Goal: Task Accomplishment & Management: Use online tool/utility

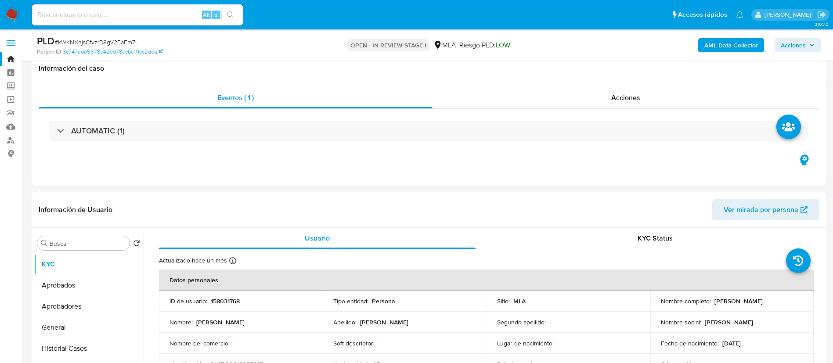
select select "10"
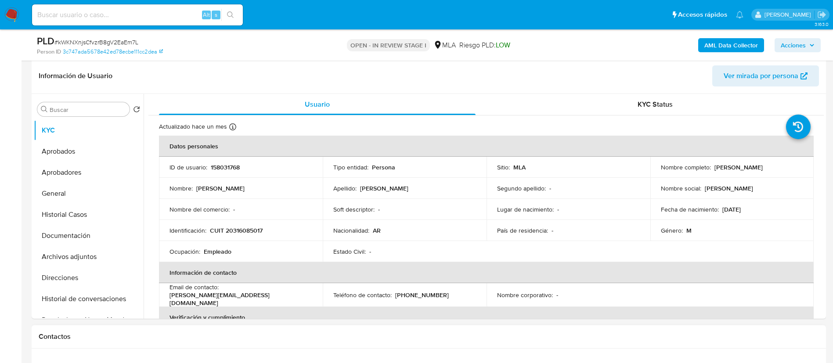
scroll to position [131, 0]
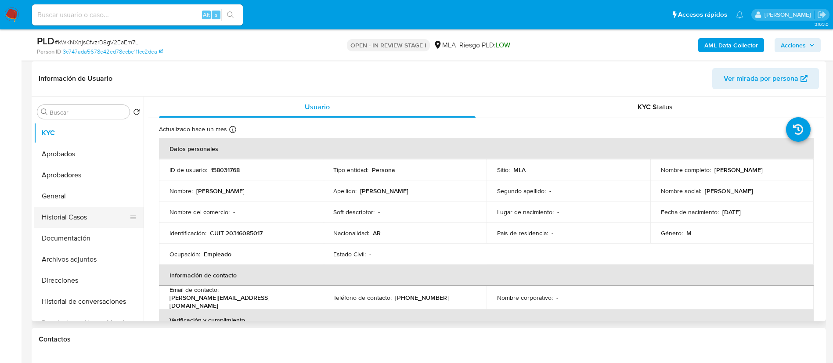
click at [62, 220] on button "Historial Casos" at bounding box center [85, 217] width 103 height 21
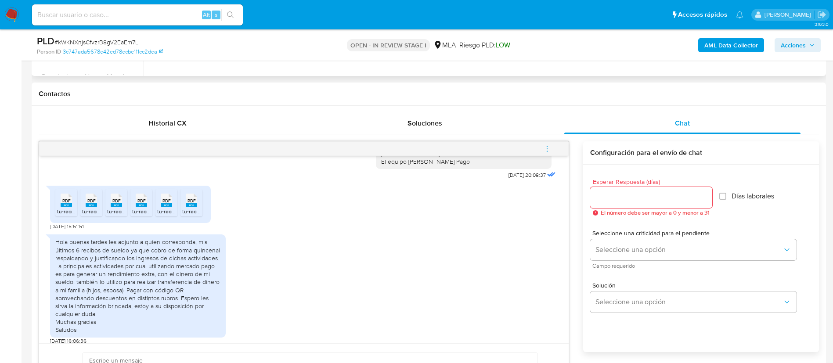
scroll to position [666, 0]
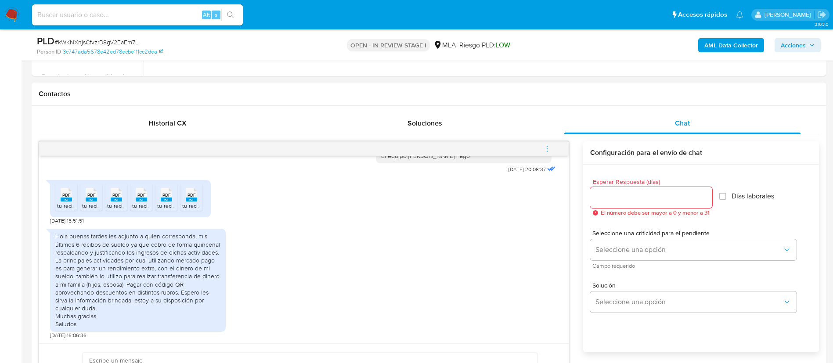
click at [73, 200] on div "PDF PDF" at bounding box center [66, 193] width 18 height 17
click at [89, 202] on rect at bounding box center [91, 200] width 11 height 4
click at [113, 206] on span "tu-recibo-2025-09-30 12_41_53.041.pdf" at bounding box center [153, 205] width 93 height 7
click at [140, 207] on span "tu-recibo-2025-09-30 12_40_04.302.pdf" at bounding box center [179, 205] width 95 height 7
click at [167, 204] on span "tu-recibo-2025-09-30 12_41_34.871.pdf" at bounding box center [203, 205] width 92 height 7
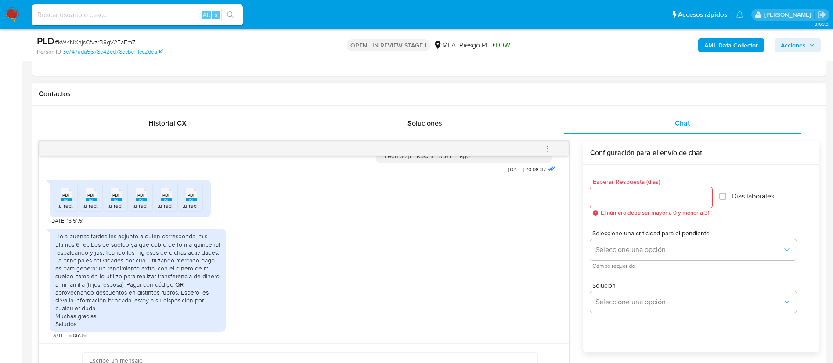
click at [191, 206] on span "tu-recibo-2025-09-30 12_41_43.745.pdf" at bounding box center [228, 205] width 93 height 7
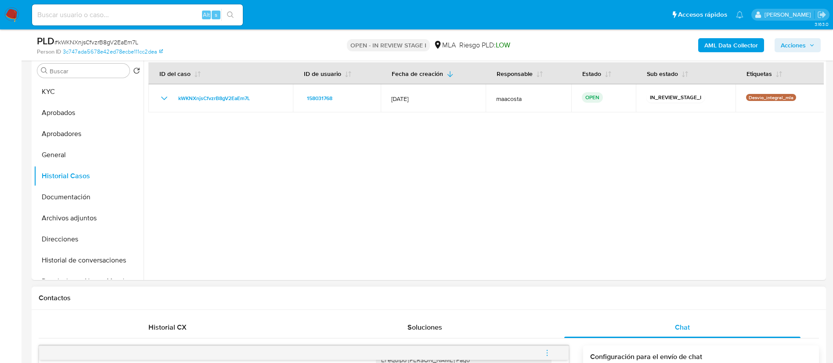
scroll to position [114, 0]
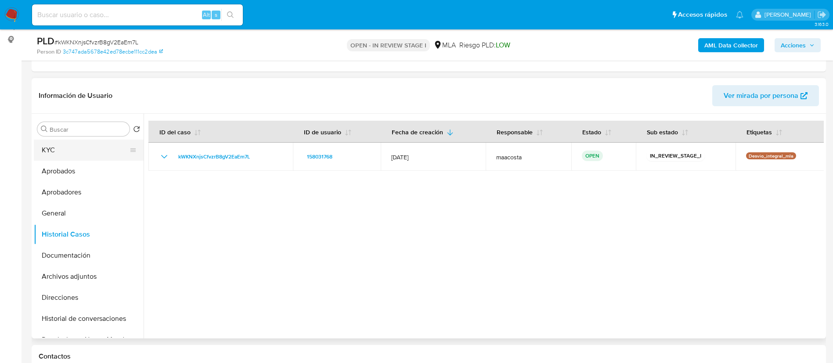
click at [63, 155] on button "KYC" at bounding box center [85, 150] width 103 height 21
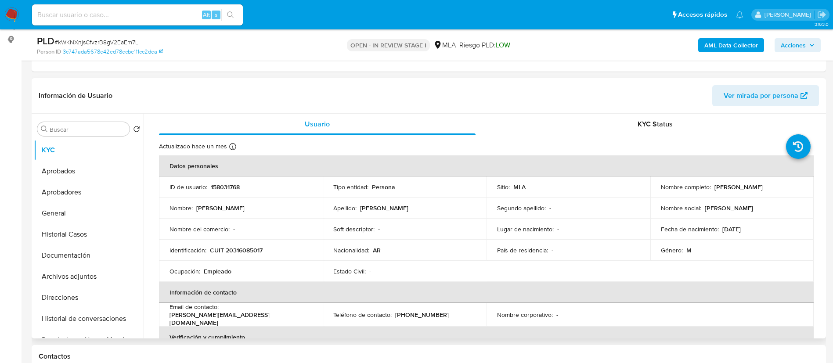
click at [779, 202] on td "Nombre social : Emanuel" at bounding box center [732, 208] width 164 height 21
drag, startPoint x: 709, startPoint y: 187, endPoint x: 760, endPoint y: 187, distance: 50.5
click at [760, 187] on div "Nombre completo : Emanuel Suescun" at bounding box center [732, 187] width 143 height 8
copy div "Emanuel Suescun"
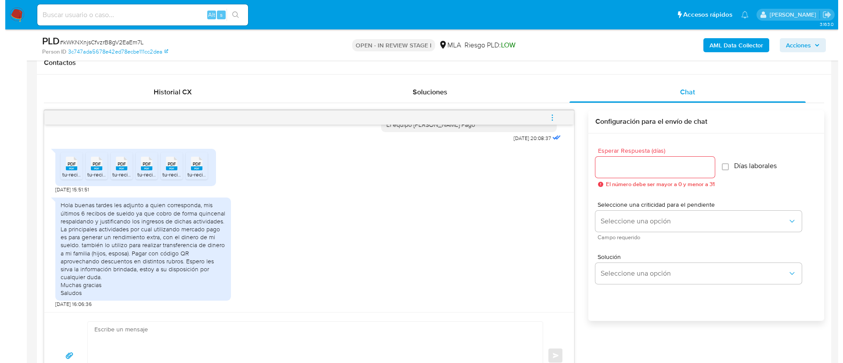
scroll to position [408, 0]
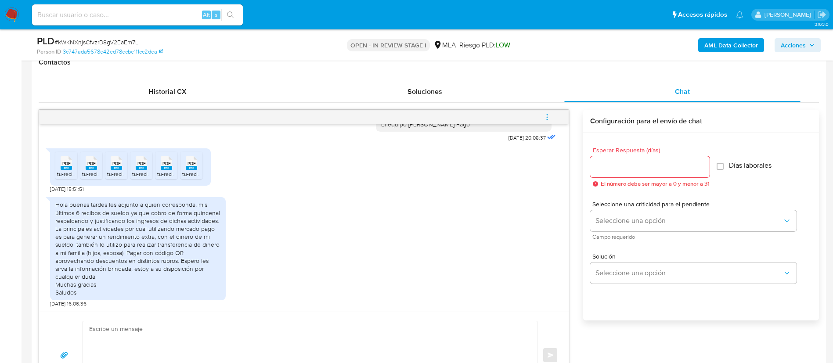
click at [749, 45] on b "AML Data Collector" at bounding box center [731, 45] width 54 height 14
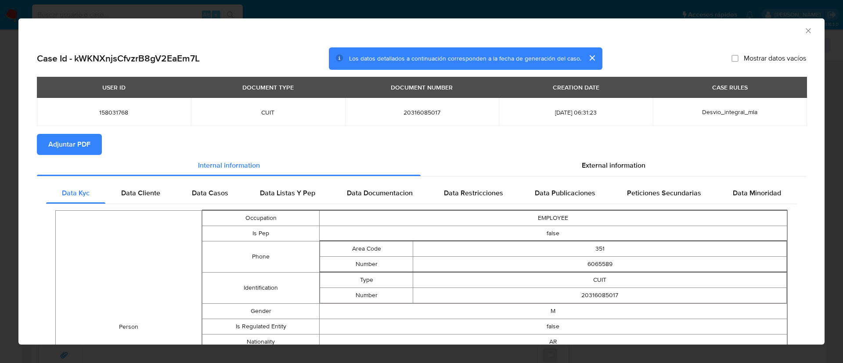
click at [598, 148] on section "Adjuntar PDF" at bounding box center [421, 144] width 769 height 21
click at [598, 175] on div "External information" at bounding box center [614, 165] width 386 height 21
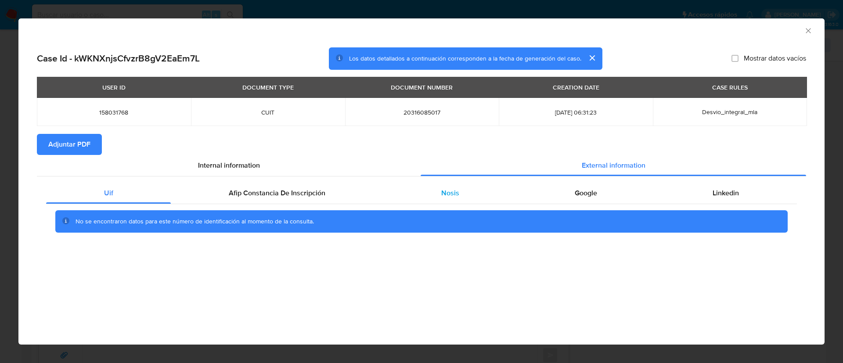
click at [447, 199] on div "Nosis" at bounding box center [449, 193] width 133 height 21
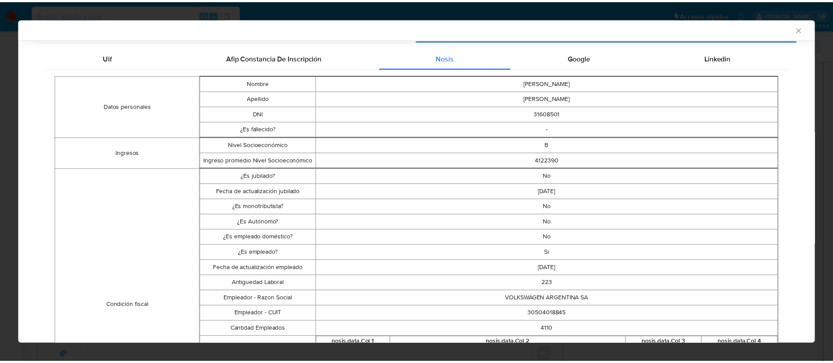
scroll to position [134, 0]
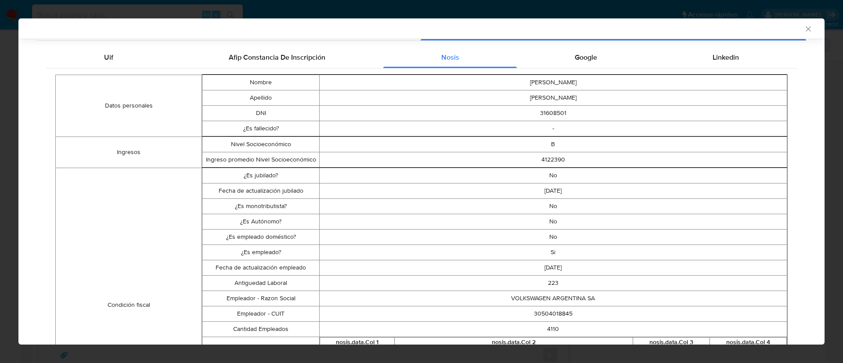
click at [535, 311] on td "30504018845" at bounding box center [553, 313] width 468 height 15
copy td "30504018845"
click at [804, 28] on icon "Cerrar ventana" at bounding box center [808, 29] width 9 height 9
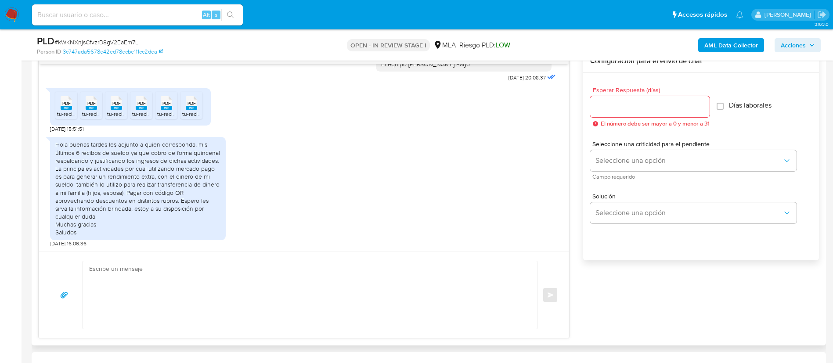
scroll to position [463, 0]
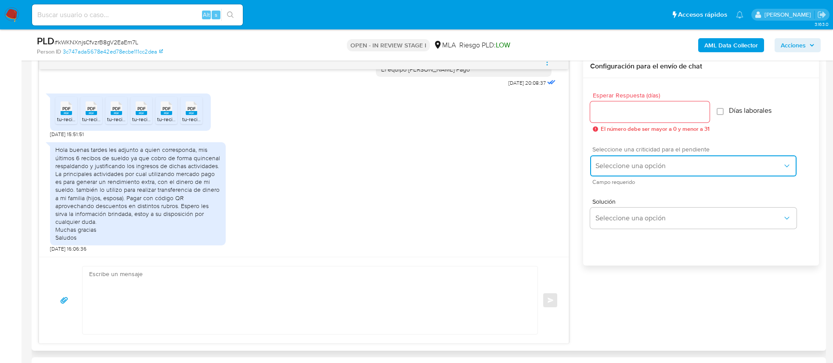
click at [643, 170] on button "Seleccione una opción" at bounding box center [693, 165] width 206 height 21
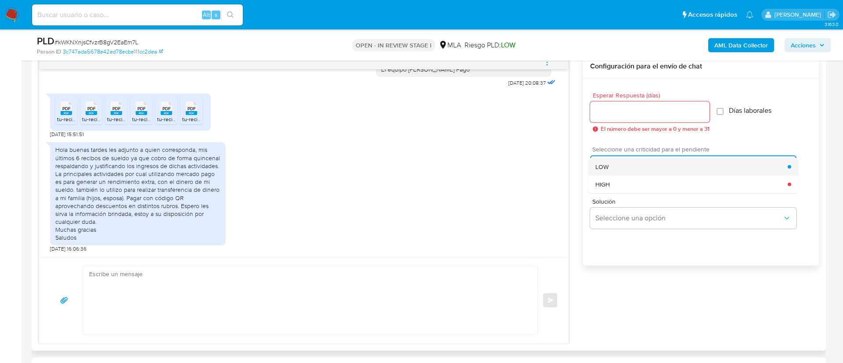
click at [603, 173] on div "LOW" at bounding box center [691, 167] width 192 height 18
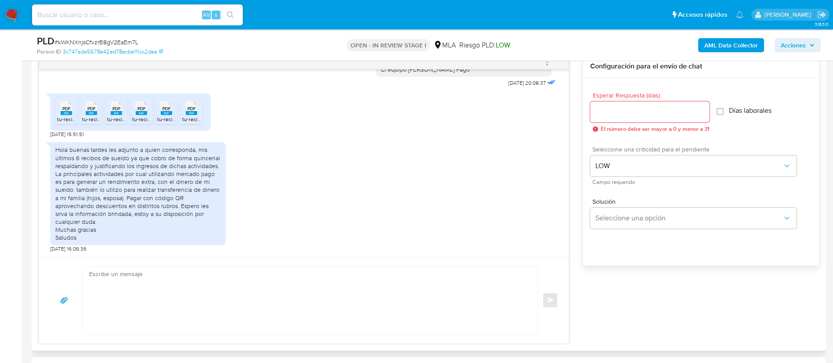
click at [611, 105] on div at bounding box center [649, 111] width 119 height 21
click at [607, 109] on input "Esperar Respuesta (días)" at bounding box center [649, 111] width 119 height 11
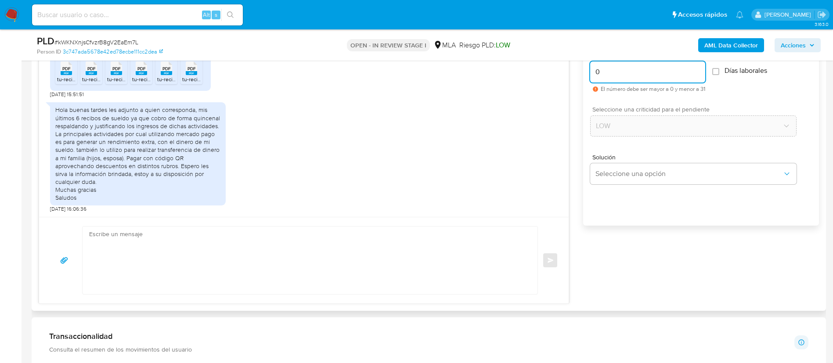
scroll to position [504, 0]
type input "0"
click at [481, 275] on textarea at bounding box center [307, 260] width 437 height 68
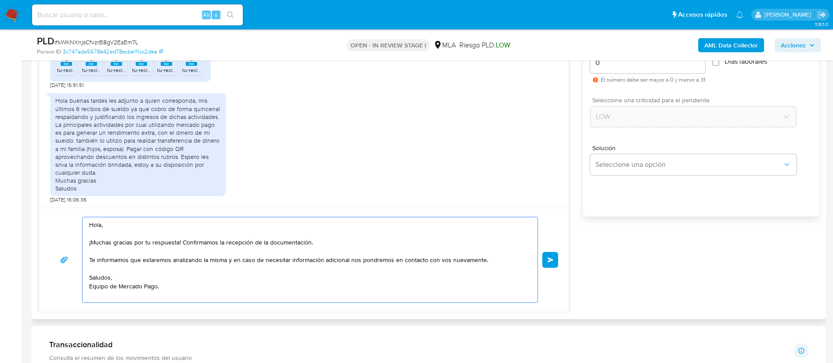
scroll to position [512, 0]
type textarea "Hola, ¡Muchas gracias por tu respuesta! Confirmamos la recepción de la document…"
click at [550, 262] on span "Enviar" at bounding box center [551, 260] width 6 height 5
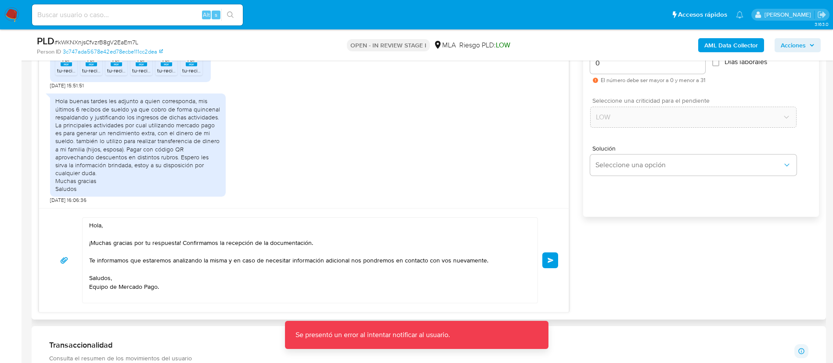
click at [548, 262] on span "Enviar" at bounding box center [551, 260] width 6 height 5
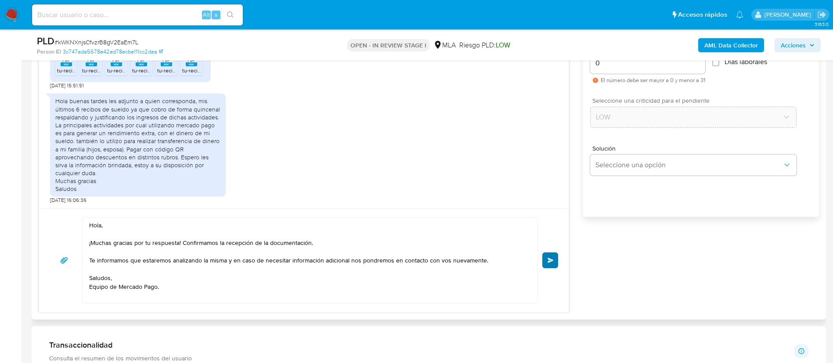
scroll to position [780, 0]
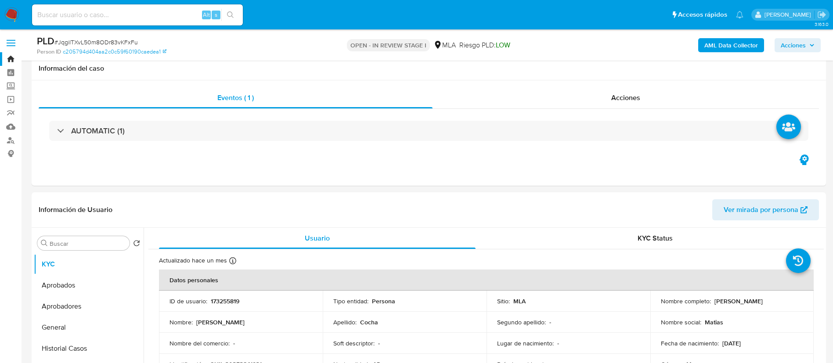
select select "10"
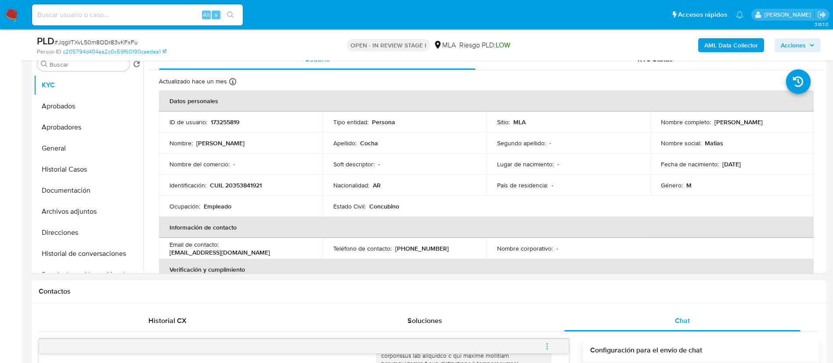
scroll to position [179, 0]
drag, startPoint x: 711, startPoint y: 123, endPoint x: 768, endPoint y: 121, distance: 56.7
click at [768, 121] on div "Nombre completo : Matias Diego Cocha" at bounding box center [732, 123] width 143 height 8
copy p "Matias Diego Cocha"
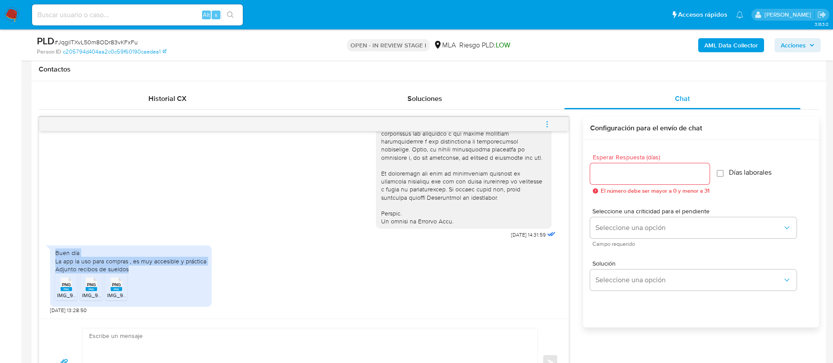
scroll to position [405, 0]
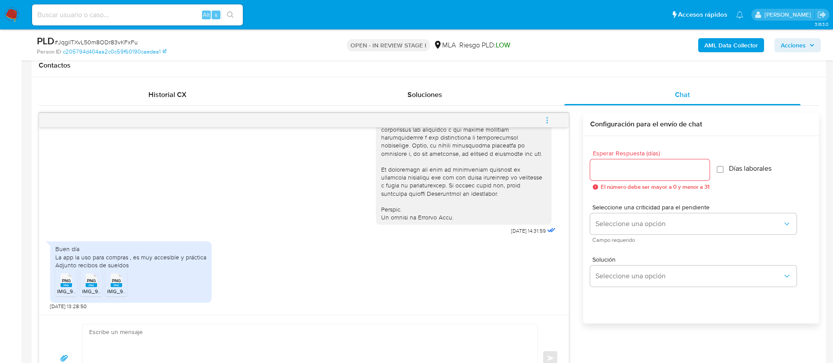
click at [61, 290] on span "IMG_9618.png" at bounding box center [74, 291] width 34 height 7
click at [94, 290] on span "IMG_9617.png" at bounding box center [98, 291] width 33 height 7
click at [115, 290] on span "IMG_9616.png" at bounding box center [124, 291] width 34 height 7
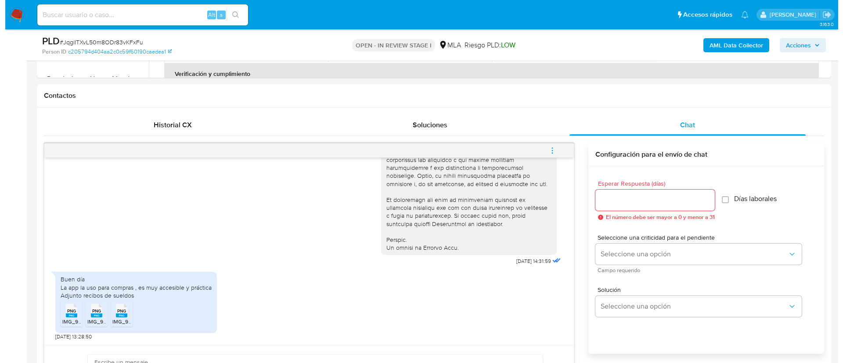
scroll to position [378, 0]
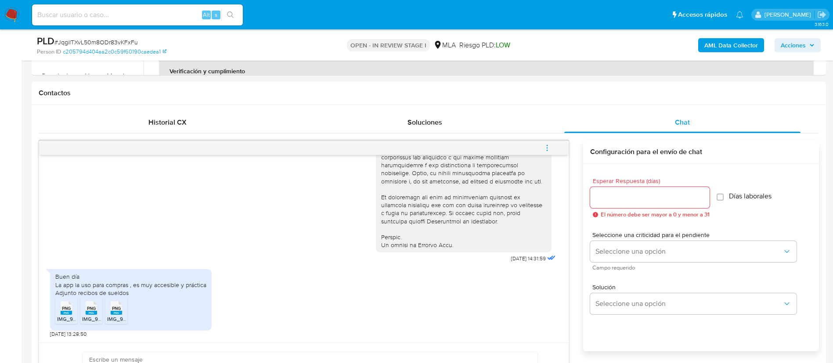
click at [726, 45] on b "AML Data Collector" at bounding box center [731, 45] width 54 height 14
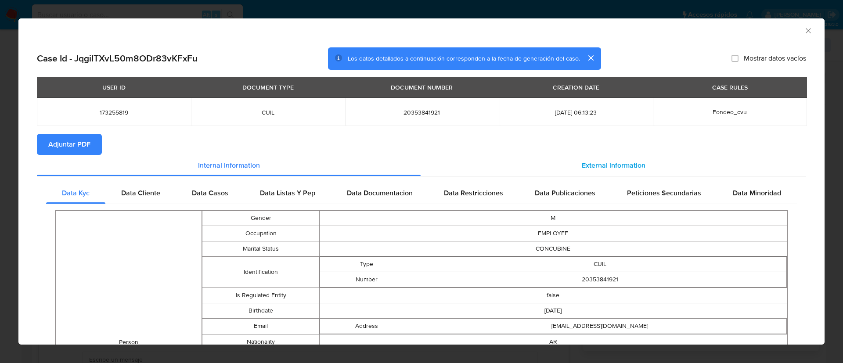
click at [592, 169] on span "External information" at bounding box center [614, 165] width 64 height 10
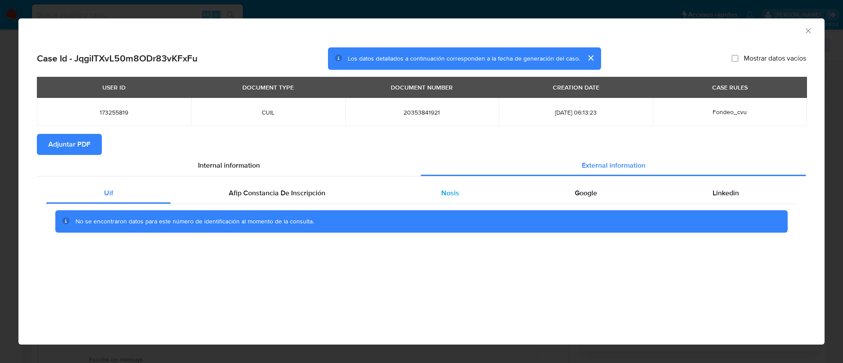
click at [434, 195] on div "Nosis" at bounding box center [449, 193] width 133 height 21
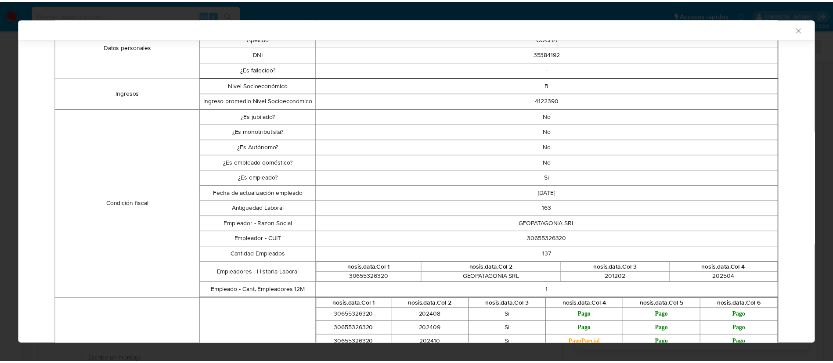
scroll to position [197, 0]
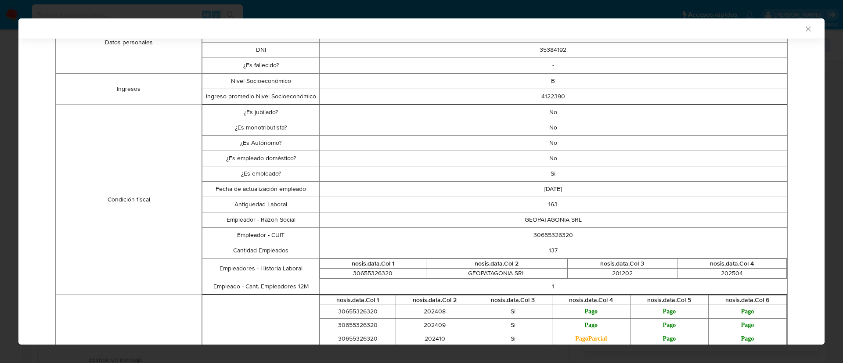
click at [544, 235] on td "30655326320" at bounding box center [553, 234] width 468 height 15
copy td "30655326320"
click at [804, 26] on icon "Cerrar ventana" at bounding box center [808, 29] width 9 height 9
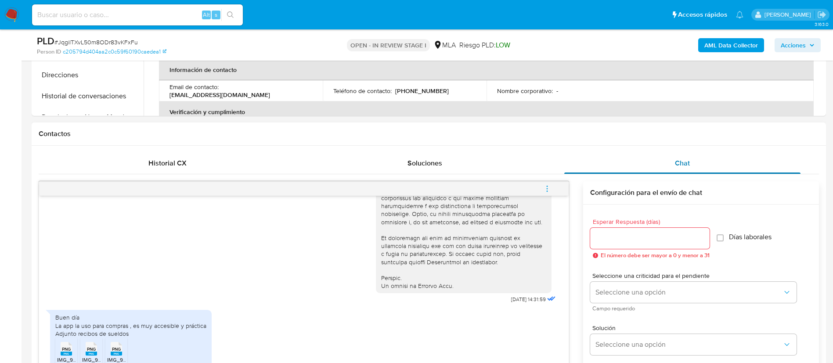
scroll to position [337, 0]
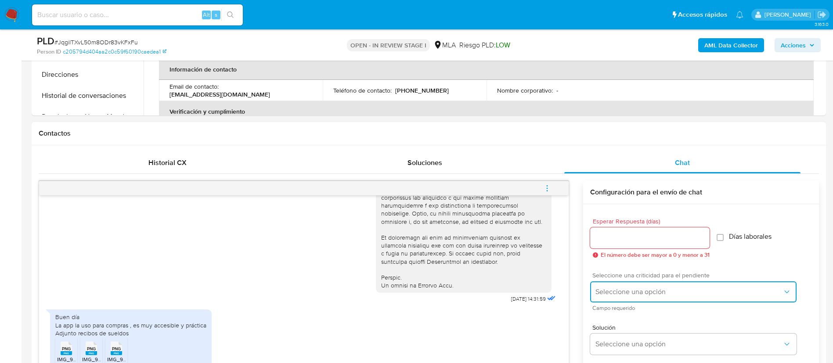
click at [633, 290] on span "Seleccione una opción" at bounding box center [688, 292] width 187 height 9
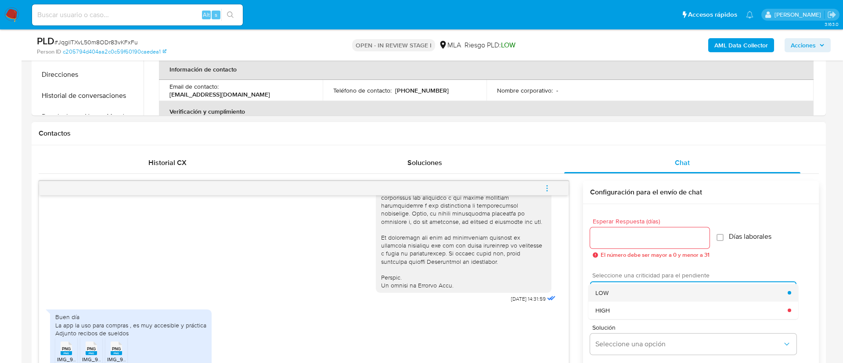
click at [606, 296] on span "LOW" at bounding box center [601, 293] width 13 height 8
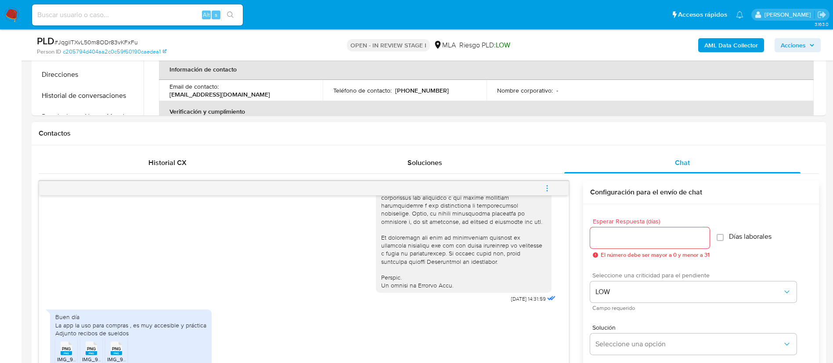
click at [604, 234] on input "Esperar Respuesta (días)" at bounding box center [649, 237] width 119 height 11
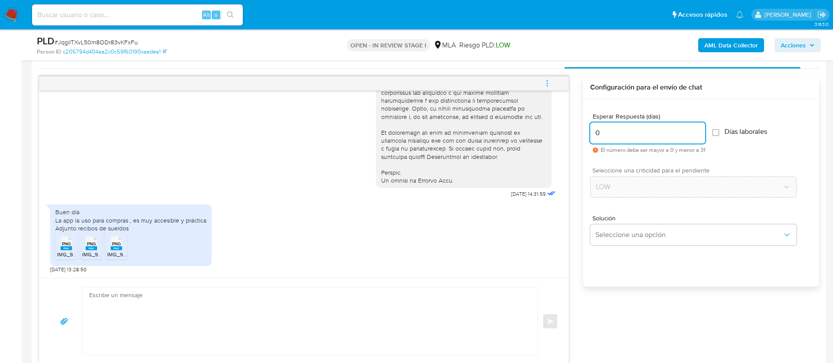
scroll to position [465, 0]
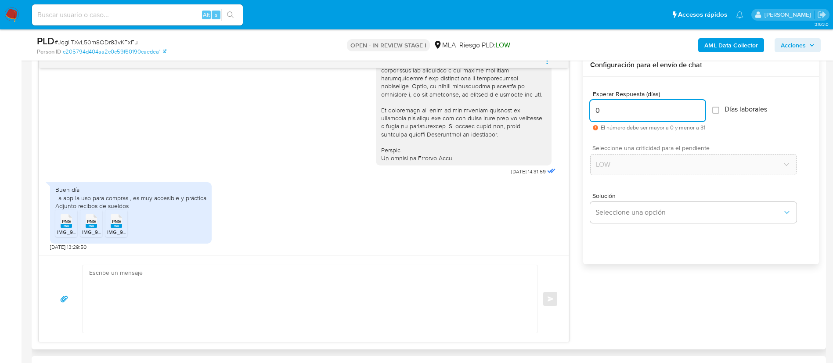
type input "0"
click at [480, 292] on textarea at bounding box center [307, 299] width 437 height 68
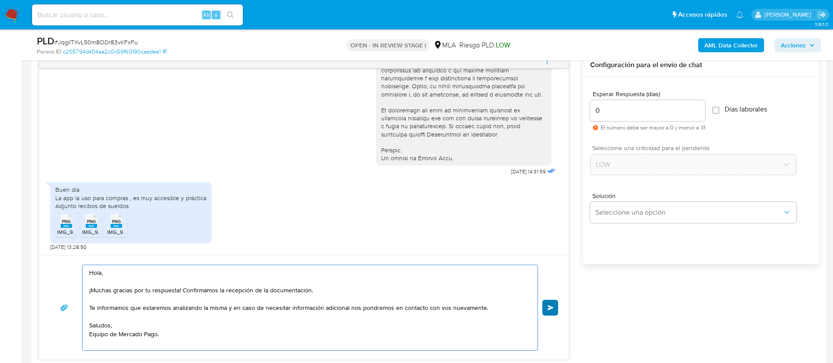
type textarea "Hola, ¡Muchas gracias por tu respuesta! Confirmamos la recepción de la document…"
click at [548, 306] on span "Enviar" at bounding box center [551, 307] width 6 height 5
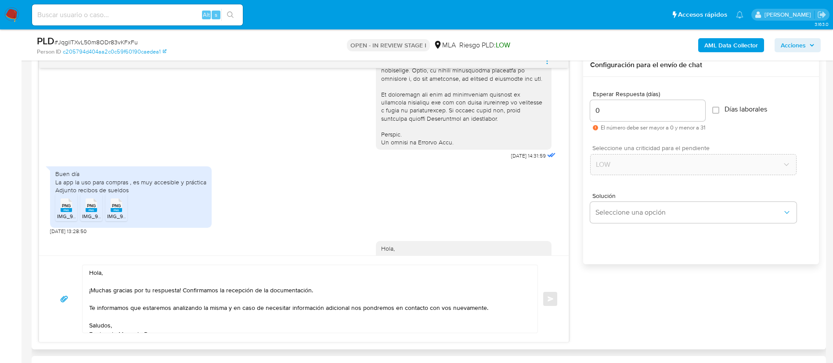
scroll to position [504, 0]
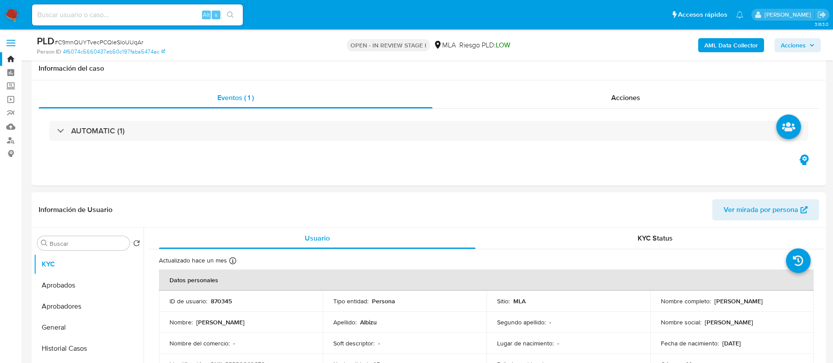
select select "10"
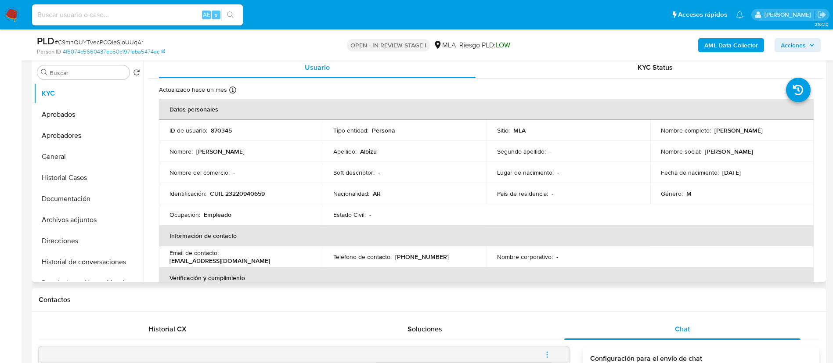
drag, startPoint x: 713, startPoint y: 132, endPoint x: 768, endPoint y: 125, distance: 55.7
click at [768, 125] on td "Nombre completo : Sergio Luis Albizu" at bounding box center [732, 130] width 164 height 21
copy p "Sergio Luis Albizu"
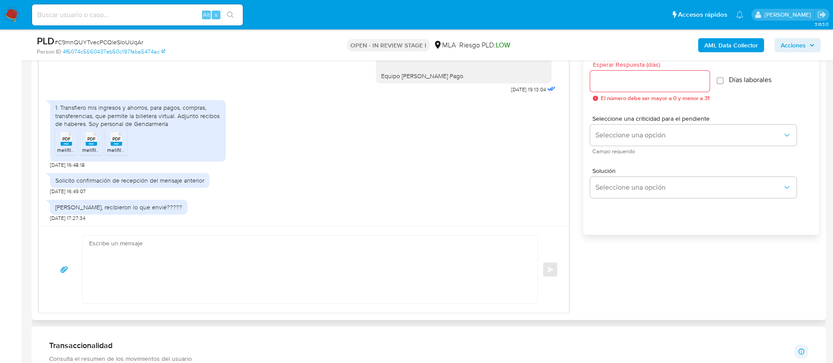
scroll to position [495, 0]
click at [66, 134] on icon at bounding box center [66, 138] width 11 height 14
click at [90, 142] on rect at bounding box center [91, 143] width 11 height 4
click at [114, 144] on rect at bounding box center [116, 143] width 11 height 4
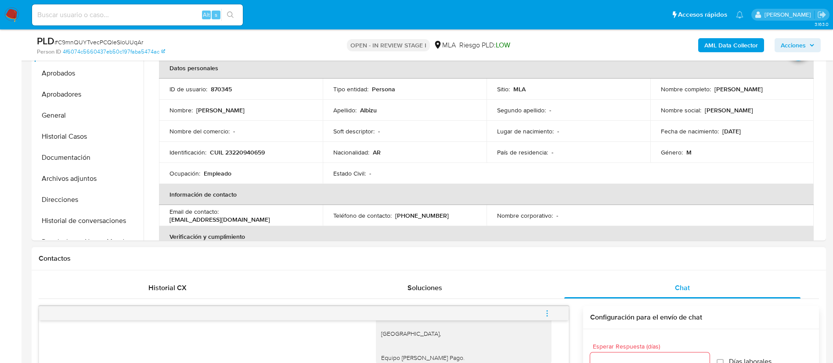
scroll to position [183, 0]
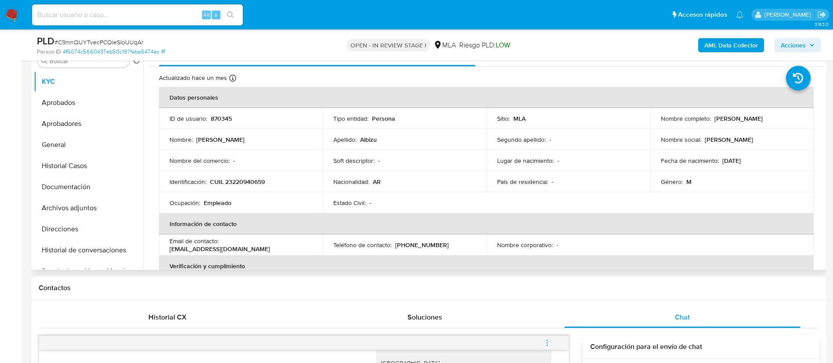
drag, startPoint x: 711, startPoint y: 119, endPoint x: 768, endPoint y: 117, distance: 56.2
click at [768, 117] on div "Nombre completo : Sergio Luis Albizu" at bounding box center [732, 119] width 143 height 8
copy p "Sergio Luis Albizu"
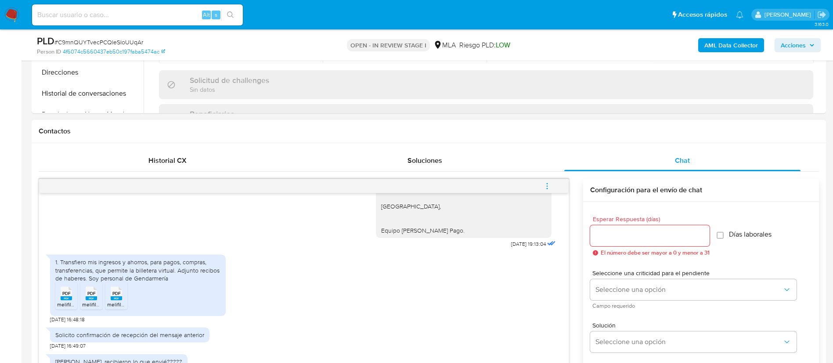
scroll to position [366, 0]
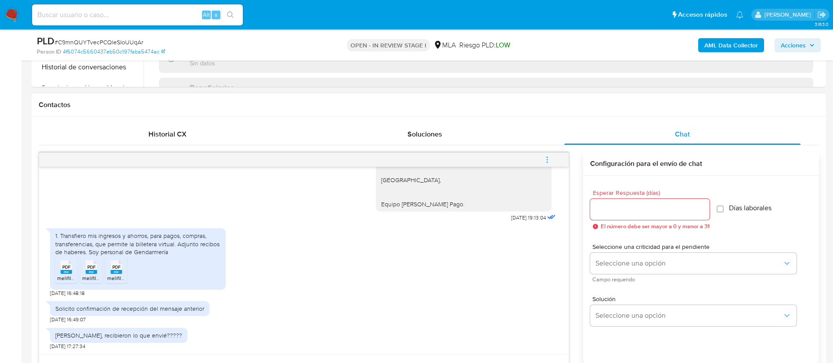
click at [211, 110] on div "Contactos" at bounding box center [429, 105] width 794 height 23
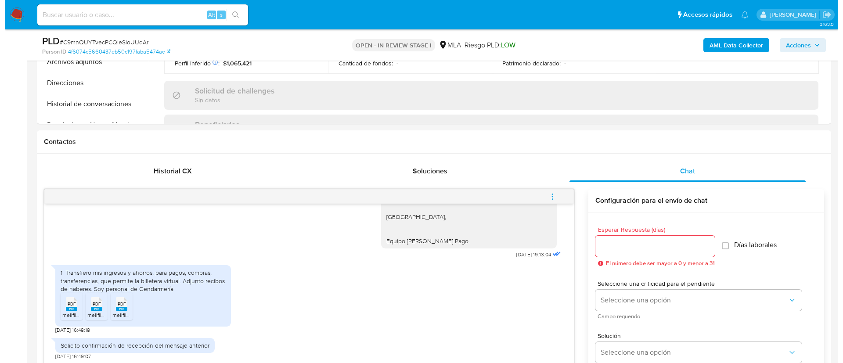
scroll to position [328, 0]
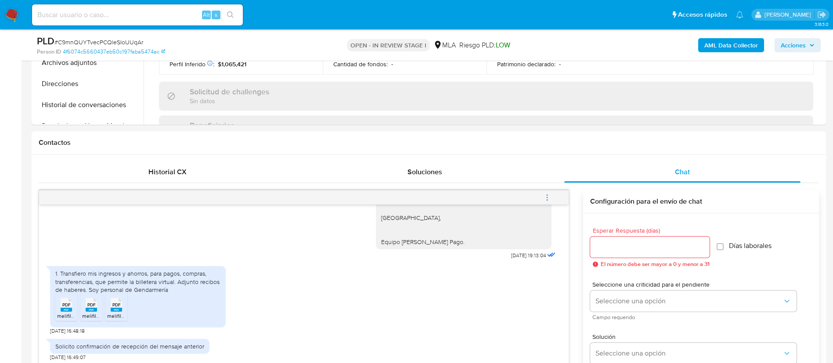
click at [733, 43] on b "AML Data Collector" at bounding box center [731, 45] width 54 height 14
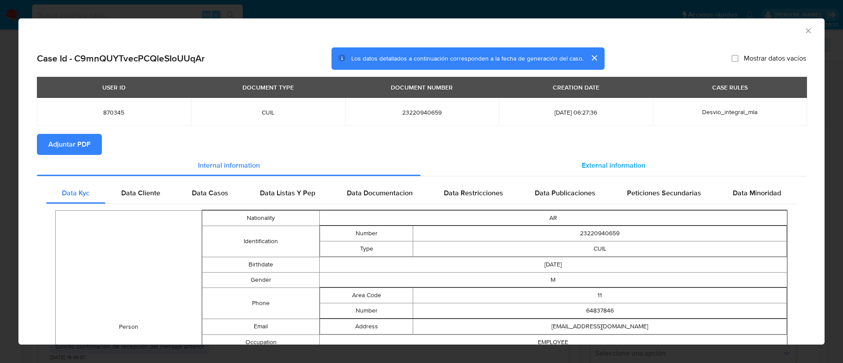
click at [573, 167] on div "External information" at bounding box center [614, 165] width 386 height 21
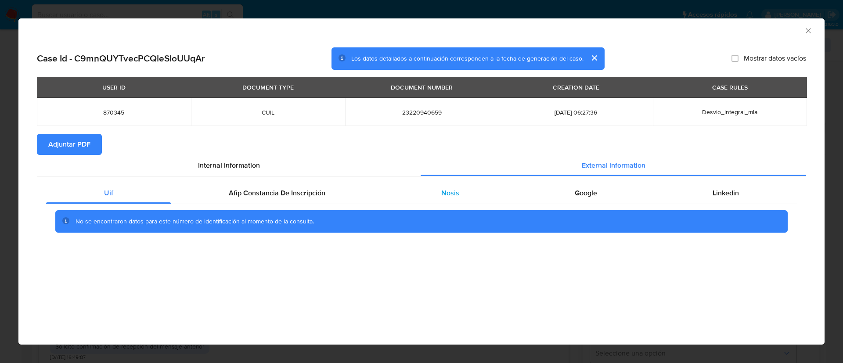
click at [460, 190] on div "Nosis" at bounding box center [449, 193] width 133 height 21
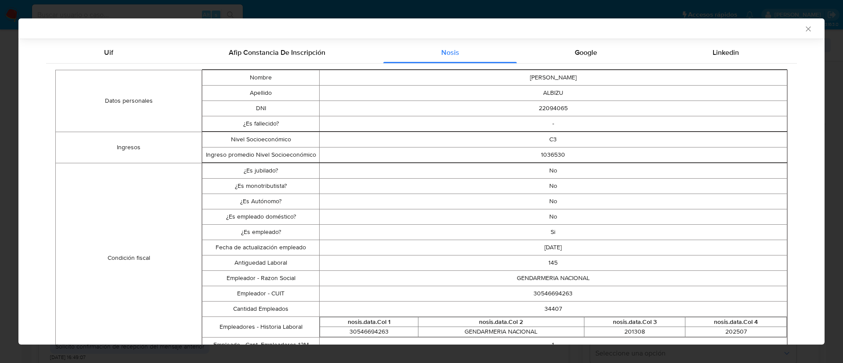
scroll to position [164, 0]
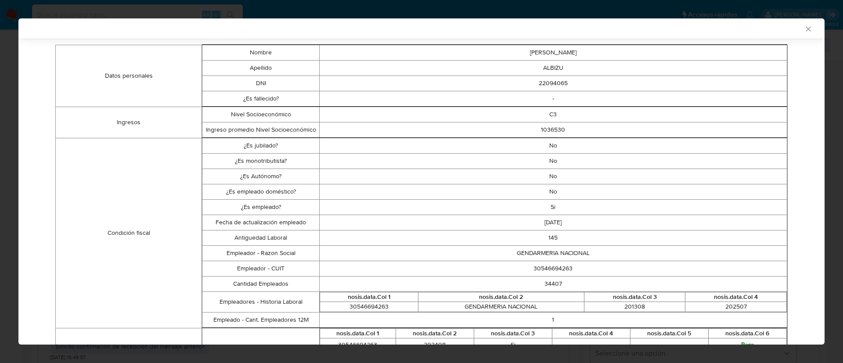
click at [547, 266] on td "30546694263" at bounding box center [553, 268] width 468 height 15
copy td "30546694263"
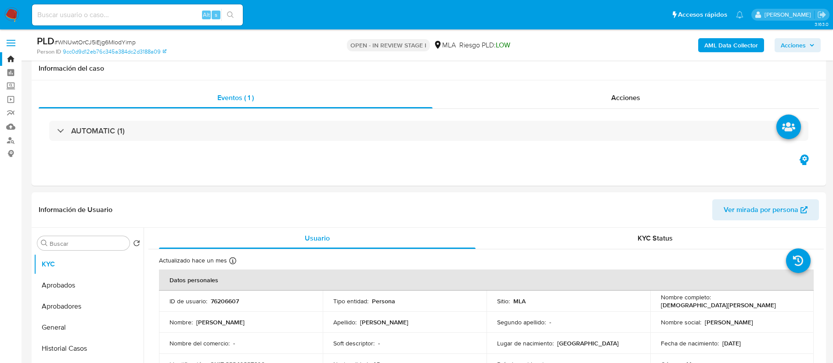
select select "10"
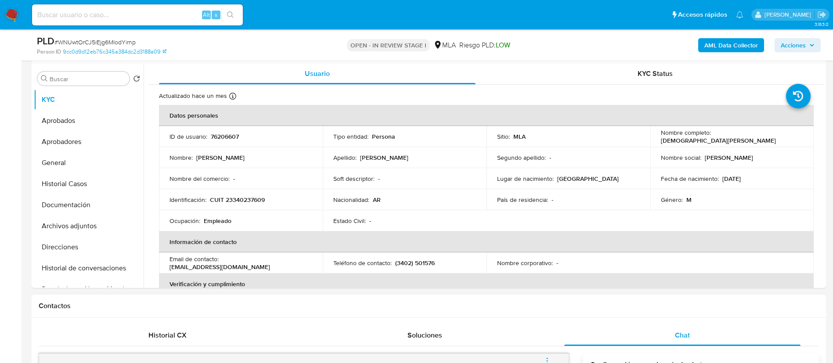
scroll to position [144, 0]
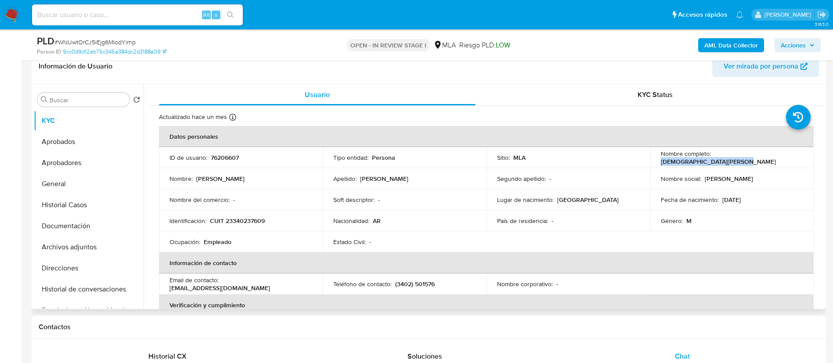
drag, startPoint x: 711, startPoint y: 159, endPoint x: 790, endPoint y: 160, distance: 79.0
click at [790, 160] on div "Nombre completo : Cristian Andres Romagnoli" at bounding box center [732, 158] width 143 height 16
copy p "Cristian Andres Romagnoli"
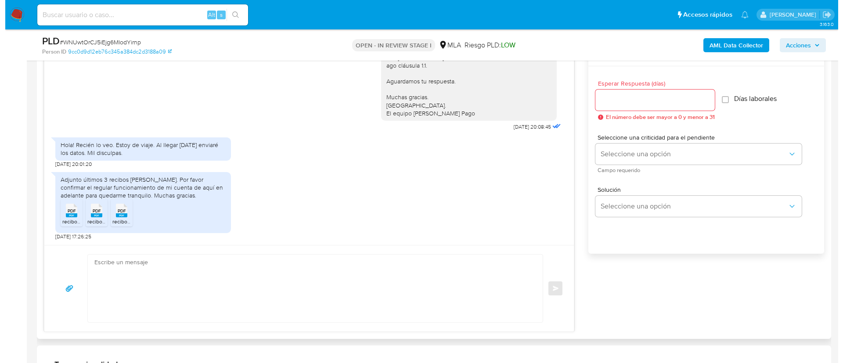
scroll to position [479, 0]
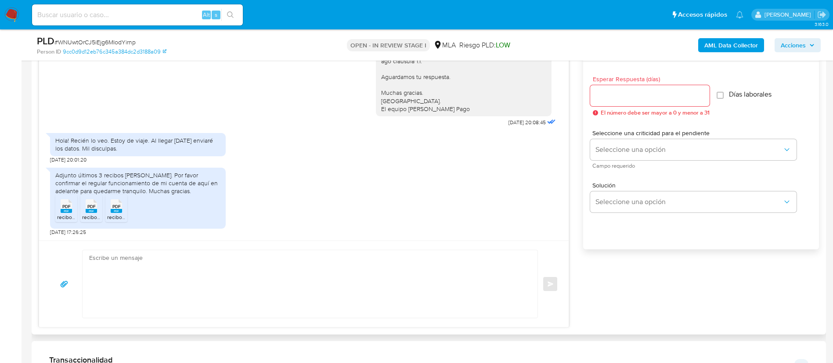
click at [61, 213] on icon "PDF" at bounding box center [66, 205] width 11 height 15
click at [81, 214] on li "PDF PDF reciboAgo.pdf" at bounding box center [91, 208] width 22 height 27
click at [114, 210] on rect at bounding box center [116, 211] width 11 height 4
click at [722, 47] on b "AML Data Collector" at bounding box center [731, 45] width 54 height 14
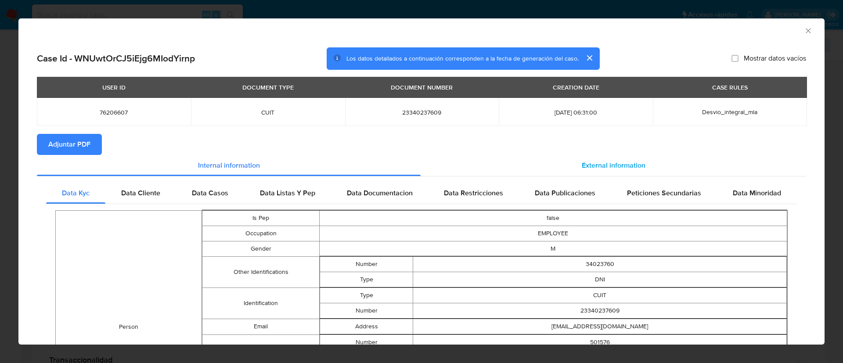
click at [614, 160] on span "External information" at bounding box center [614, 165] width 64 height 10
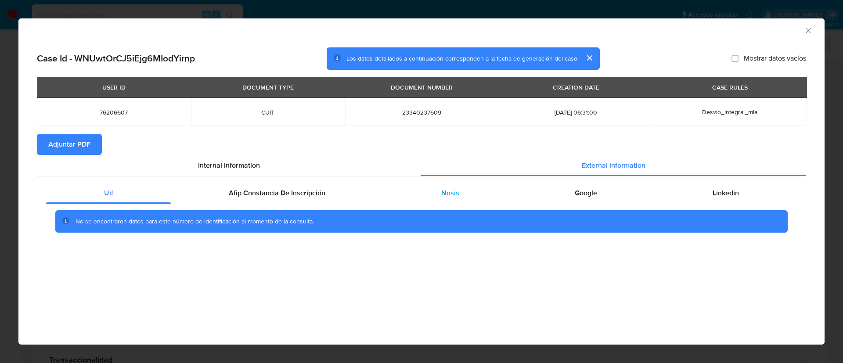
click at [457, 189] on span "Nosis" at bounding box center [450, 193] width 18 height 10
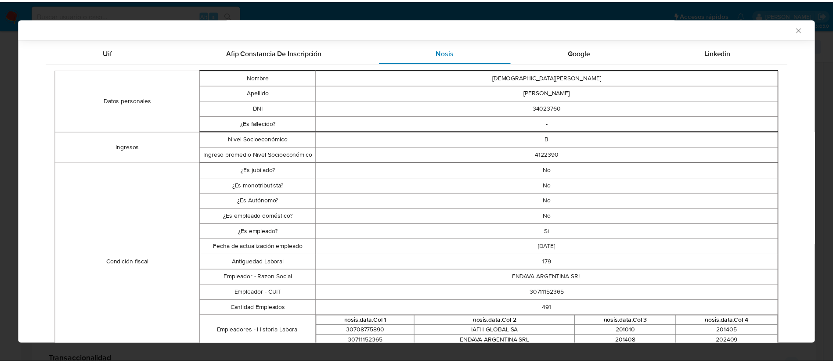
scroll to position [142, 0]
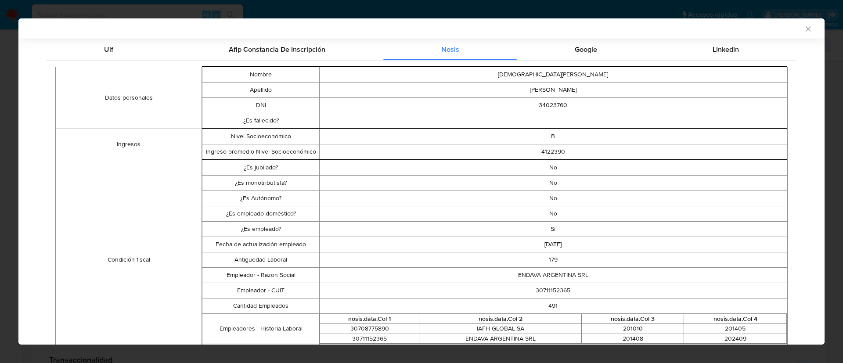
click at [533, 295] on td "30711152365" at bounding box center [553, 290] width 468 height 15
copy td "30711152365"
click at [806, 29] on icon "Cerrar ventana" at bounding box center [808, 28] width 5 height 5
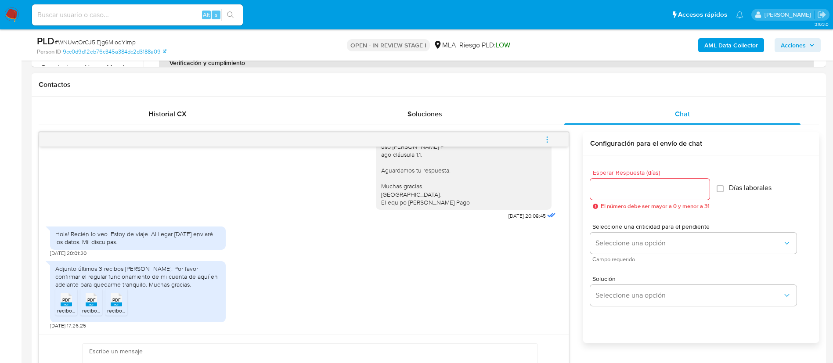
scroll to position [387, 0]
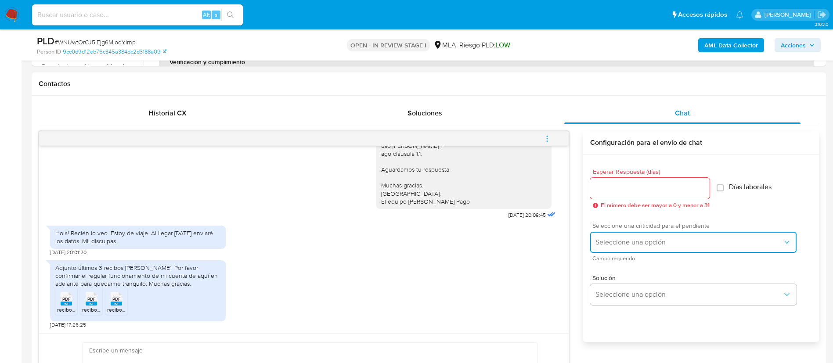
click at [635, 251] on button "Seleccione una opción" at bounding box center [693, 242] width 206 height 21
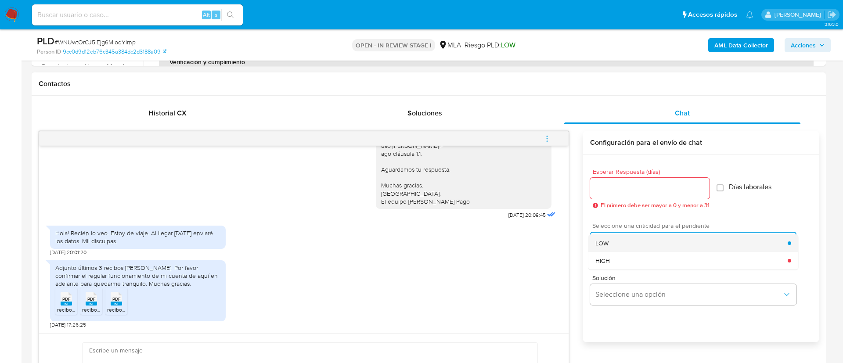
click at [608, 245] on span "LOW" at bounding box center [601, 243] width 13 height 8
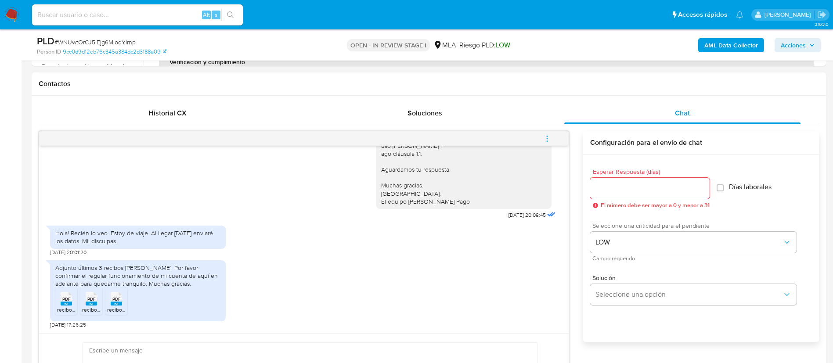
click at [605, 193] on input "Esperar Respuesta (días)" at bounding box center [649, 188] width 119 height 11
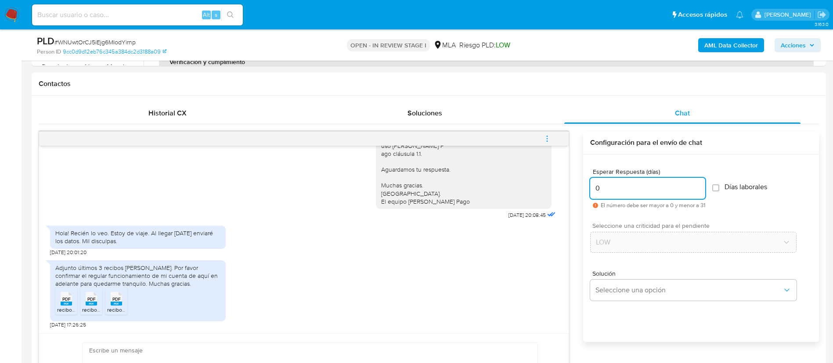
scroll to position [398, 0]
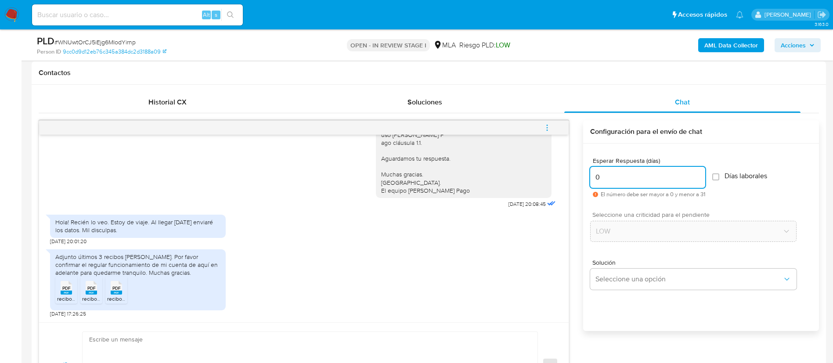
type input "0"
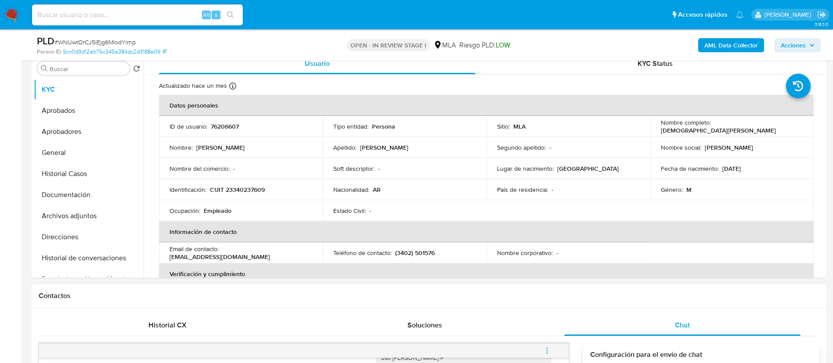
scroll to position [155, 0]
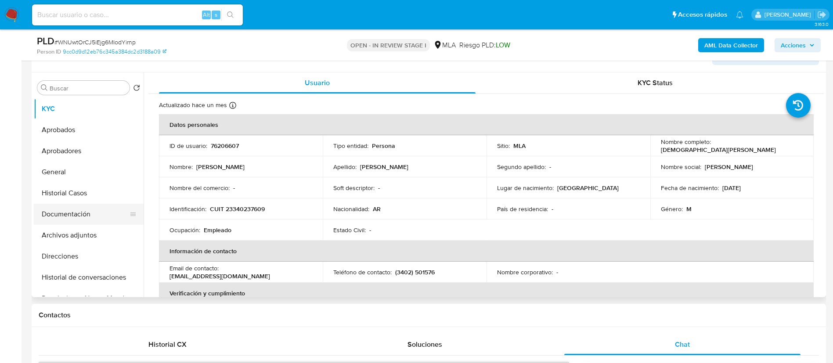
click at [99, 217] on button "Documentación" at bounding box center [85, 214] width 103 height 21
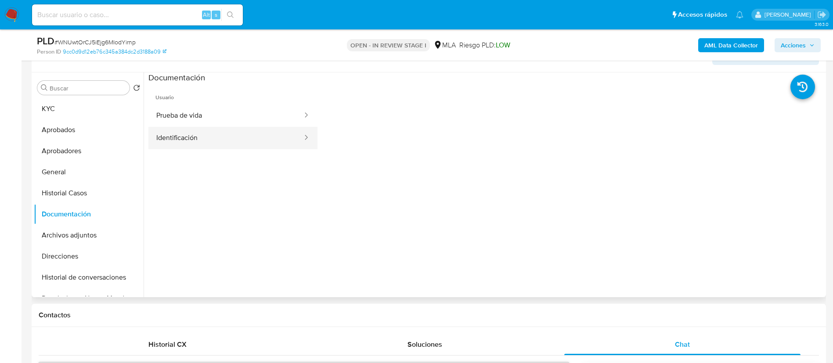
click at [184, 144] on button "Identificación" at bounding box center [225, 138] width 155 height 22
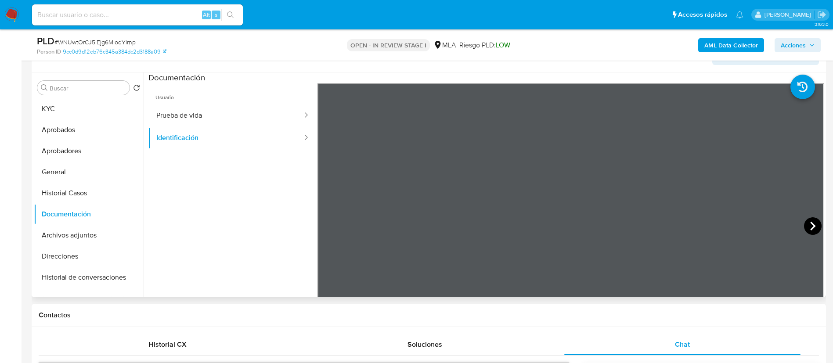
click at [807, 220] on icon at bounding box center [813, 226] width 18 height 18
click at [330, 220] on icon at bounding box center [329, 226] width 18 height 18
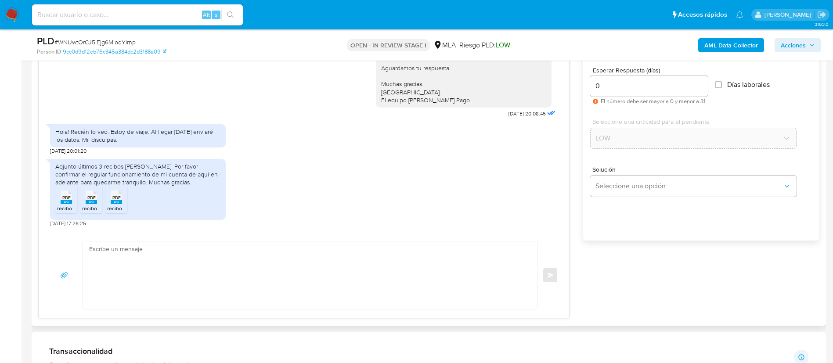
scroll to position [487, 0]
click at [454, 264] on textarea at bounding box center [307, 277] width 437 height 68
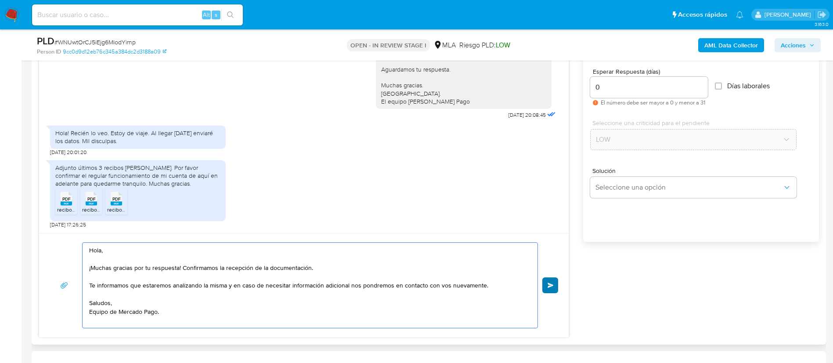
type textarea "Hola, ¡Muchas gracias por tu respuesta! Confirmamos la recepción de la document…"
click at [554, 288] on button "Enviar" at bounding box center [550, 286] width 16 height 16
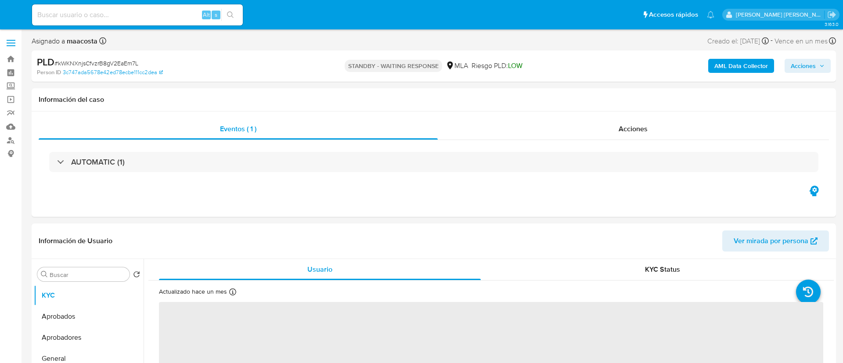
select select "10"
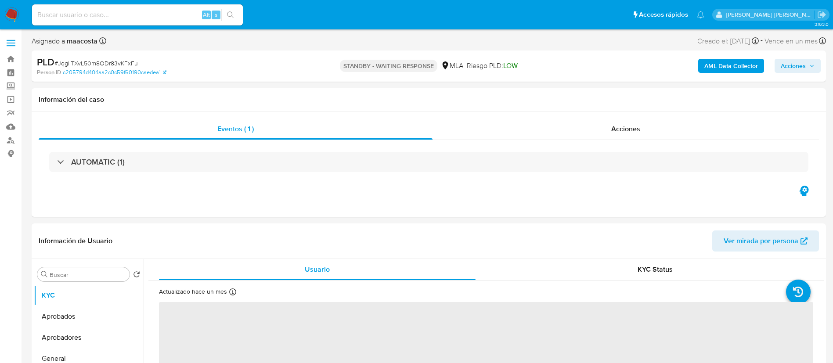
select select "10"
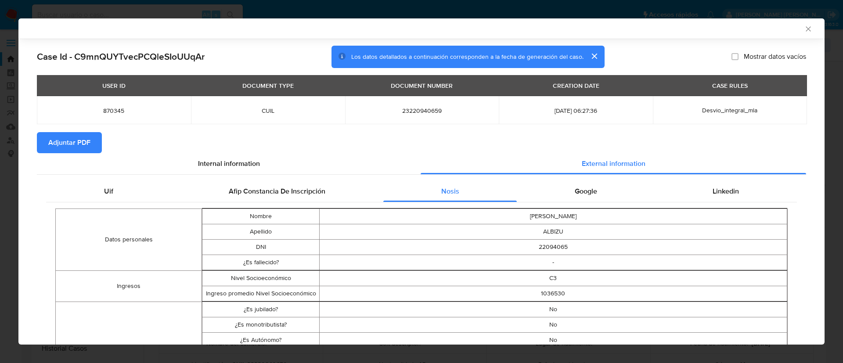
select select "10"
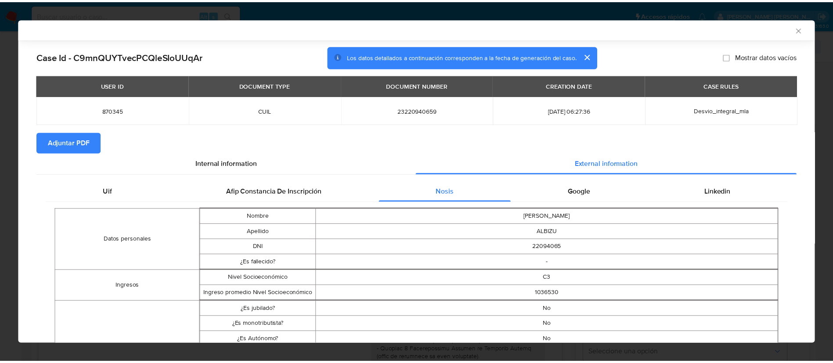
scroll to position [164, 0]
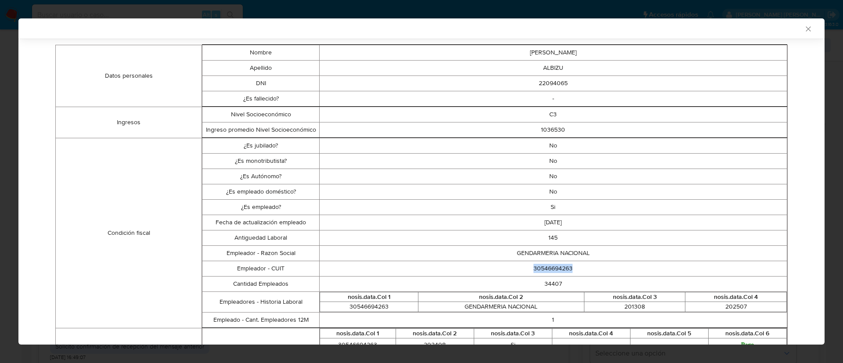
click at [804, 27] on icon "Cerrar ventana" at bounding box center [808, 29] width 9 height 9
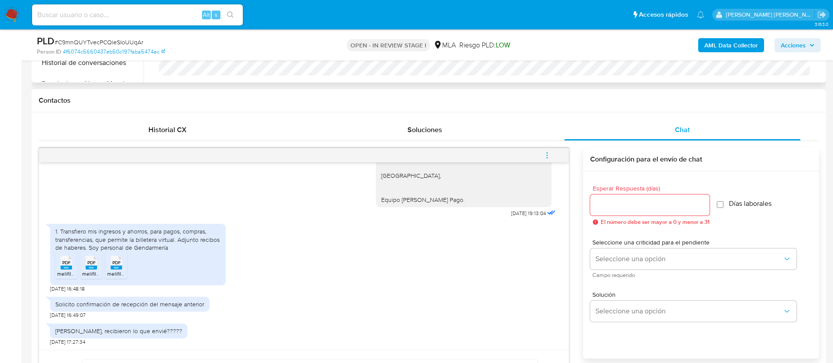
scroll to position [387, 0]
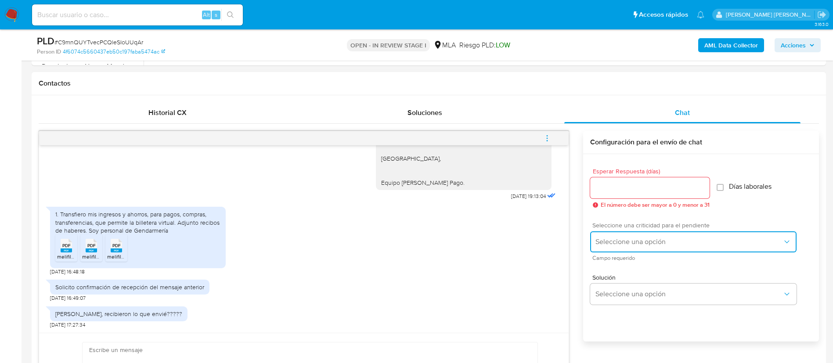
click at [652, 252] on button "Seleccione una opción" at bounding box center [693, 241] width 206 height 21
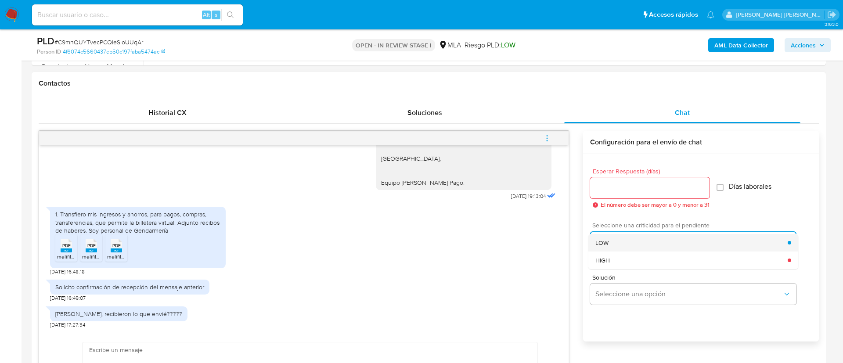
click at [614, 244] on div "LOW" at bounding box center [691, 243] width 192 height 18
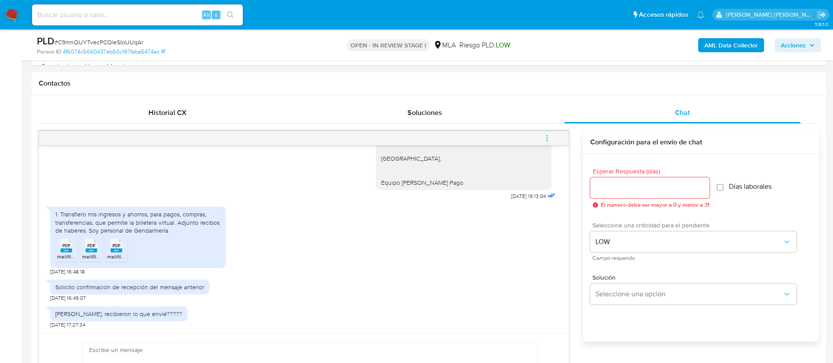
click at [604, 188] on input "Esperar Respuesta (días)" at bounding box center [649, 187] width 119 height 11
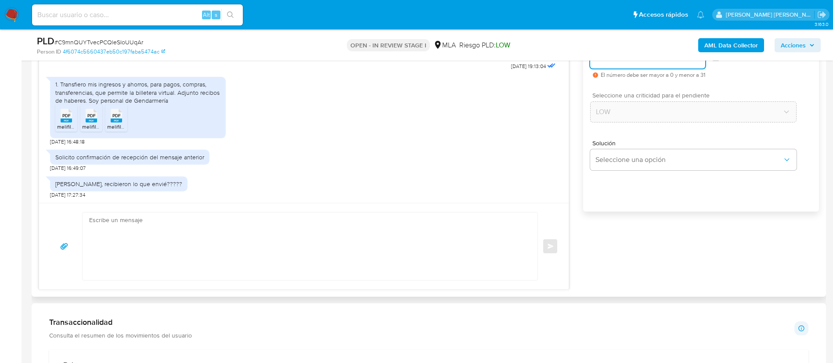
scroll to position [533, 0]
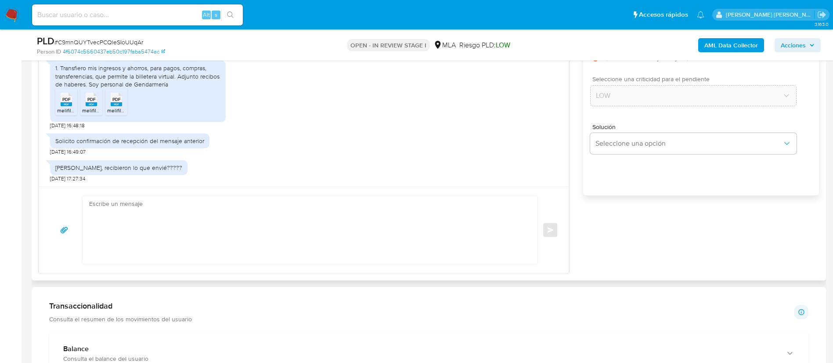
type input "0"
click at [501, 228] on textarea at bounding box center [307, 230] width 437 height 68
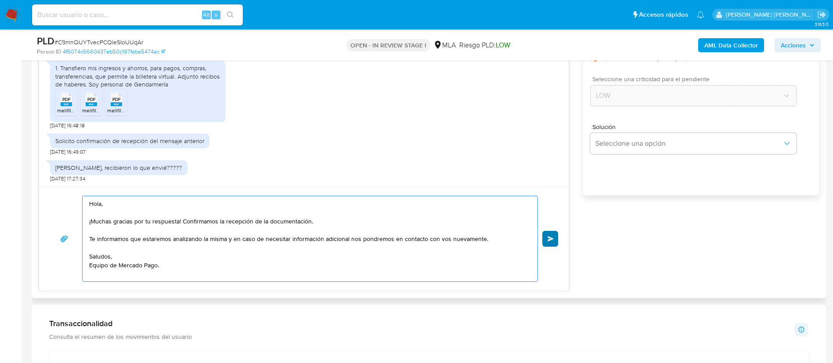
type textarea "Hola, ¡Muchas gracias por tu respuesta! Confirmamos la recepción de la document…"
click at [549, 240] on span "Enviar" at bounding box center [551, 238] width 6 height 5
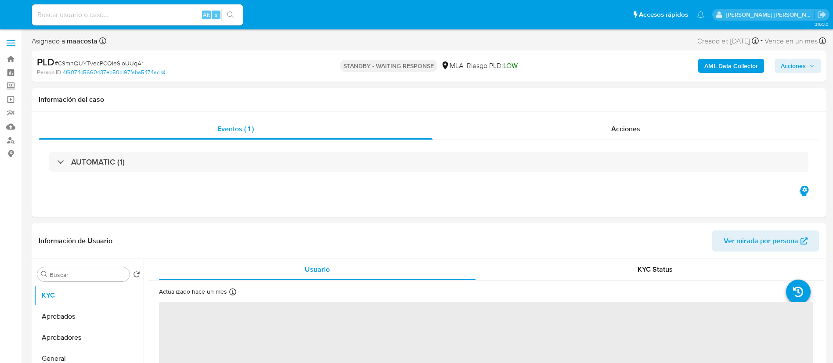
select select "10"
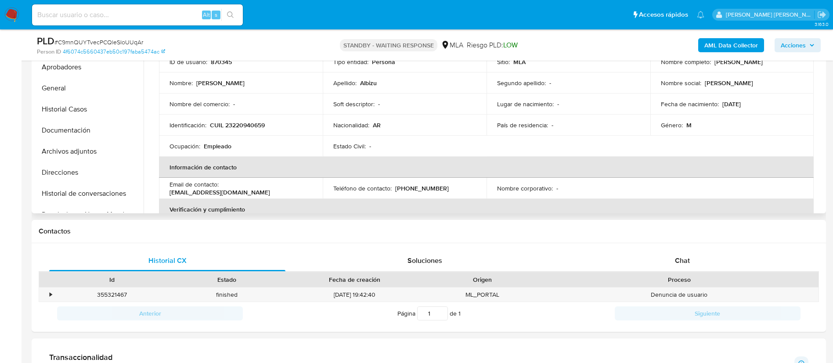
scroll to position [308, 0]
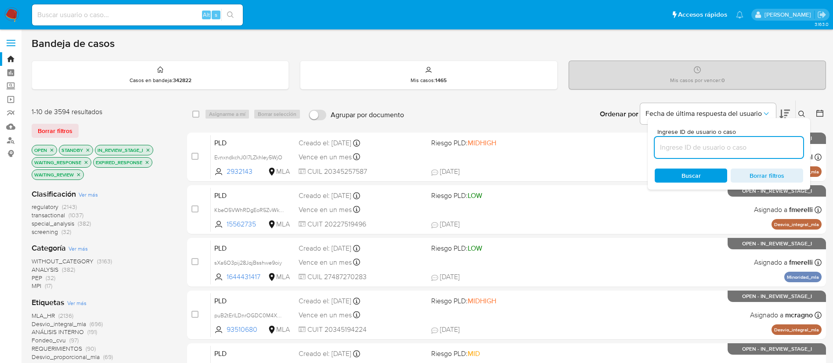
click at [803, 113] on icon at bounding box center [801, 114] width 7 height 7
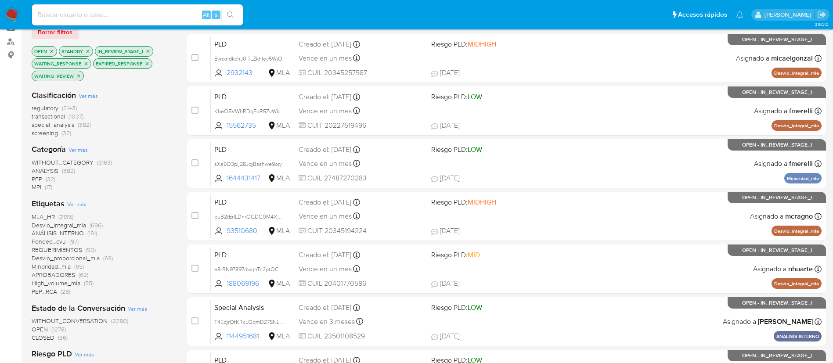
scroll to position [125, 0]
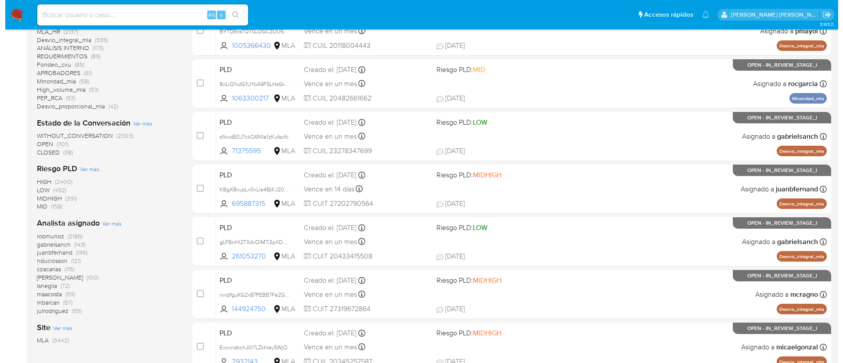
scroll to position [362, 0]
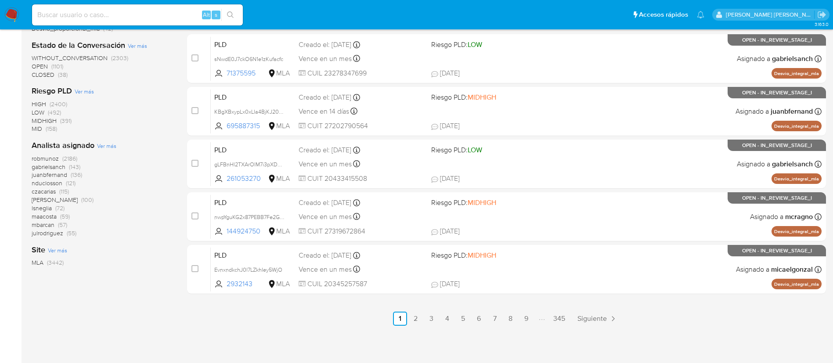
click at [107, 145] on span "Ver más" at bounding box center [106, 146] width 19 height 8
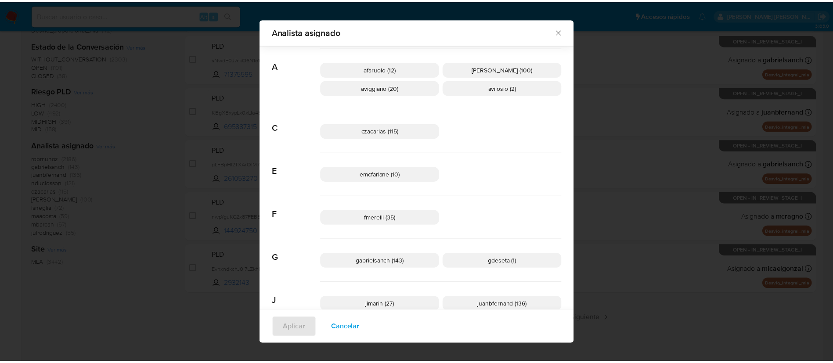
scroll to position [56, 0]
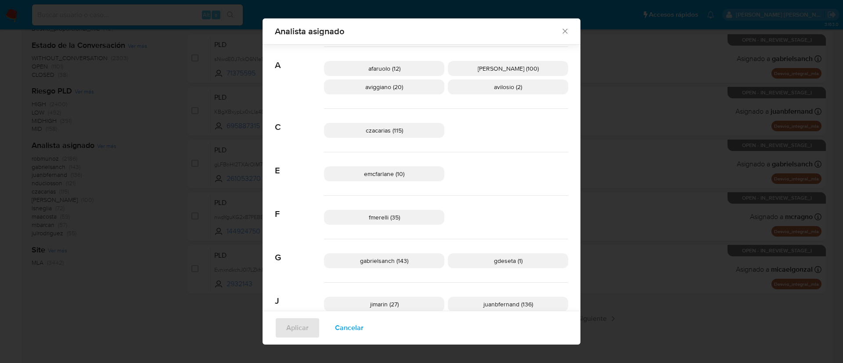
click at [184, 174] on div "Analista asignado Buscar 9 9b67c4c7-5718-49c3-93b1-153dcf44f7df (1) A afaruolo …" at bounding box center [421, 181] width 843 height 363
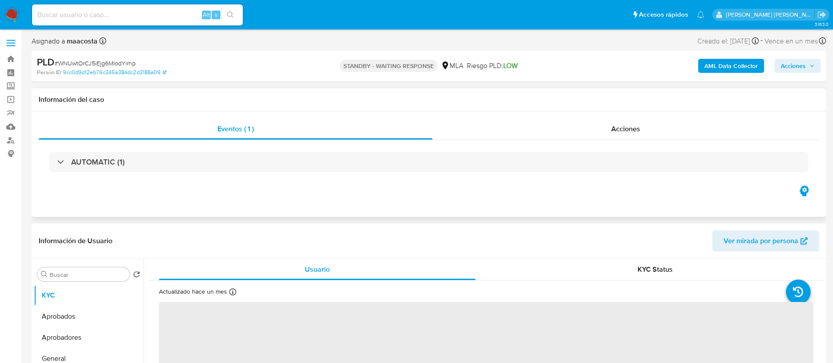
click at [181, 203] on div "Eventos ( 1 ) Acciones AUTOMATIC (1)" at bounding box center [429, 164] width 794 height 105
select select "10"
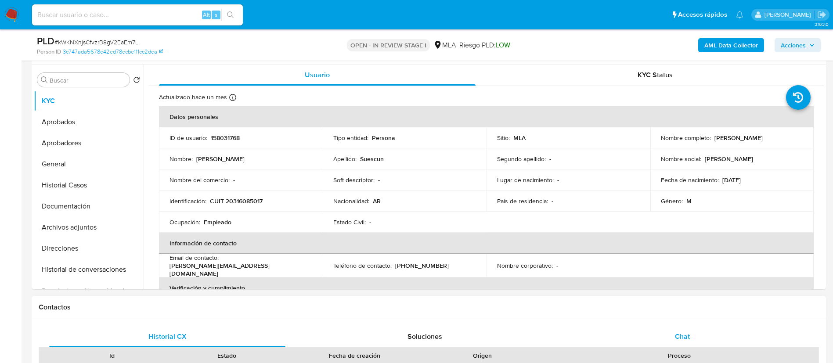
click at [685, 339] on span "Chat" at bounding box center [682, 337] width 15 height 10
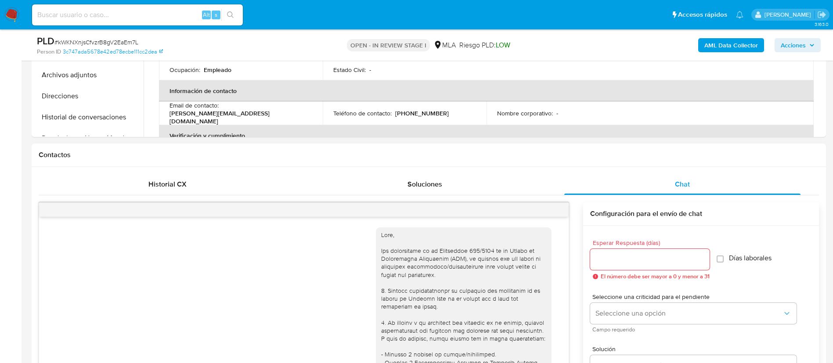
scroll to position [780, 0]
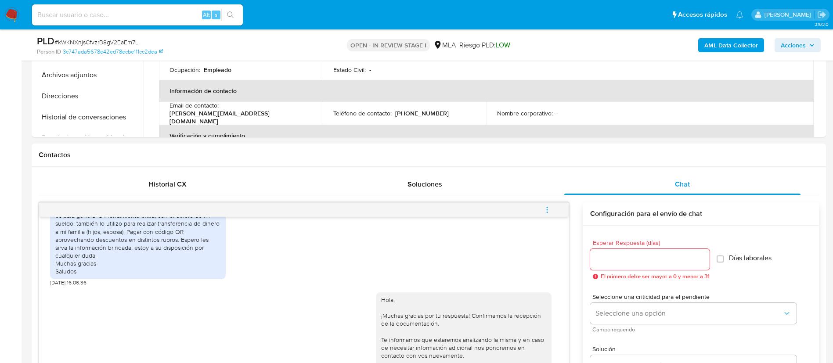
click at [552, 218] on button "menu-action" at bounding box center [547, 209] width 29 height 21
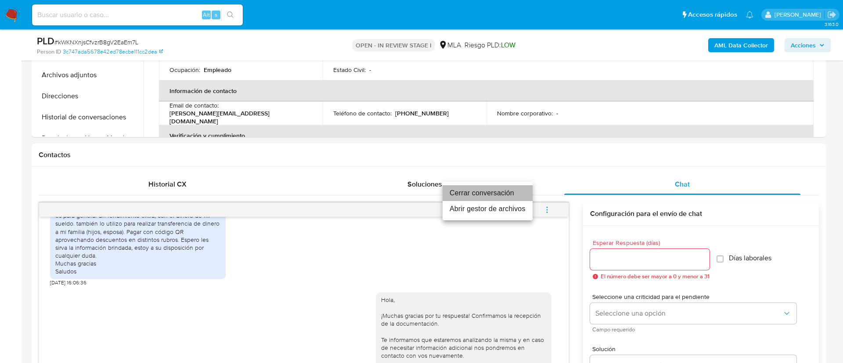
click at [498, 189] on li "Cerrar conversación" at bounding box center [488, 193] width 90 height 16
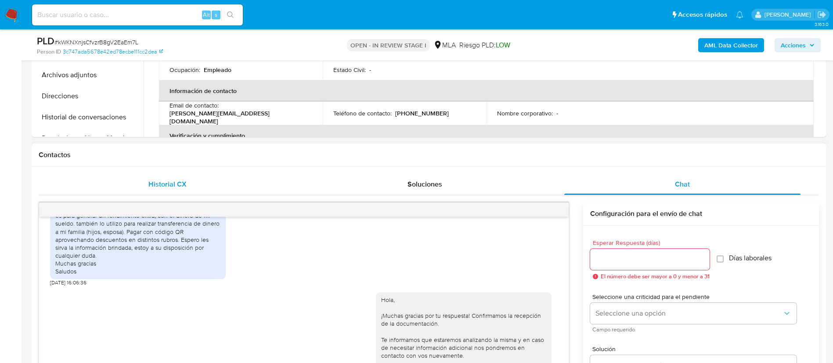
click at [190, 187] on div "Historial CX" at bounding box center [167, 184] width 236 height 21
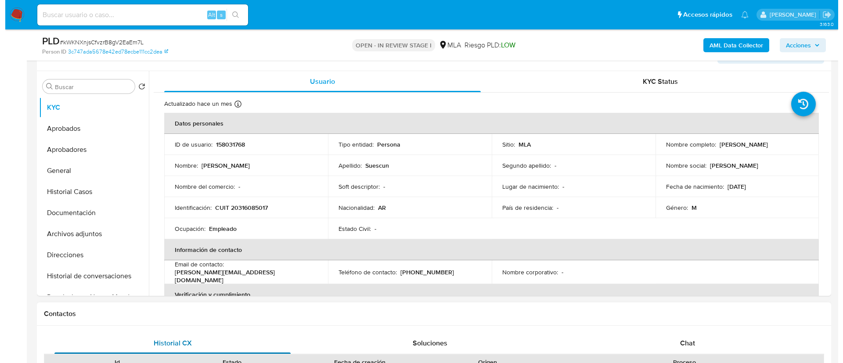
scroll to position [141, 0]
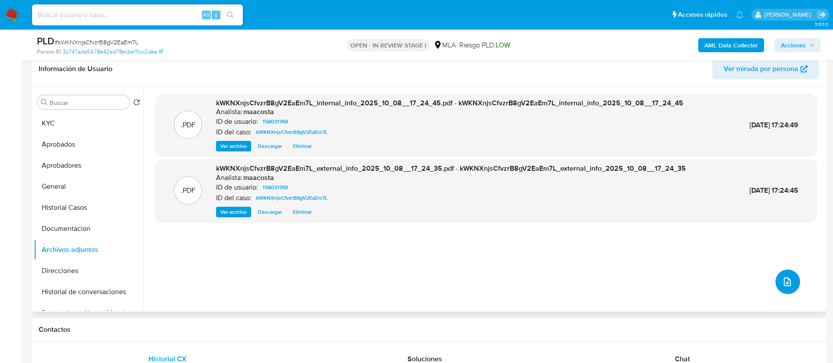
click at [786, 282] on icon "upload-file" at bounding box center [787, 282] width 11 height 11
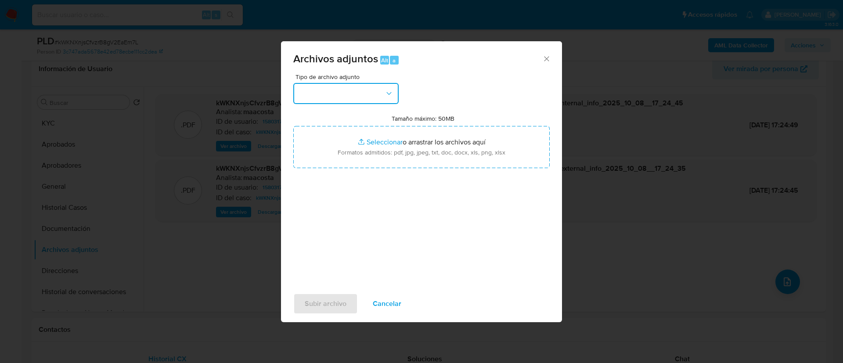
click at [335, 94] on button "button" at bounding box center [345, 93] width 105 height 21
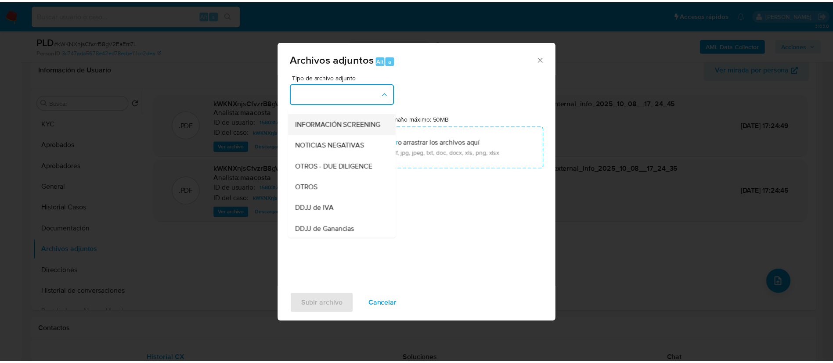
scroll to position [100, 0]
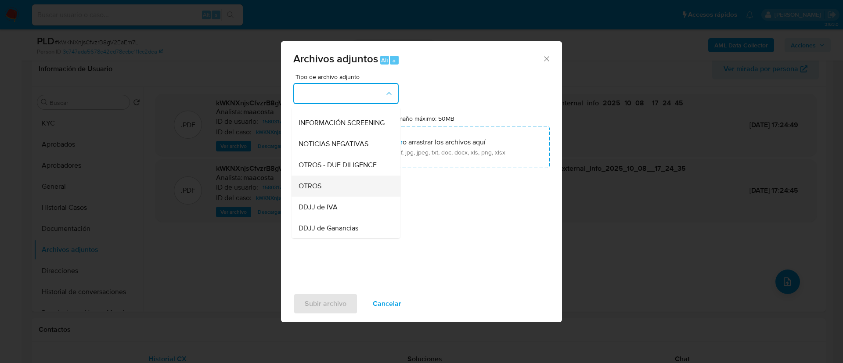
click at [320, 191] on span "OTROS" at bounding box center [310, 186] width 23 height 9
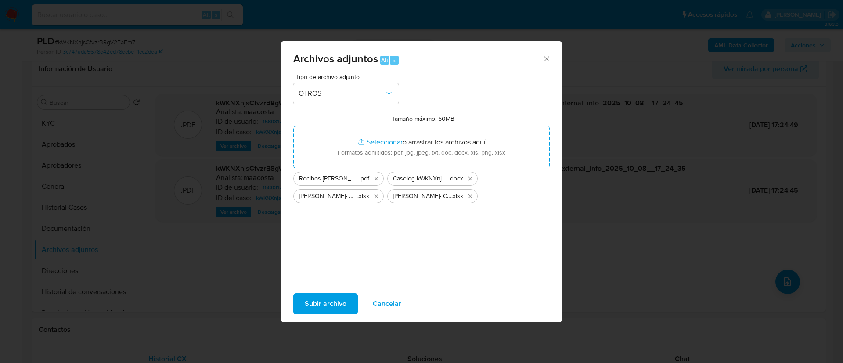
click at [334, 299] on span "Subir archivo" at bounding box center [326, 303] width 42 height 19
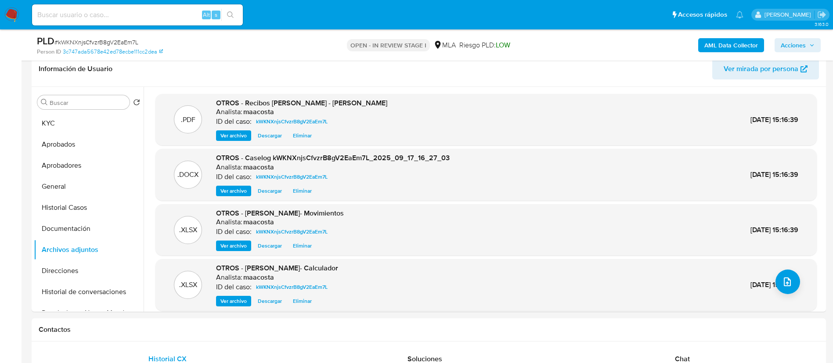
click at [808, 49] on span "Acciones" at bounding box center [798, 45] width 34 height 12
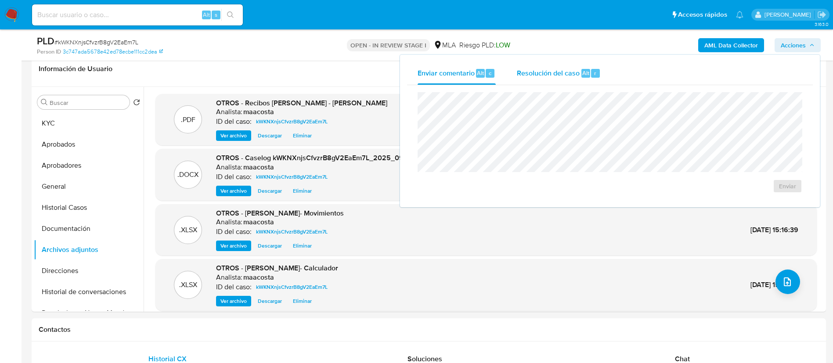
click at [562, 84] on div "Resolución del caso Alt r" at bounding box center [559, 73] width 84 height 23
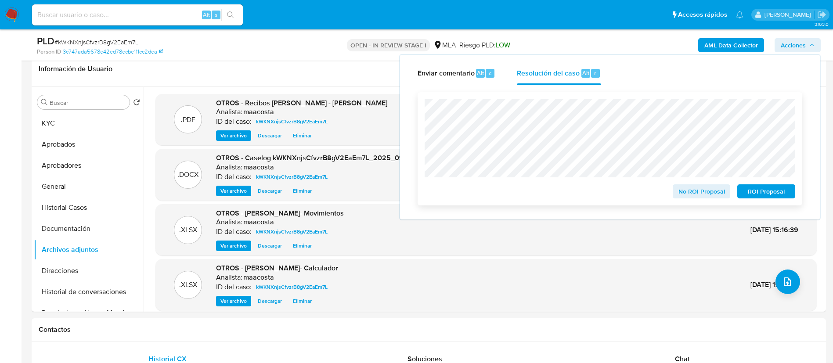
click at [690, 195] on span "No ROI Proposal" at bounding box center [702, 191] width 46 height 12
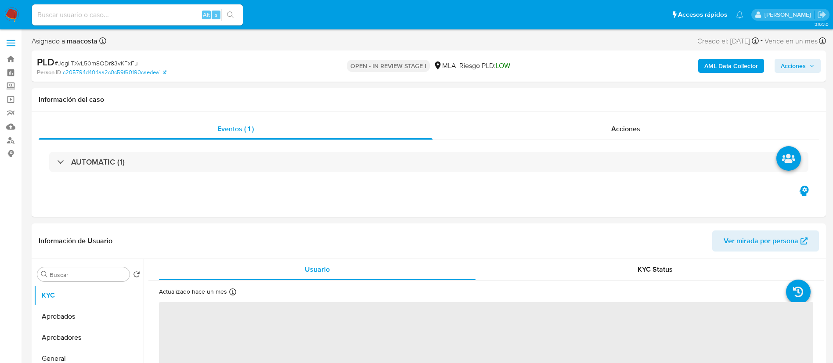
select select "10"
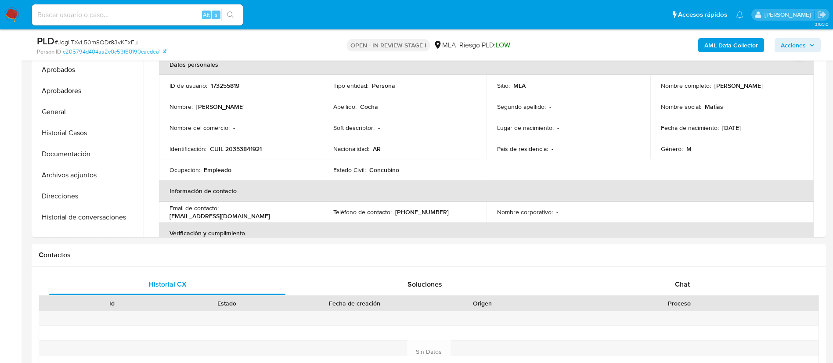
scroll to position [238, 0]
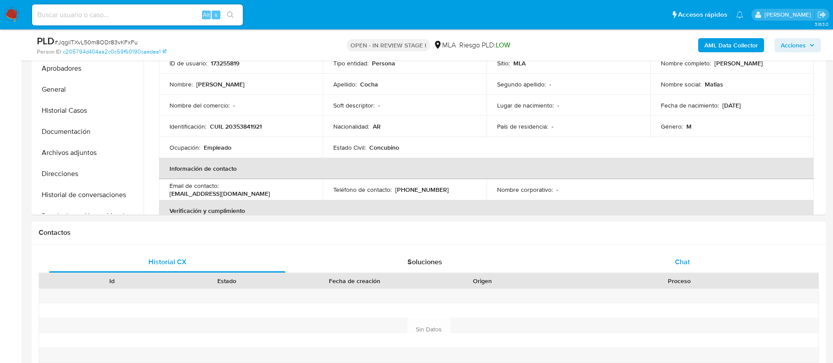
click at [672, 258] on div "Chat" at bounding box center [682, 262] width 236 height 21
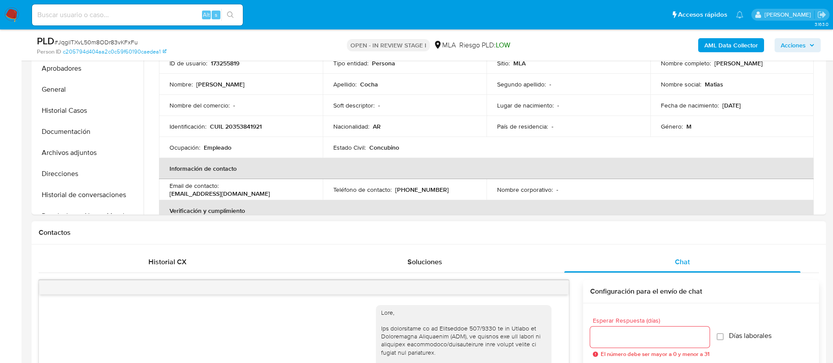
scroll to position [504, 0]
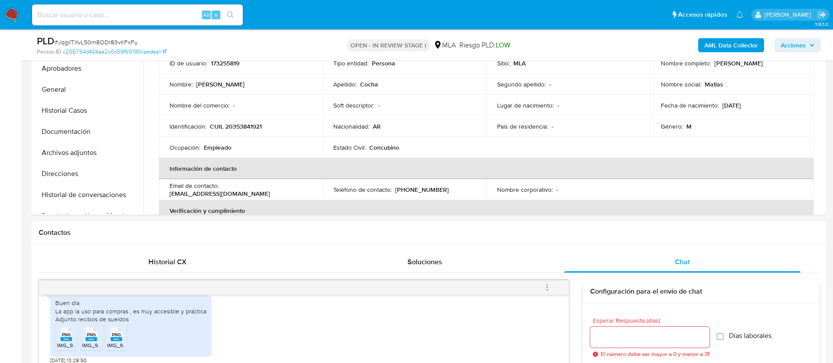
click at [552, 291] on button "menu-action" at bounding box center [547, 287] width 29 height 21
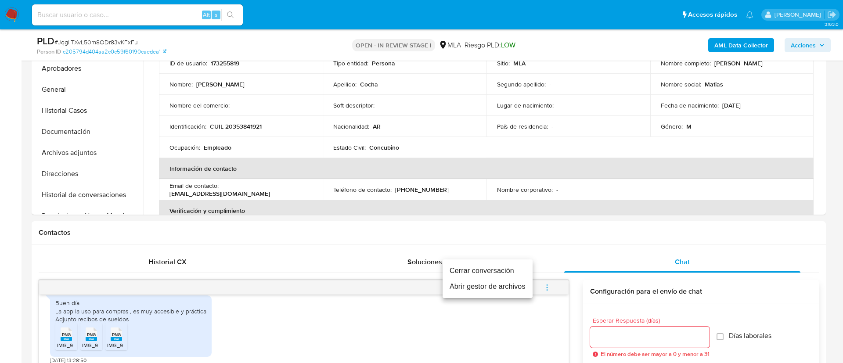
click at [502, 271] on li "Cerrar conversación" at bounding box center [488, 271] width 90 height 16
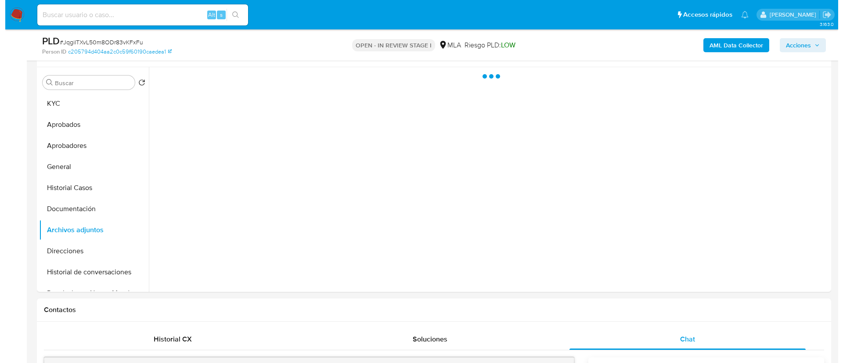
scroll to position [141, 0]
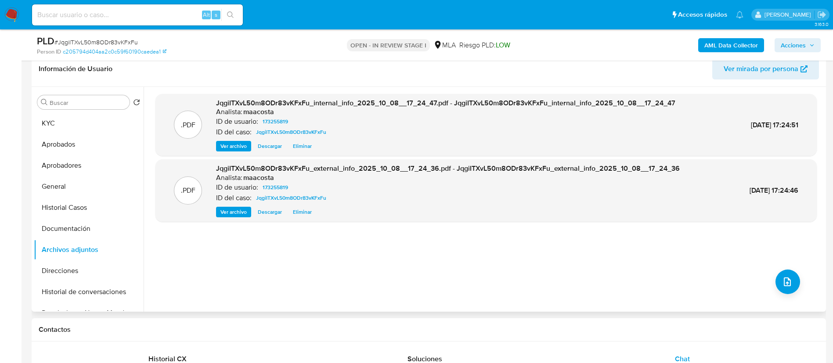
click at [703, 136] on div ".PDF JqgiITXvL50m8ODr83vKFxFu_internal_info_2025_10_08__17_24_47.pdf - JqgiITXv…" at bounding box center [486, 125] width 652 height 54
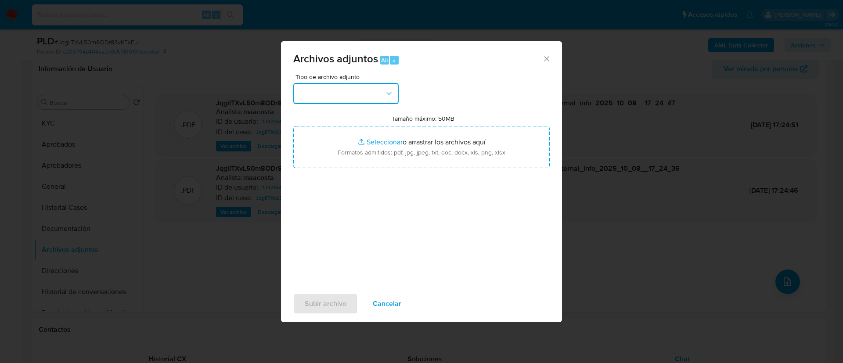
click at [355, 97] on button "button" at bounding box center [345, 93] width 105 height 21
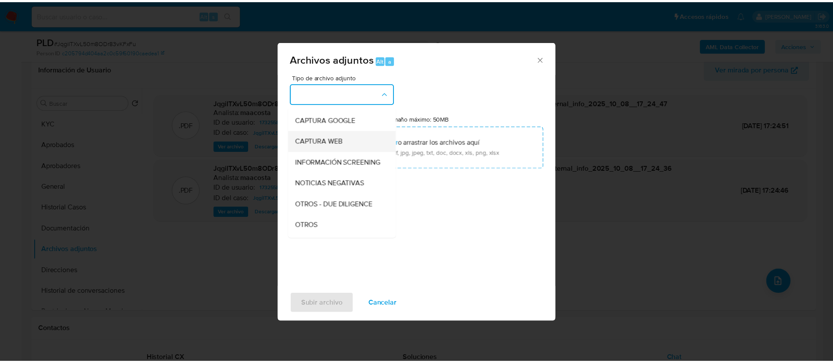
scroll to position [60, 0]
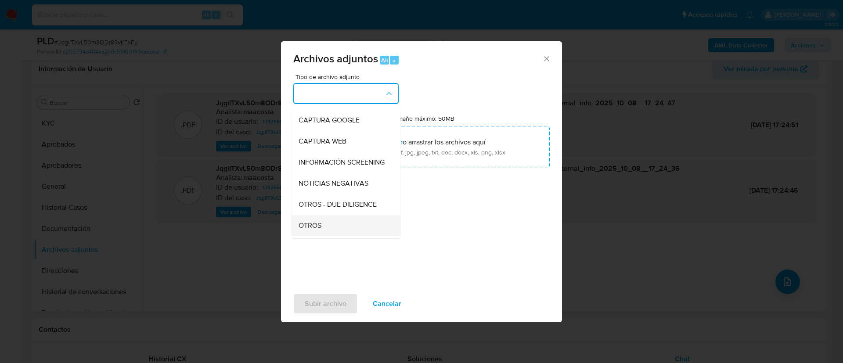
click at [314, 229] on span "OTROS" at bounding box center [310, 225] width 23 height 9
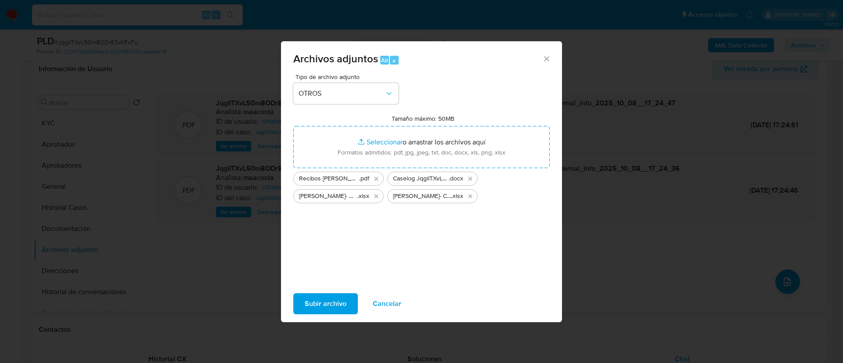
click at [319, 304] on span "Subir archivo" at bounding box center [326, 303] width 42 height 19
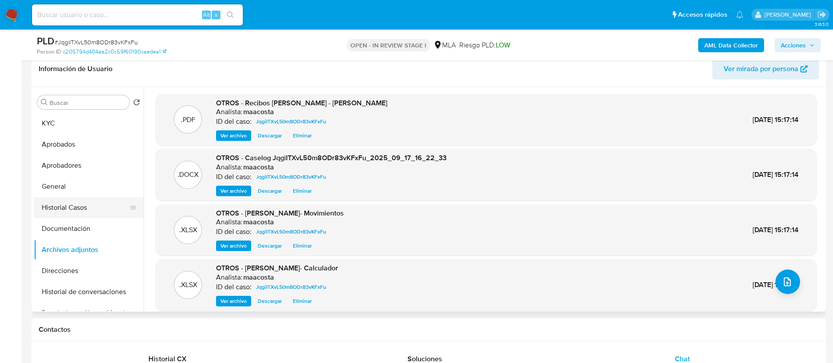
click at [75, 207] on button "Historial Casos" at bounding box center [85, 207] width 103 height 21
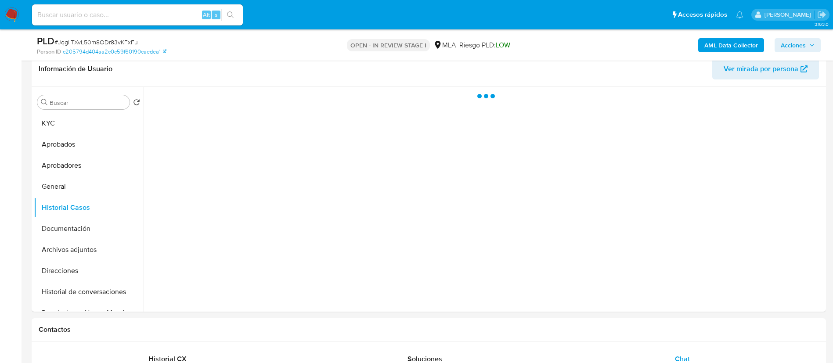
click at [800, 38] on span "Acciones" at bounding box center [793, 45] width 25 height 14
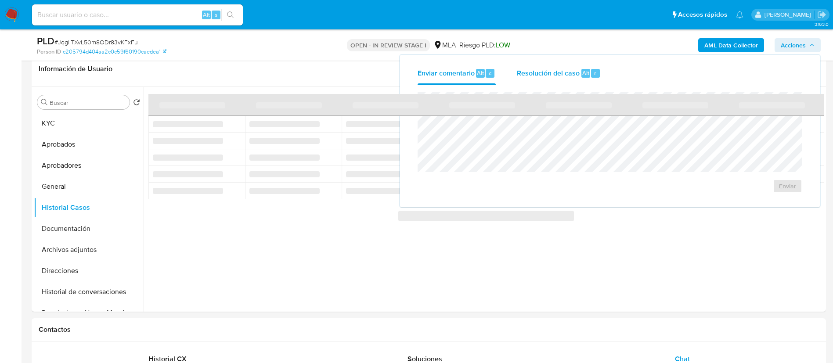
click at [563, 73] on span "Resolución del caso" at bounding box center [548, 73] width 63 height 10
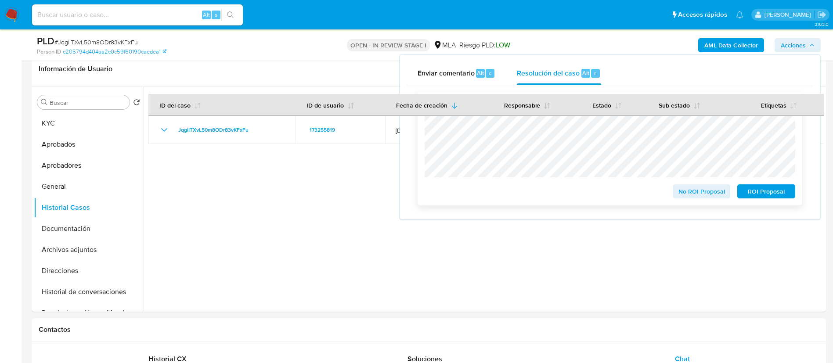
click at [688, 194] on span "No ROI Proposal" at bounding box center [702, 191] width 46 height 12
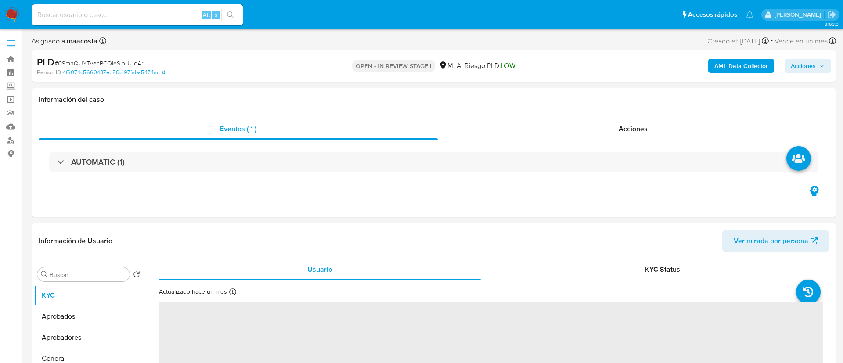
select select "10"
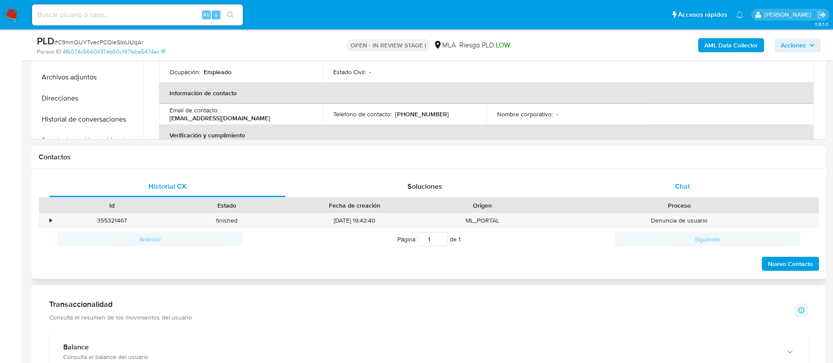
click at [681, 183] on span "Chat" at bounding box center [682, 186] width 15 height 10
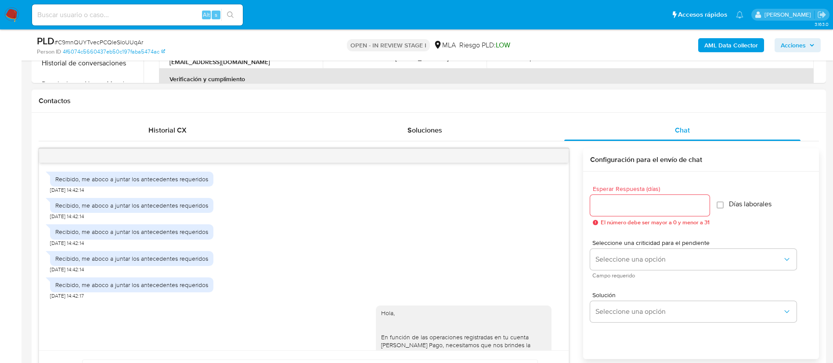
scroll to position [690, 0]
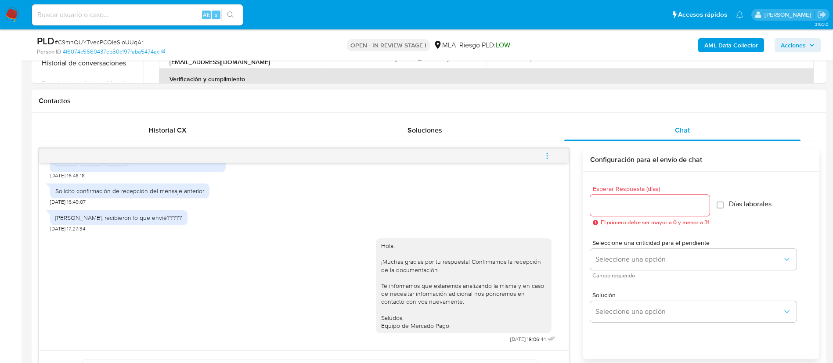
click at [544, 154] on icon "menu-action" at bounding box center [547, 156] width 8 height 8
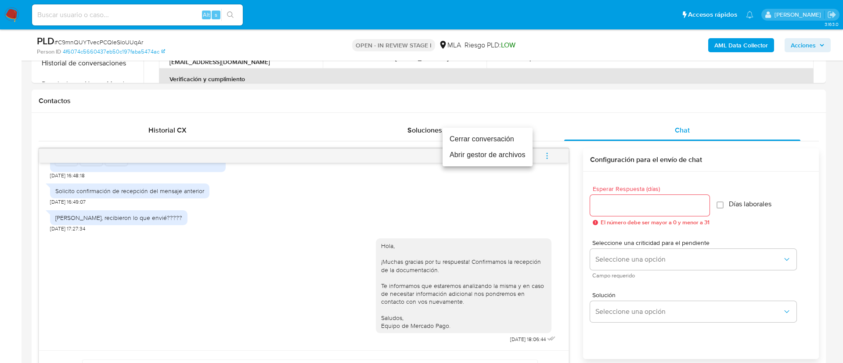
click at [494, 141] on li "Cerrar conversación" at bounding box center [488, 139] width 90 height 16
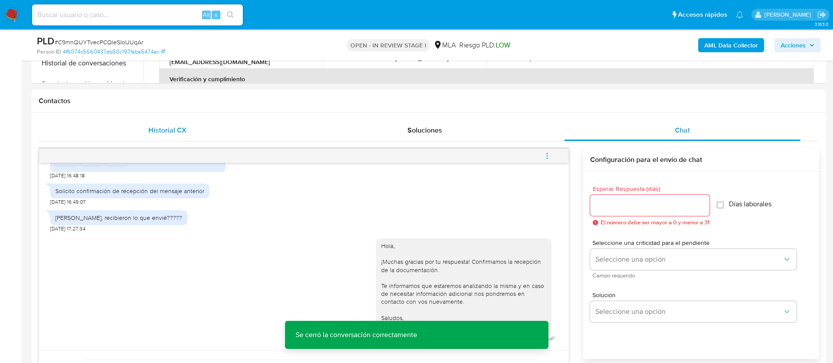
click at [176, 126] on span "Historial CX" at bounding box center [167, 130] width 38 height 10
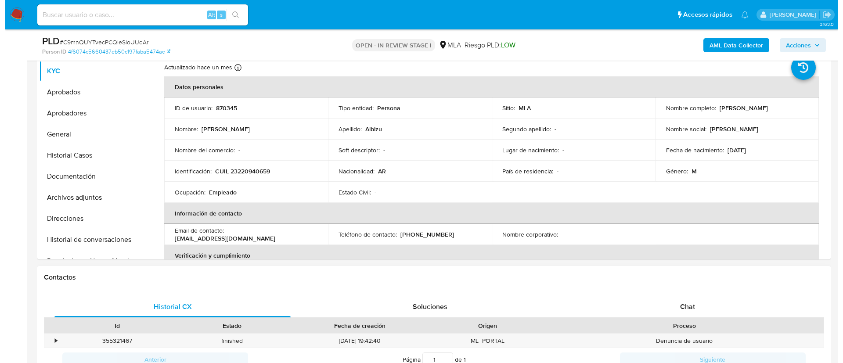
scroll to position [141, 0]
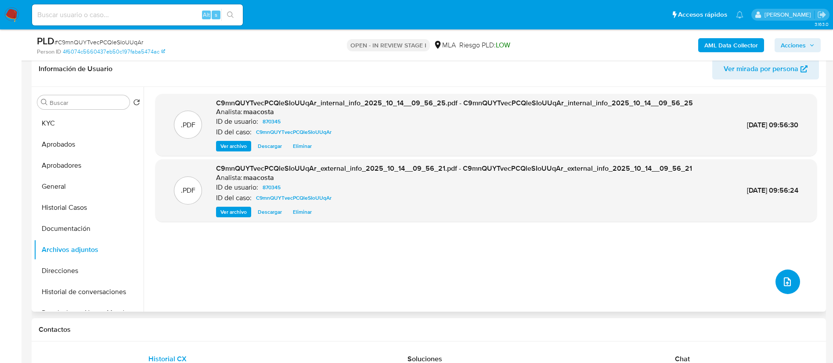
click at [784, 286] on icon "upload-file" at bounding box center [787, 282] width 11 height 11
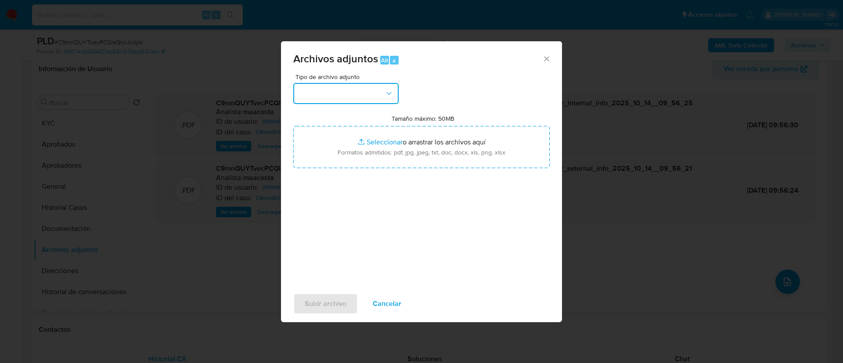
click at [365, 101] on button "button" at bounding box center [345, 93] width 105 height 21
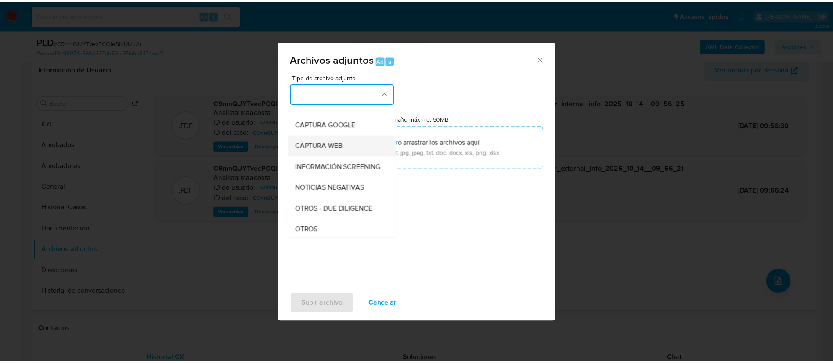
scroll to position [57, 0]
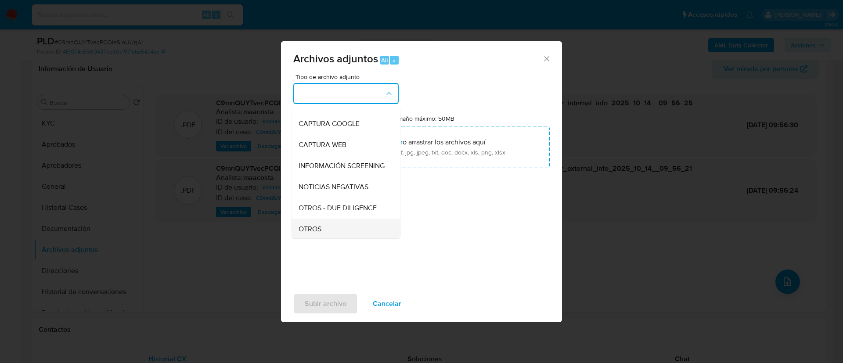
click at [316, 232] on span "OTROS" at bounding box center [310, 229] width 23 height 9
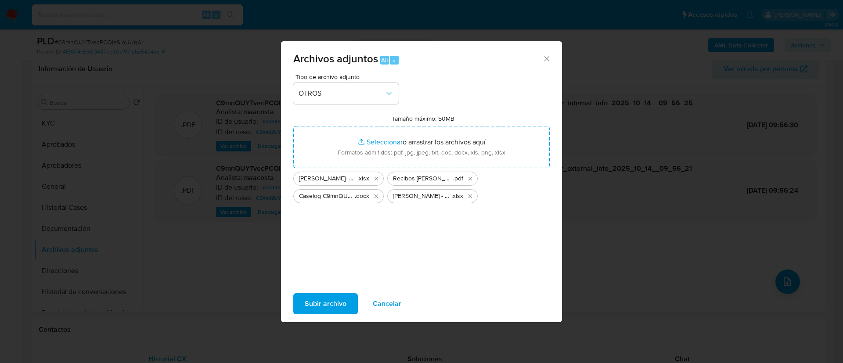
click at [334, 305] on span "Subir archivo" at bounding box center [326, 303] width 42 height 19
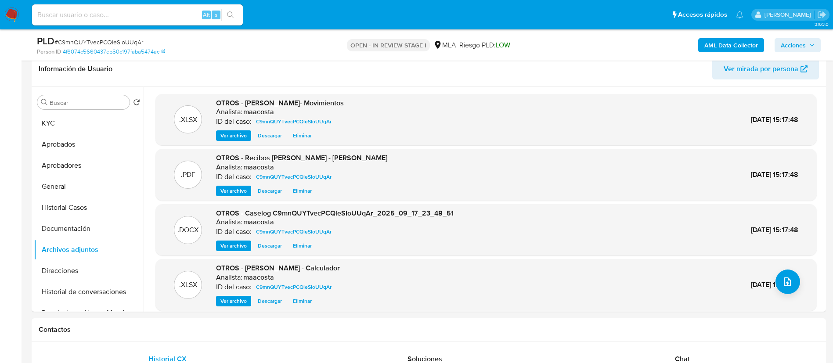
click at [806, 38] on button "Acciones" at bounding box center [798, 45] width 46 height 14
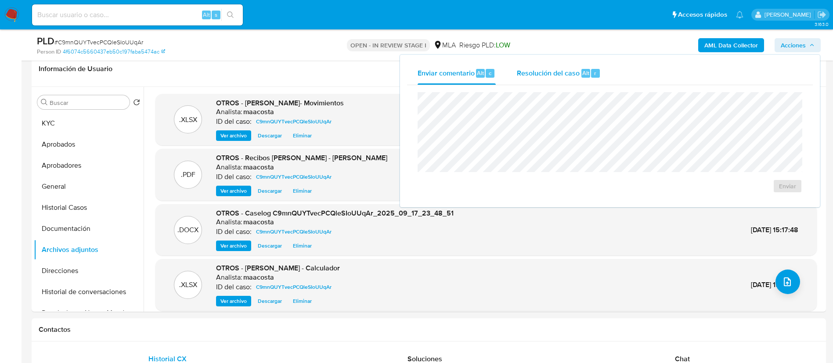
click at [567, 71] on span "Resolución del caso" at bounding box center [548, 73] width 63 height 10
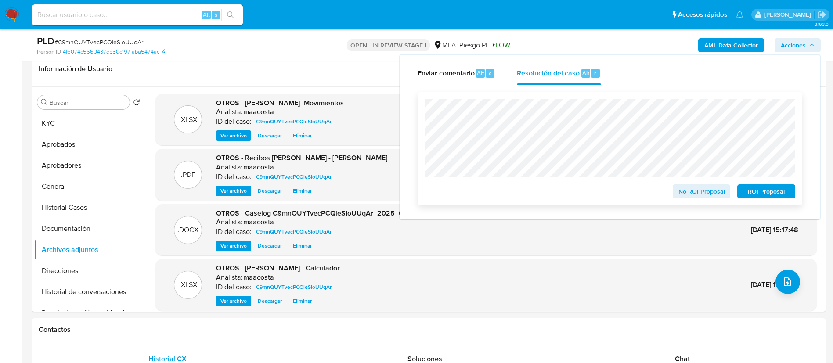
click at [695, 191] on span "No ROI Proposal" at bounding box center [702, 191] width 46 height 12
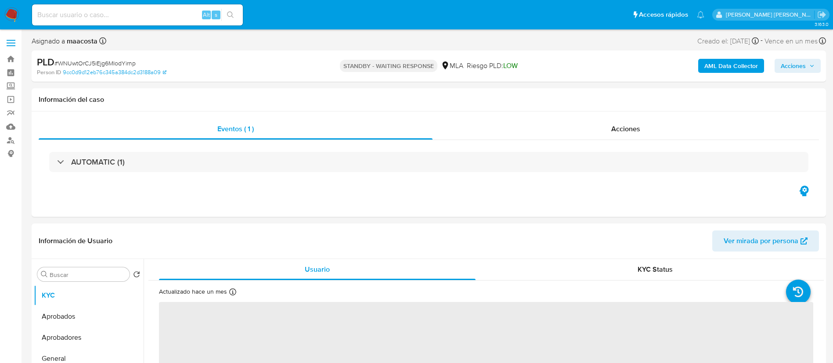
select select "10"
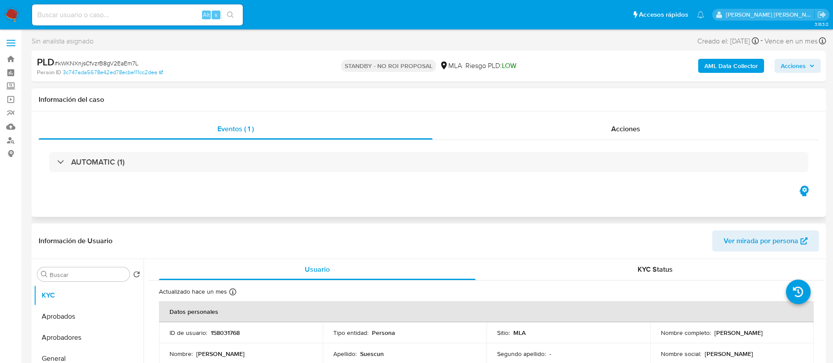
click at [437, 181] on div "AUTOMATIC (1)" at bounding box center [429, 162] width 780 height 44
click at [12, 19] on img at bounding box center [11, 14] width 15 height 15
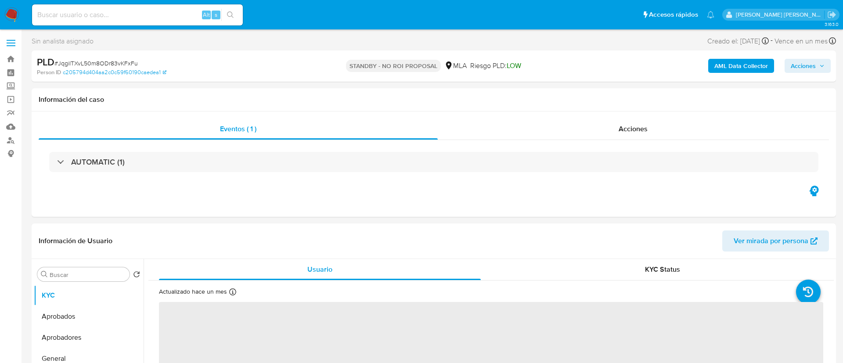
select select "10"
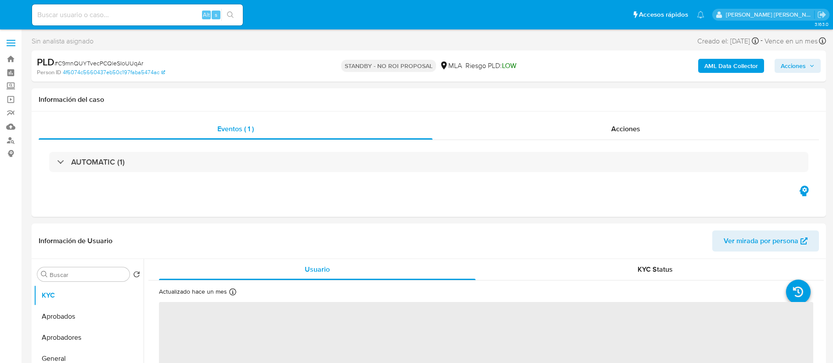
select select "10"
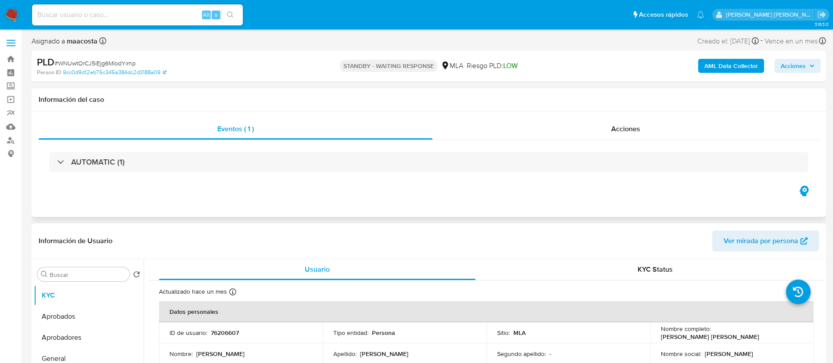
click at [753, 198] on div "Eventos ( 1 ) Acciones AUTOMATIC (1)" at bounding box center [429, 164] width 794 height 105
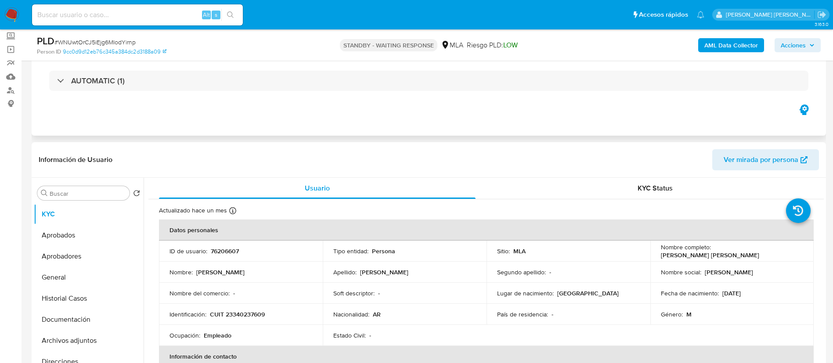
scroll to position [55, 0]
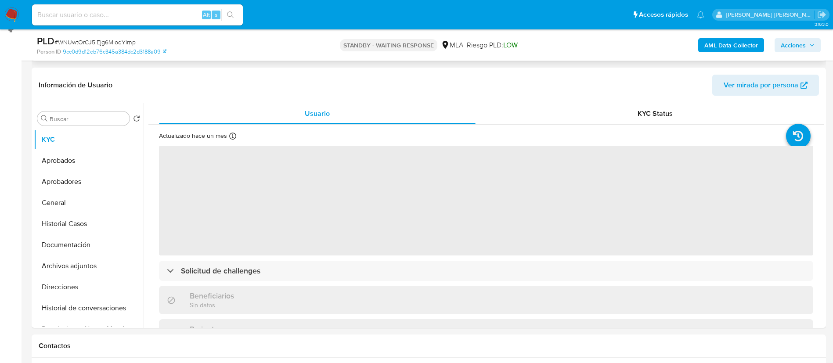
scroll to position [159, 0]
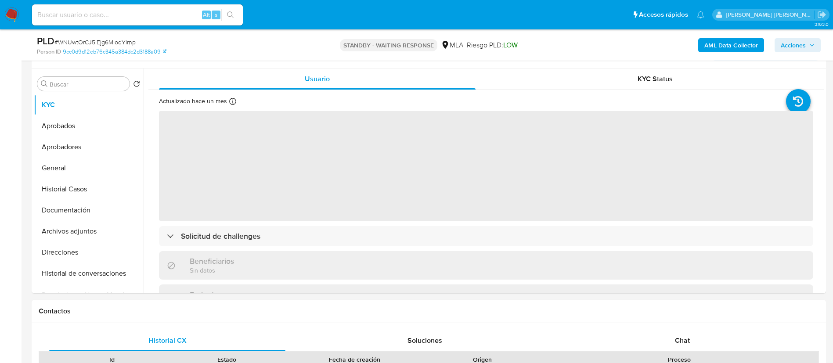
select select "10"
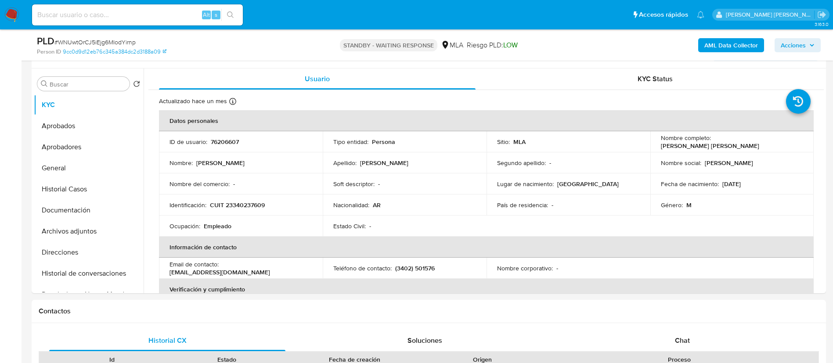
scroll to position [21, 0]
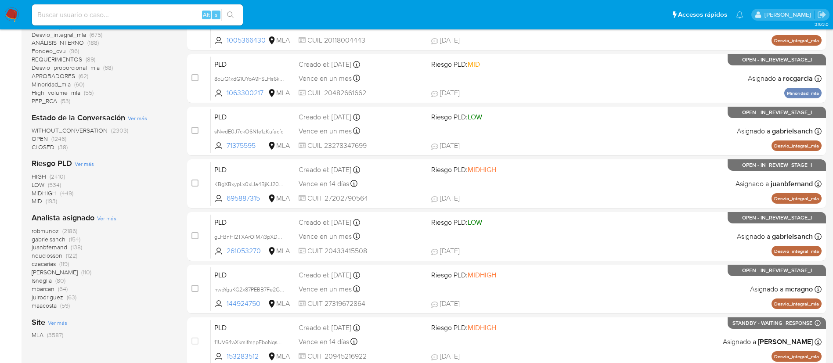
scroll to position [362, 0]
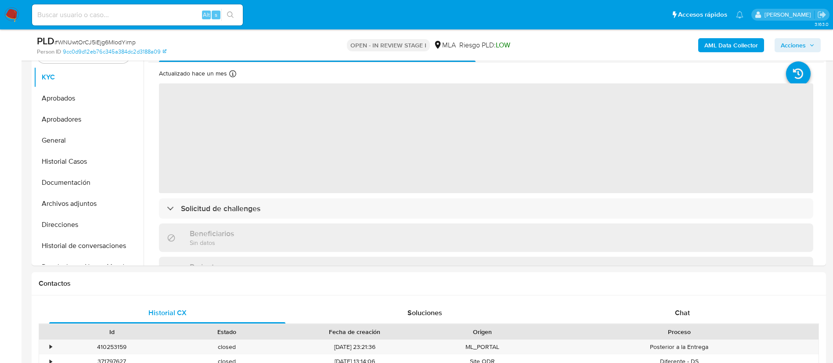
scroll to position [267, 0]
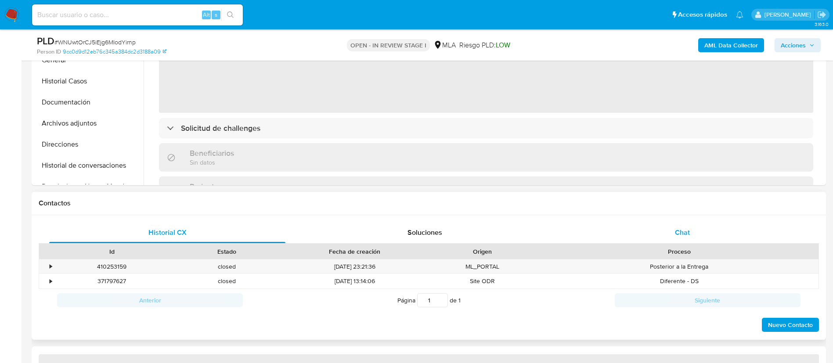
click at [678, 236] on span "Chat" at bounding box center [682, 232] width 15 height 10
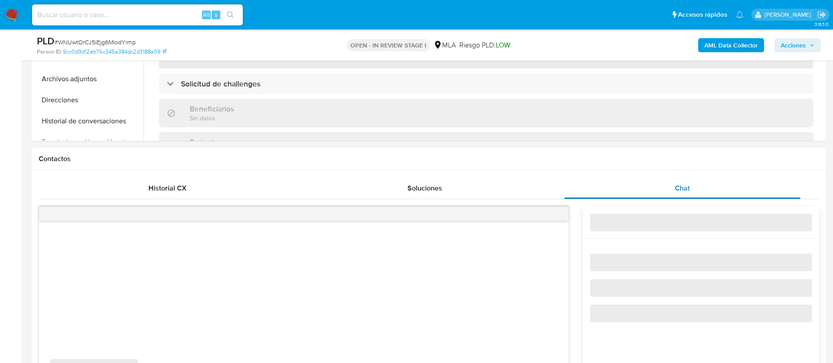
select select "10"
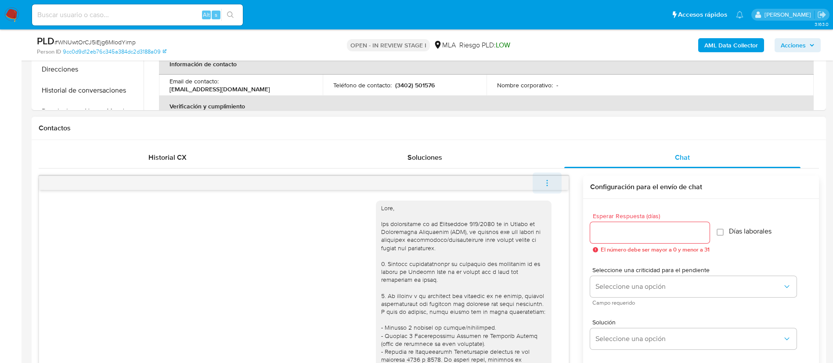
scroll to position [724, 0]
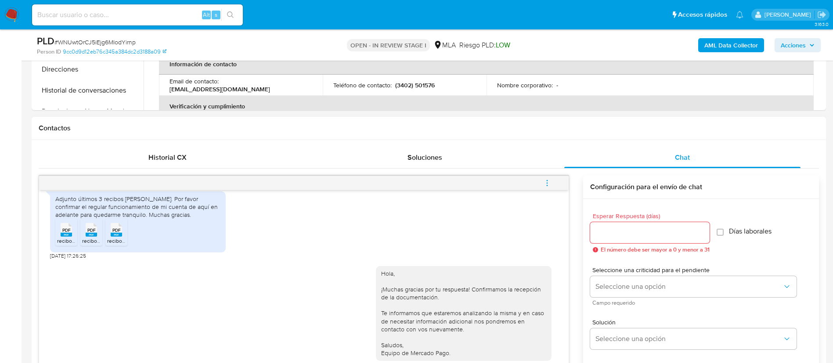
click at [550, 183] on icon "menu-action" at bounding box center [547, 183] width 8 height 8
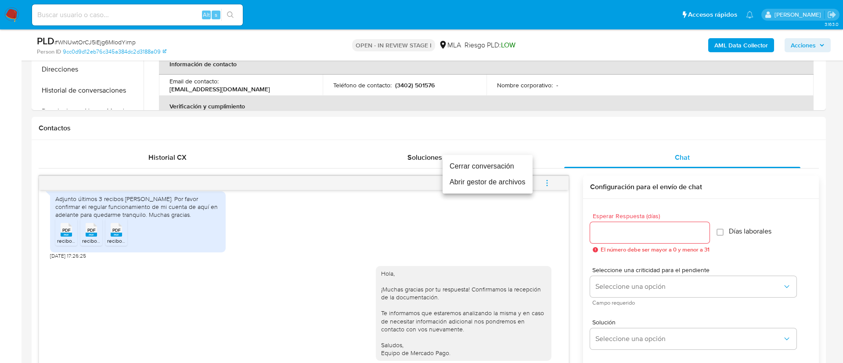
click at [471, 162] on li "Cerrar conversación" at bounding box center [488, 167] width 90 height 16
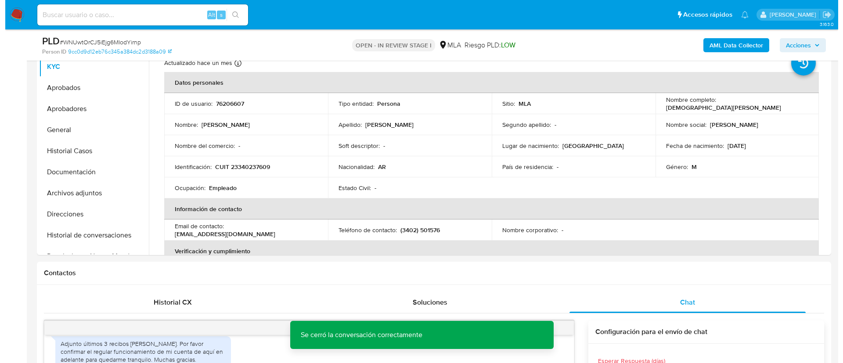
scroll to position [141, 0]
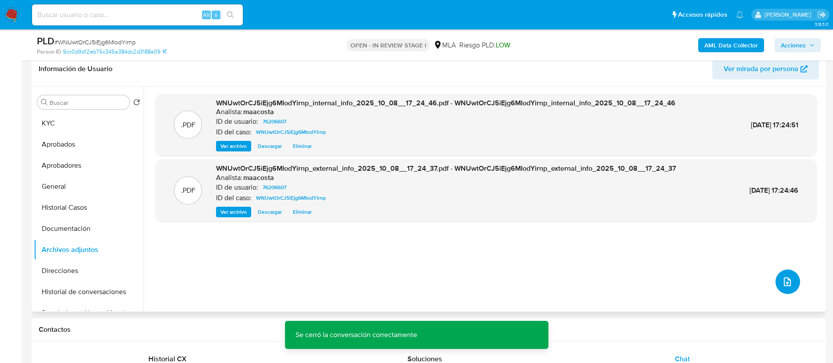
click at [784, 288] on button "upload-file" at bounding box center [787, 282] width 25 height 25
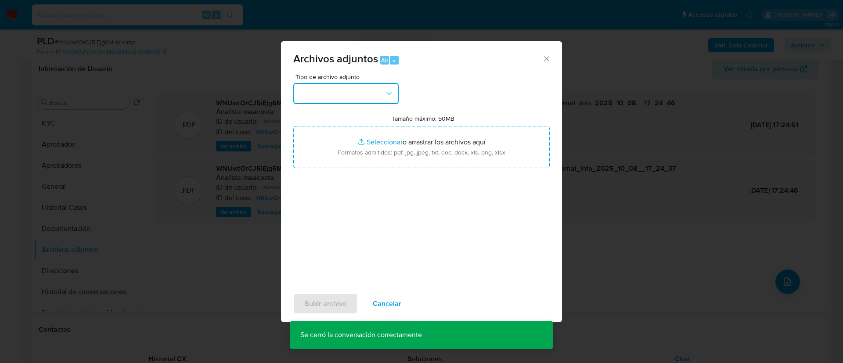
click at [354, 93] on button "button" at bounding box center [345, 93] width 105 height 21
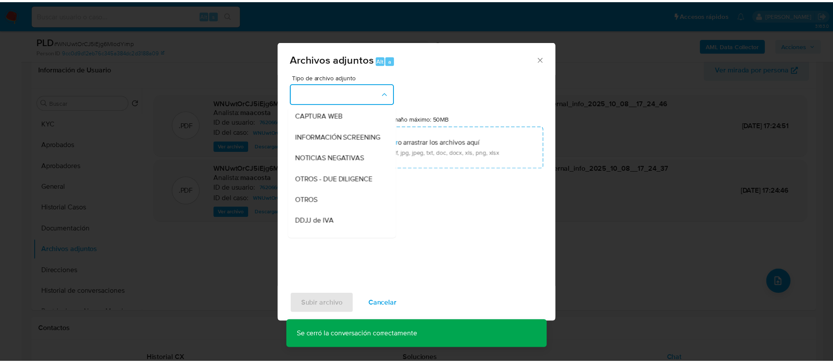
scroll to position [99, 0]
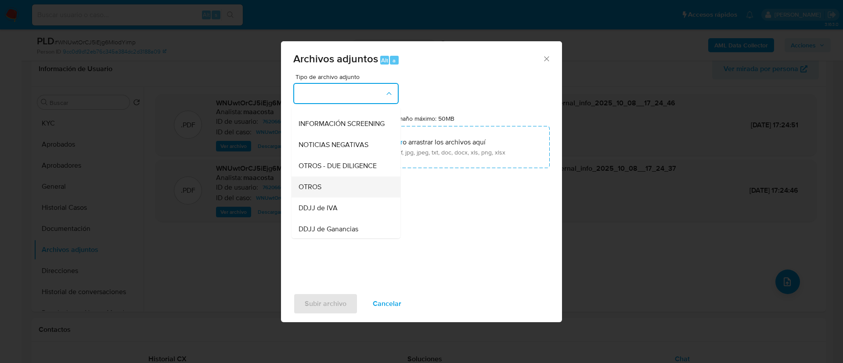
click at [324, 190] on div "OTROS" at bounding box center [344, 187] width 90 height 21
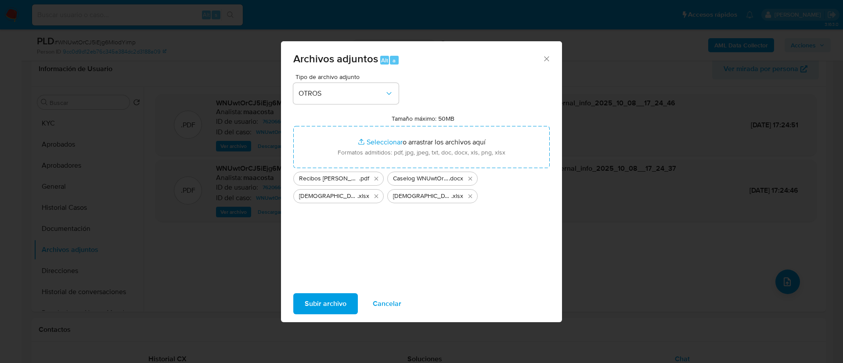
click at [324, 302] on span "Subir archivo" at bounding box center [326, 303] width 42 height 19
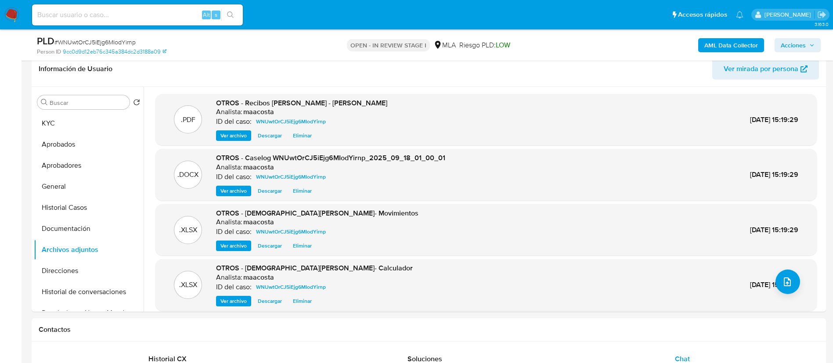
click at [68, 208] on button "Historial Casos" at bounding box center [89, 207] width 110 height 21
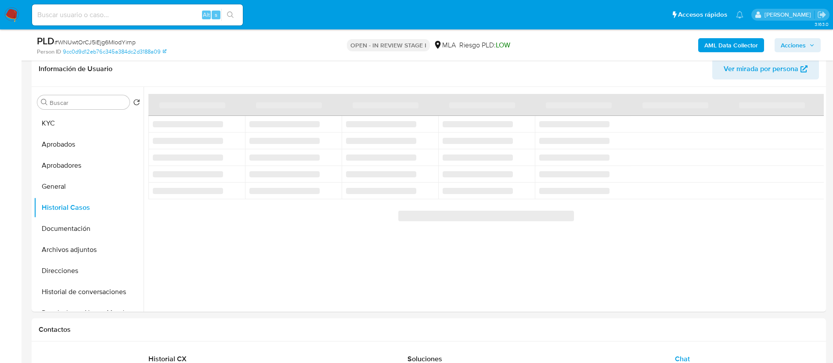
click at [815, 48] on button "Acciones" at bounding box center [798, 45] width 46 height 14
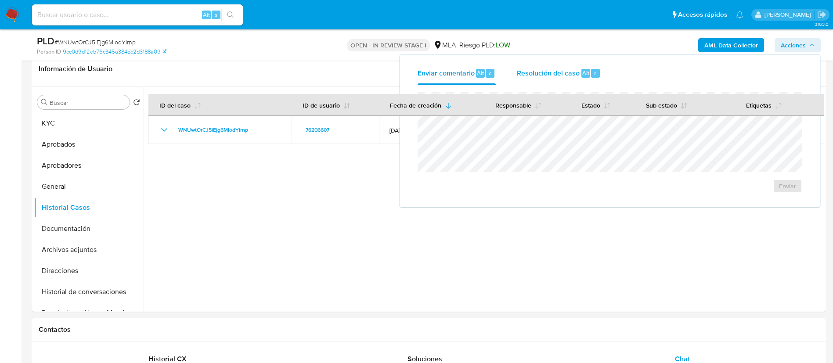
click at [568, 68] on span "Resolución del caso" at bounding box center [548, 73] width 63 height 10
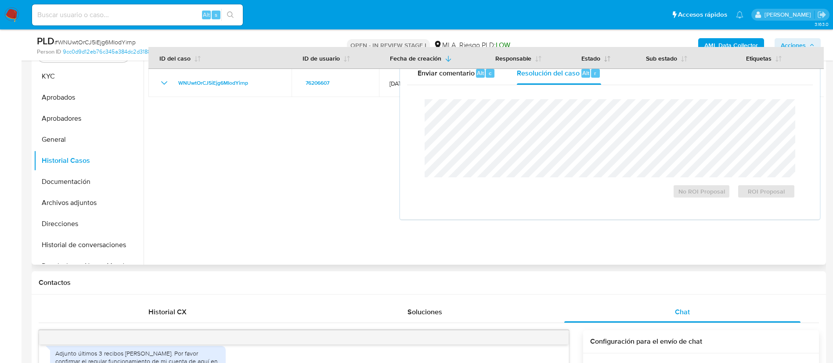
scroll to position [187, 0]
click at [683, 197] on span "No ROI Proposal" at bounding box center [702, 191] width 46 height 12
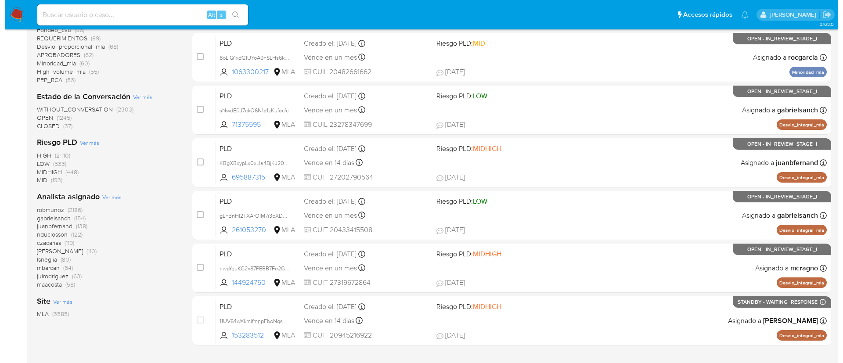
scroll to position [311, 0]
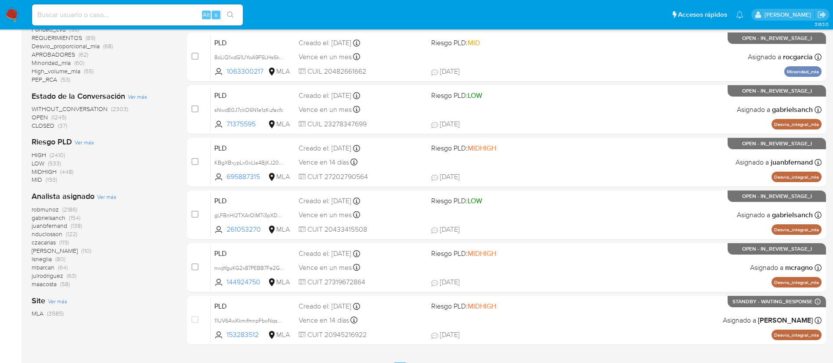
click at [111, 195] on span "Ver más" at bounding box center [106, 197] width 19 height 8
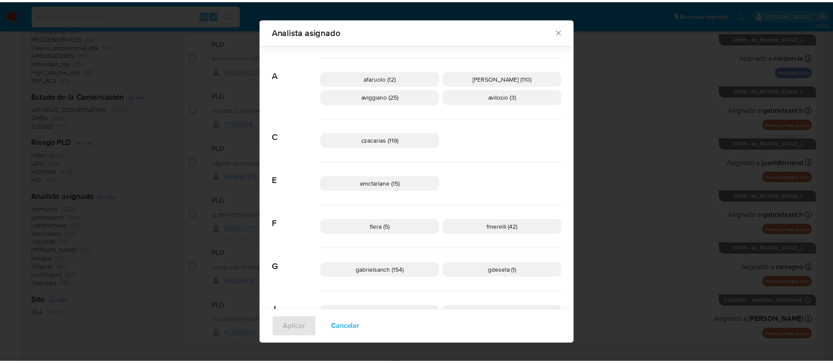
scroll to position [47, 0]
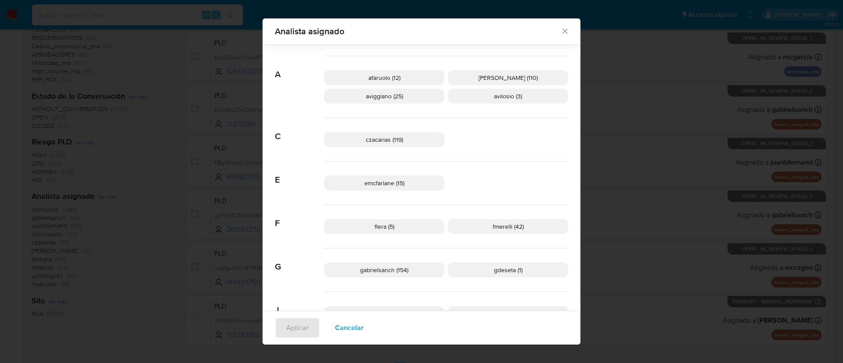
click at [137, 213] on div "Analista asignado Buscar 9 9b67c4c7-5718-49c3-93b1-153dcf44f7df (1) A afaruolo …" at bounding box center [421, 181] width 843 height 363
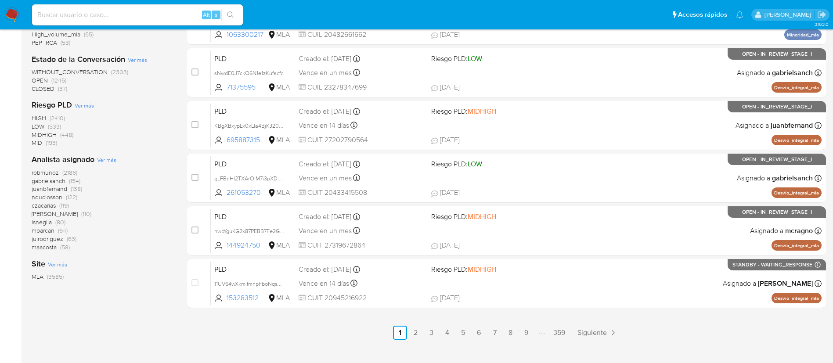
scroll to position [350, 0]
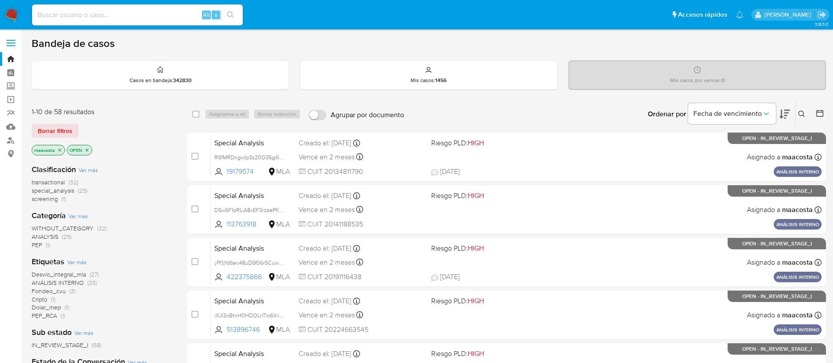
paste input "MVaxqEk6oUNWBWKZiHodMC30"
click at [114, 15] on input "MVaxqEk6oUNWBWKZiHodMC30" at bounding box center [137, 14] width 211 height 11
type input "MVaxqEk6oUNWBWKZiHodMC30"
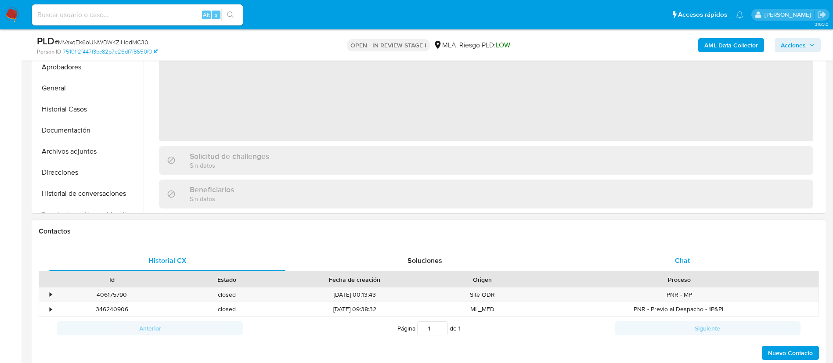
scroll to position [265, 0]
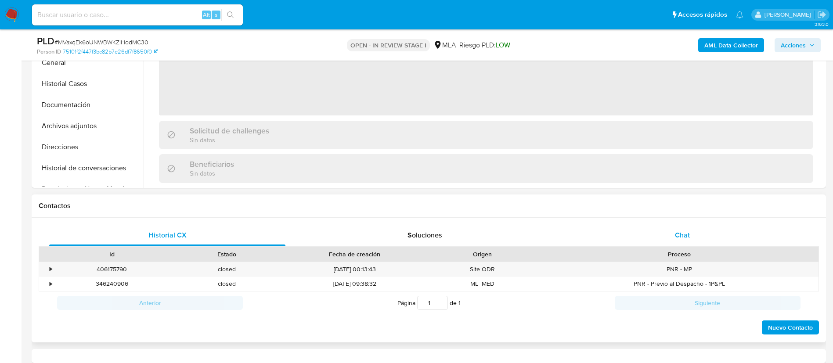
click at [696, 237] on div "Chat" at bounding box center [682, 235] width 236 height 21
select select "10"
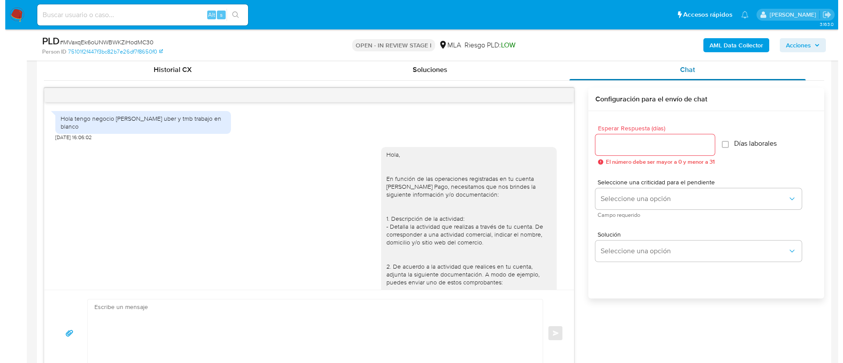
scroll to position [808, 0]
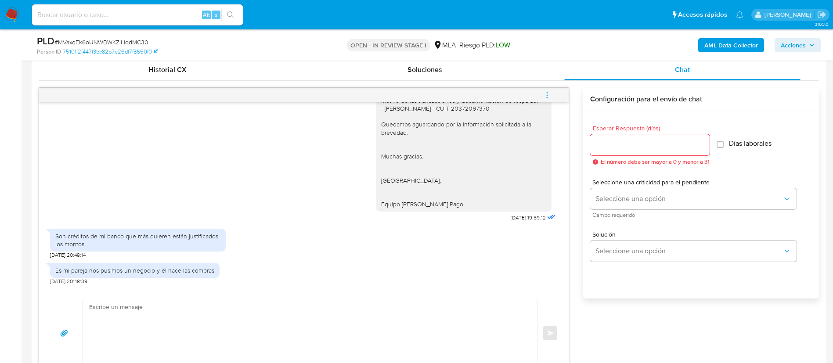
click at [715, 43] on b "AML Data Collector" at bounding box center [731, 45] width 54 height 14
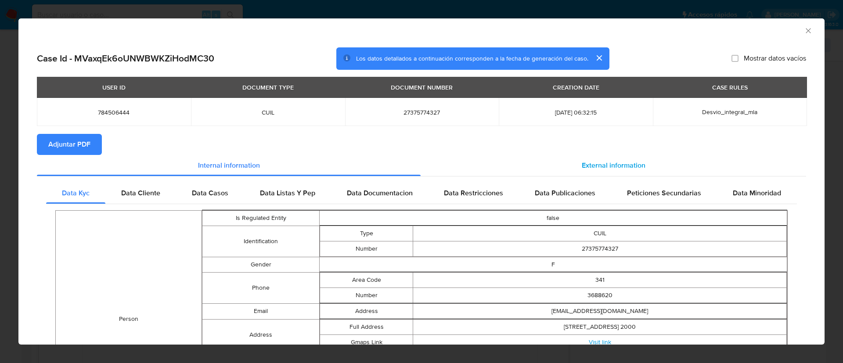
click at [602, 160] on span "External information" at bounding box center [614, 165] width 64 height 10
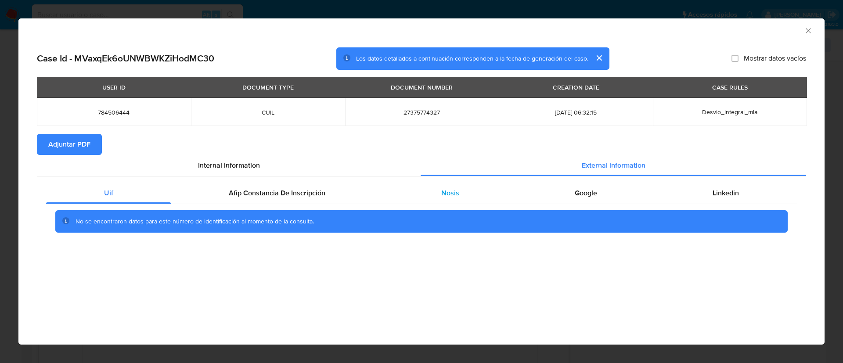
click at [429, 187] on div "Nosis" at bounding box center [449, 193] width 133 height 21
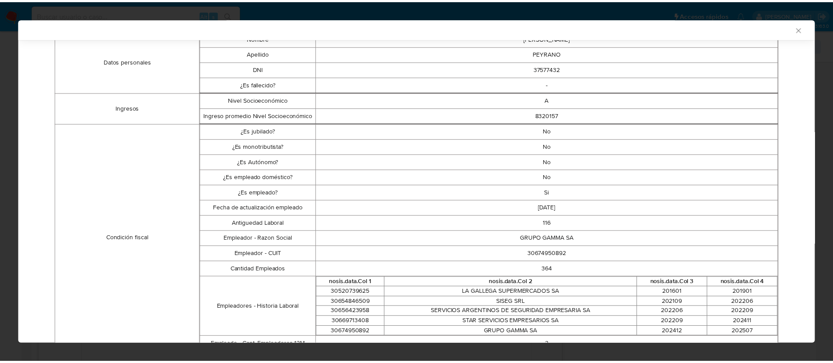
scroll to position [186, 0]
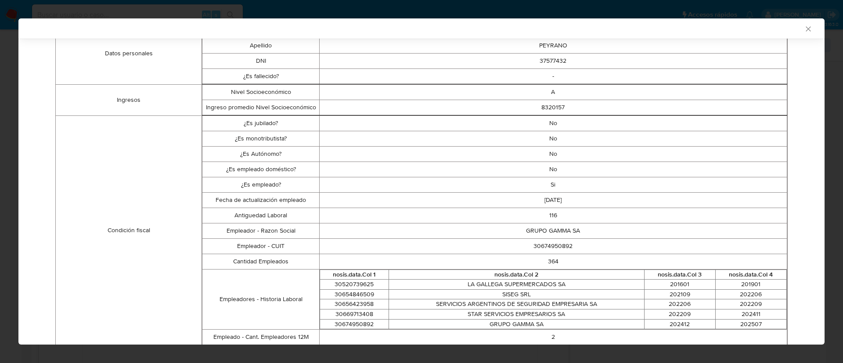
click at [540, 243] on td "30674950892" at bounding box center [553, 245] width 468 height 15
copy td "30674950892"
click at [804, 28] on icon "Cerrar ventana" at bounding box center [808, 29] width 9 height 9
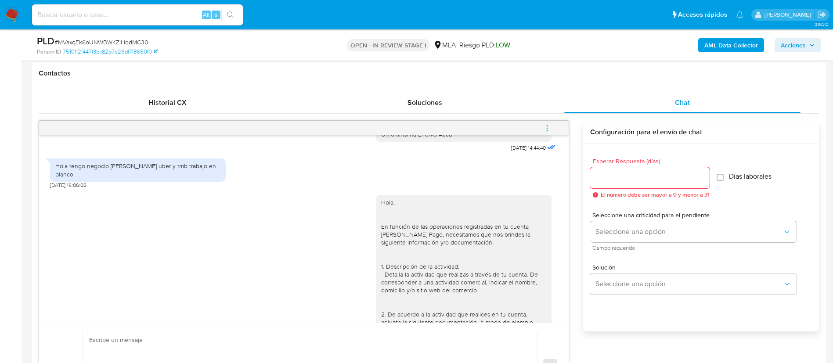
scroll to position [466, 0]
drag, startPoint x: 487, startPoint y: 167, endPoint x: 517, endPoint y: 164, distance: 30.0
copy span "17/09/2025"
click at [201, 177] on div "Hola tengo negocio de almacén uber y tmb trabajo en blanco" at bounding box center [137, 170] width 165 height 16
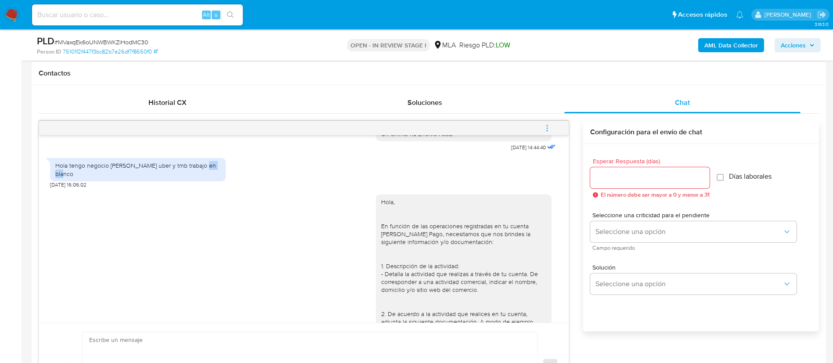
click at [201, 177] on div "Hola tengo negocio de almacén uber y tmb trabajo en blanco" at bounding box center [137, 170] width 165 height 16
copy div "Hola tengo negocio de almacén uber y tmb trabajo en blanco"
click at [201, 177] on div "Hola tengo negocio de almacén uber y tmb trabajo en blanco" at bounding box center [137, 170] width 165 height 16
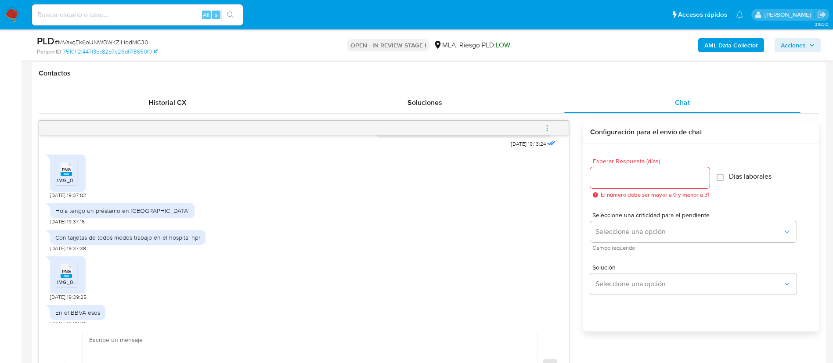
scroll to position [951, 0]
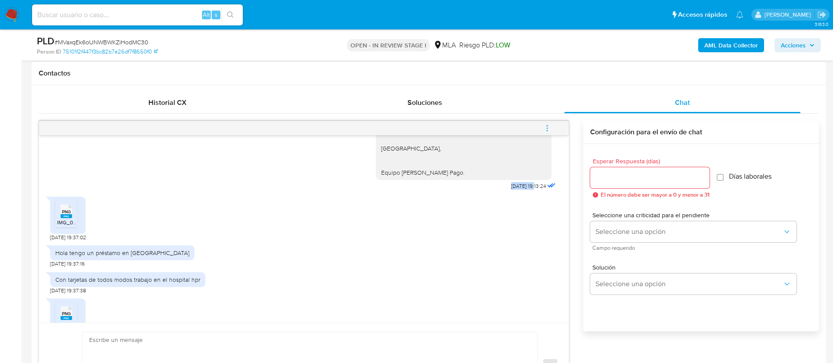
drag, startPoint x: 488, startPoint y: 203, endPoint x: 516, endPoint y: 204, distance: 28.6
copy span "[DATE]"
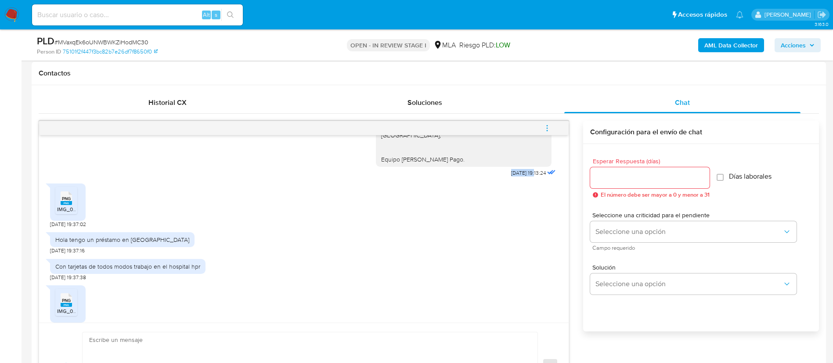
scroll to position [999, 0]
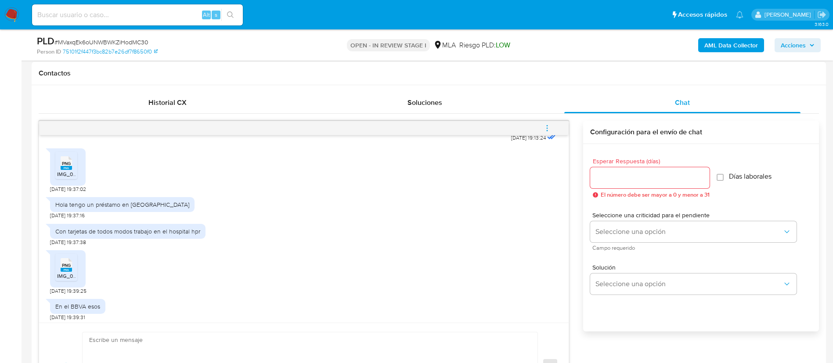
click at [123, 209] on div "Hola tengo un préstamo en Galicia" at bounding box center [122, 205] width 134 height 8
copy div "Hola tengo un préstamo en Galicia"
click at [123, 209] on div "Hola tengo un préstamo en Galicia" at bounding box center [122, 205] width 134 height 8
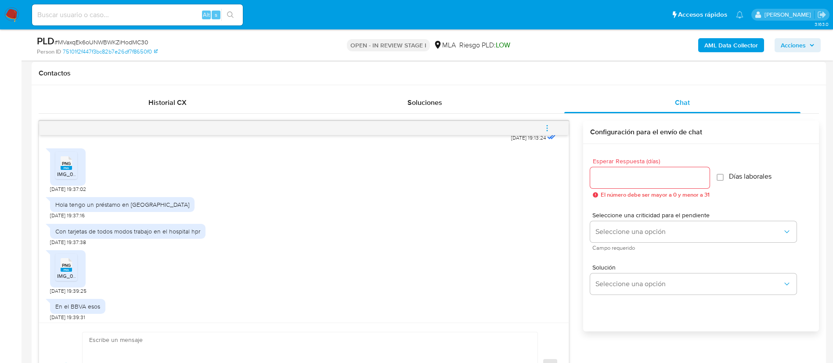
click at [128, 235] on div "Con tarjetas de todos modos trabajo en el hospital hpr" at bounding box center [127, 231] width 145 height 8
copy div "Con tarjetas de todos modos trabajo en el hospital hpr"
click at [128, 235] on div "Con tarjetas de todos modos trabajo en el hospital hpr" at bounding box center [127, 231] width 145 height 8
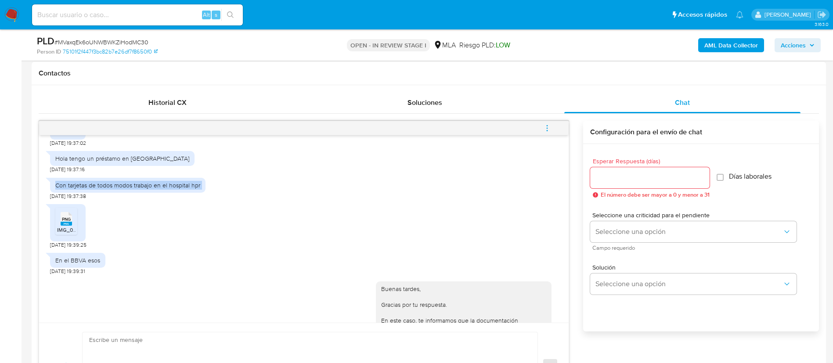
scroll to position [1060, 0]
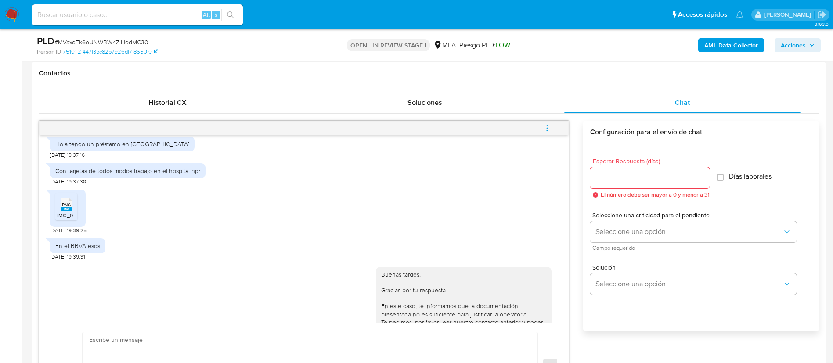
click at [89, 250] on div "En el BBVA esos" at bounding box center [77, 246] width 45 height 8
copy div "En el BBVA esos"
click at [89, 250] on div "En el BBVA esos" at bounding box center [77, 246] width 45 height 8
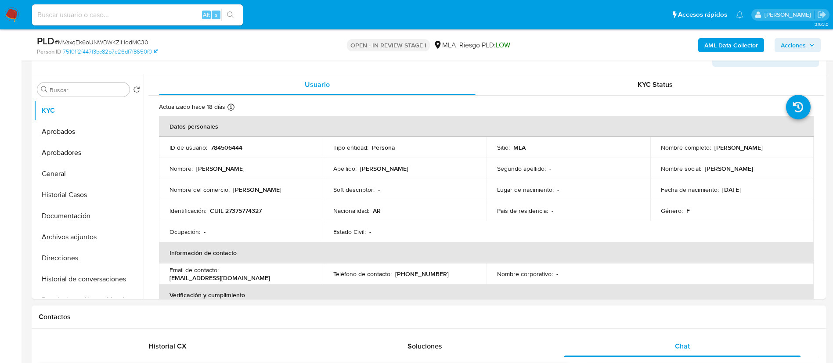
scroll to position [142, 0]
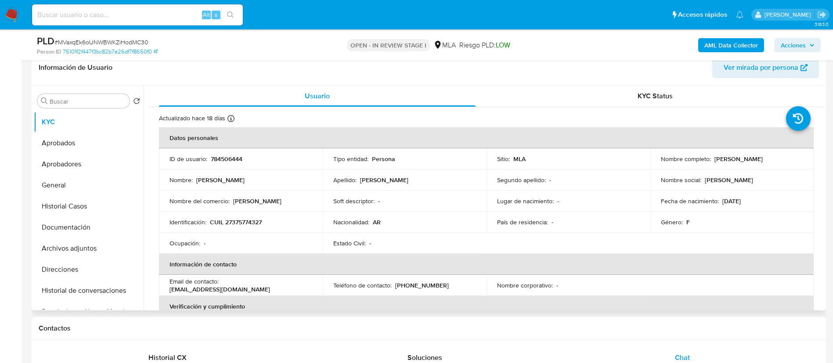
drag, startPoint x: 712, startPoint y: 159, endPoint x: 784, endPoint y: 162, distance: 71.7
click at [784, 162] on div "Nombre completo : Aylen Agustina Peyrano" at bounding box center [732, 159] width 143 height 8
copy p "[PERSON_NAME]"
click at [195, 222] on p "Identificación :" at bounding box center [187, 222] width 37 height 8
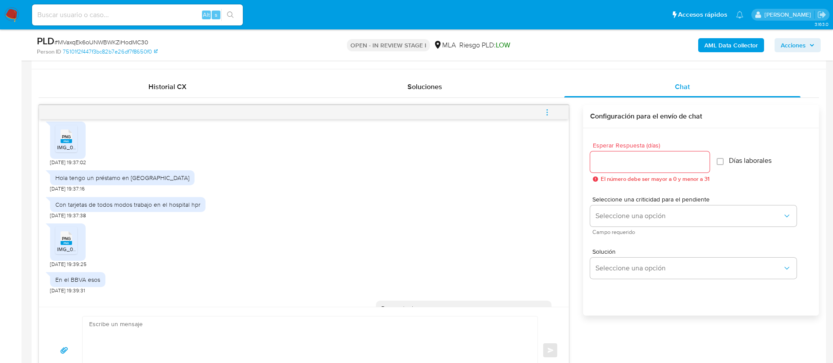
scroll to position [414, 0]
click at [64, 151] on span "IMG_0998.png" at bounding box center [75, 146] width 36 height 7
click at [68, 252] on span "IMG_0999.png" at bounding box center [75, 248] width 36 height 7
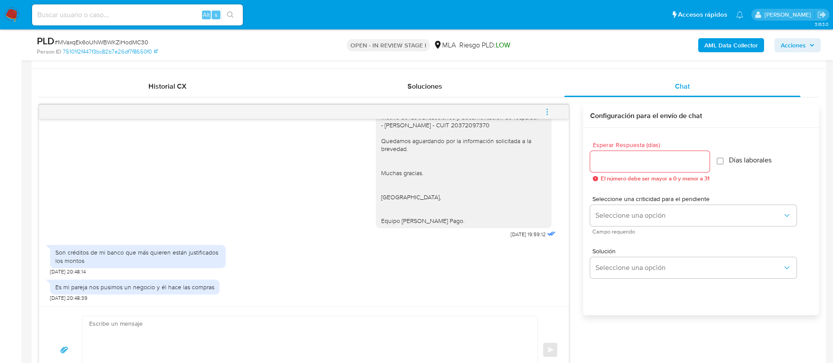
scroll to position [1305, 0]
drag, startPoint x: 486, startPoint y: 234, endPoint x: 516, endPoint y: 233, distance: 29.9
click at [516, 233] on div "Buenas tardes, Gracias por tu respuesta. En este caso, te informamos que la doc…" at bounding box center [467, 128] width 182 height 225
copy span "08/10/2025"
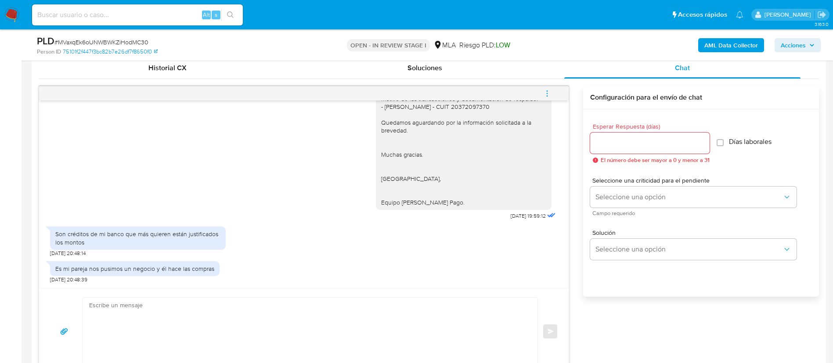
click at [115, 227] on div "Son créditos de mi banco que más quieren están justificados los montos" at bounding box center [138, 238] width 176 height 23
copy div "Son créditos de mi banco que más quieren están justificados los montos"
click at [90, 271] on div "Es mi pareja nos pusimos un negocio y él hace las compras" at bounding box center [134, 269] width 159 height 8
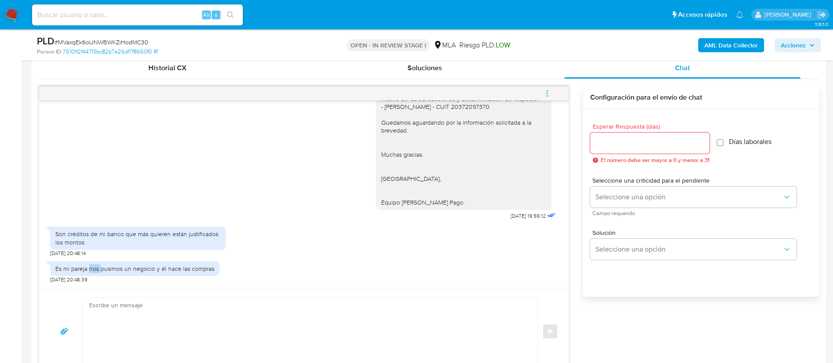
click at [90, 271] on div "Es mi pareja nos pusimos un negocio y él hace las compras" at bounding box center [134, 269] width 159 height 8
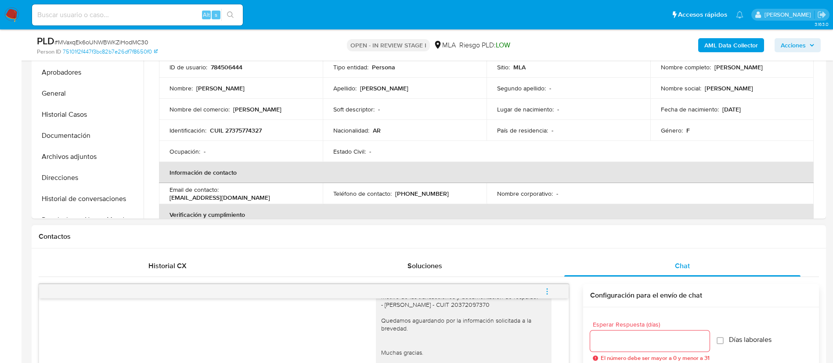
scroll to position [233, 0]
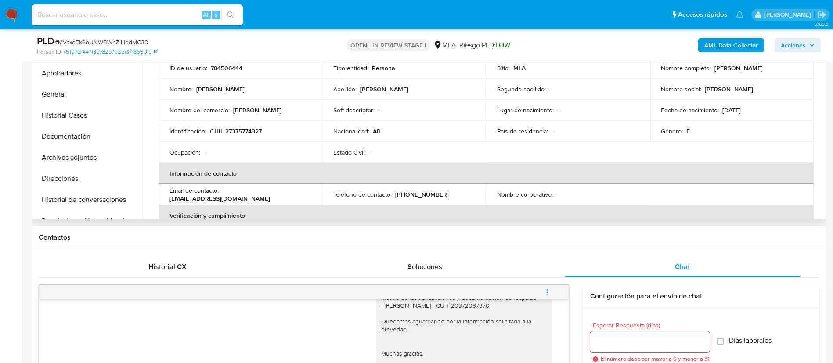
drag, startPoint x: 710, startPoint y: 71, endPoint x: 778, endPoint y: 69, distance: 67.6
click at [778, 69] on div "Nombre completo : Aylen Agustina Peyrano" at bounding box center [732, 68] width 143 height 8
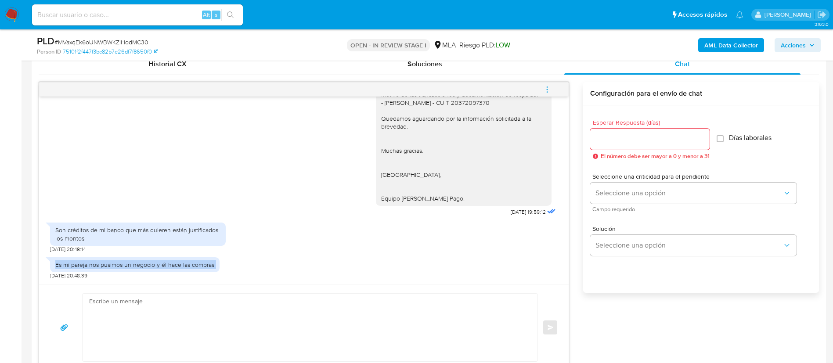
scroll to position [441, 0]
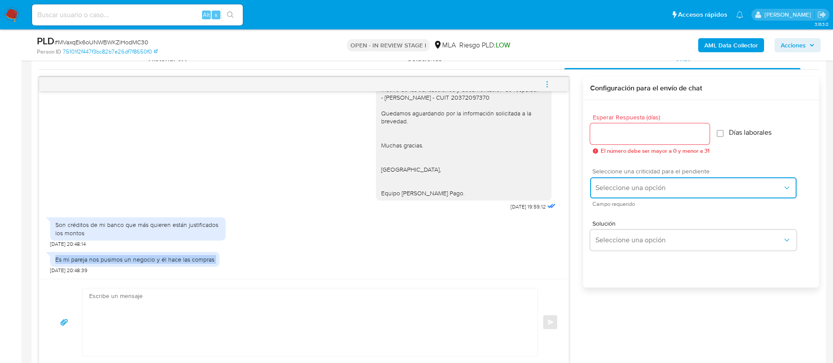
drag, startPoint x: 620, startPoint y: 193, endPoint x: 627, endPoint y: 193, distance: 6.6
click at [627, 193] on button "Seleccione una opción" at bounding box center [693, 187] width 206 height 21
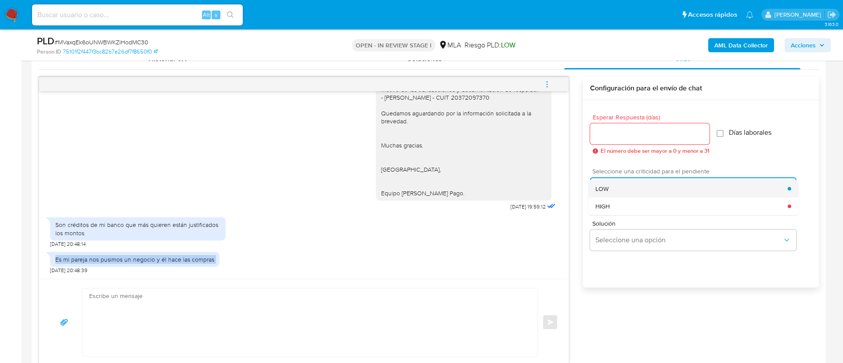
click at [613, 194] on div "LOW" at bounding box center [691, 189] width 192 height 18
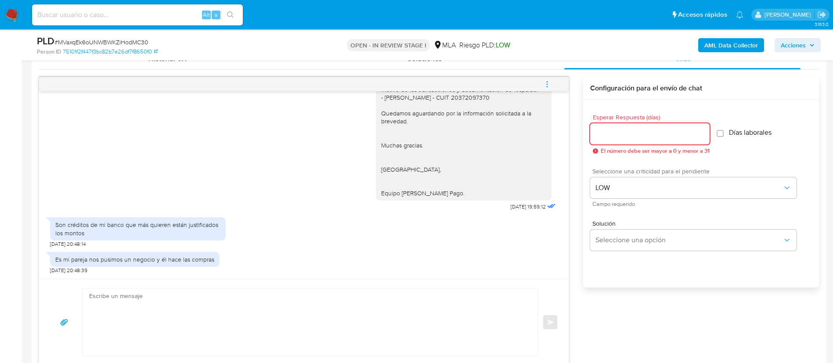
click at [630, 138] on input "Esperar Respuesta (días)" at bounding box center [649, 133] width 119 height 11
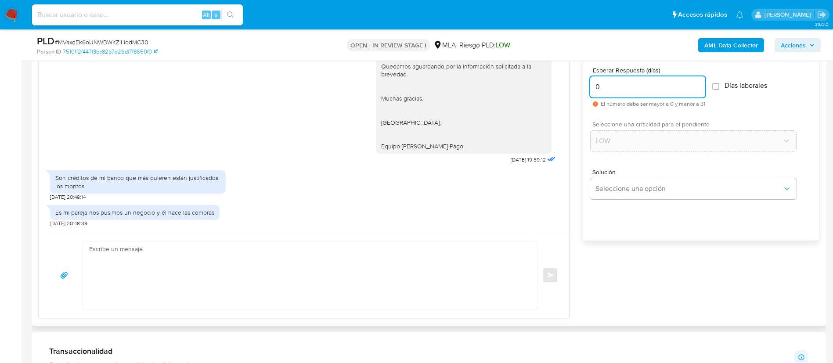
scroll to position [490, 0]
type input "0"
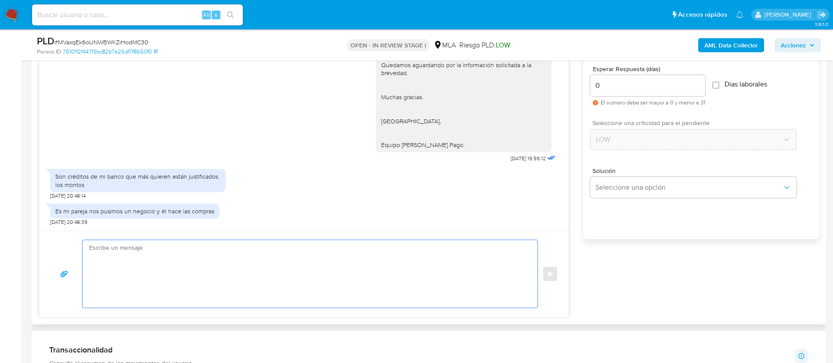
click at [438, 269] on textarea at bounding box center [307, 274] width 437 height 68
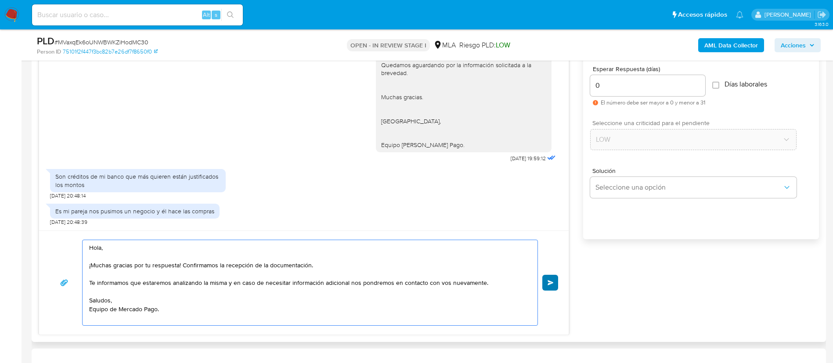
type textarea "Hola, ¡Muchas gracias por tu respuesta! Confirmamos la recepción de la document…"
drag, startPoint x: 558, startPoint y: 282, endPoint x: 645, endPoint y: 228, distance: 102.9
click at [645, 228] on div "17/09/2025 14:44:40 Hola tengo negocio de almacén uber y tmb trabajo en blanco …" at bounding box center [429, 182] width 780 height 306
click at [550, 279] on button "Enviar" at bounding box center [550, 283] width 16 height 16
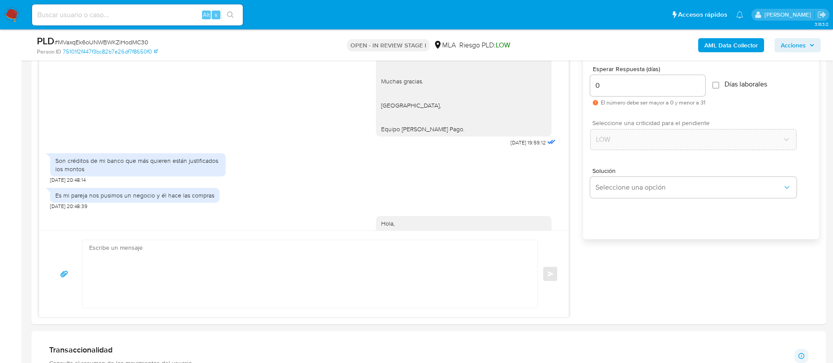
scroll to position [1418, 0]
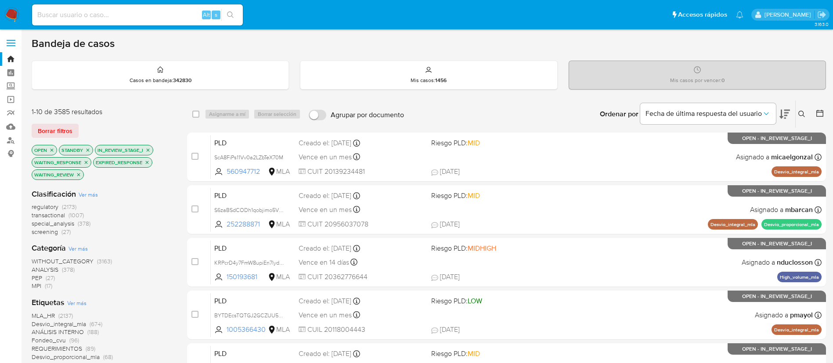
click at [804, 109] on button at bounding box center [803, 114] width 14 height 11
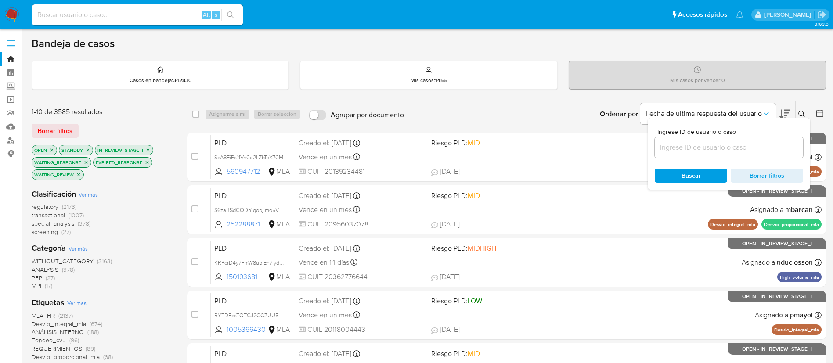
click at [703, 142] on input at bounding box center [729, 147] width 148 height 11
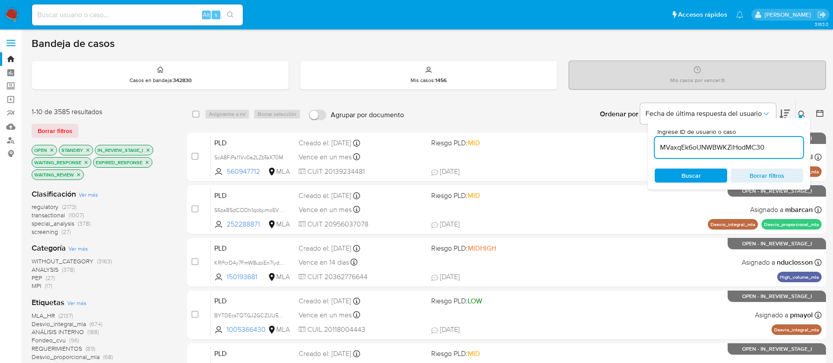
type input "MVaxqEk6oUNWBWKZiHodMC30"
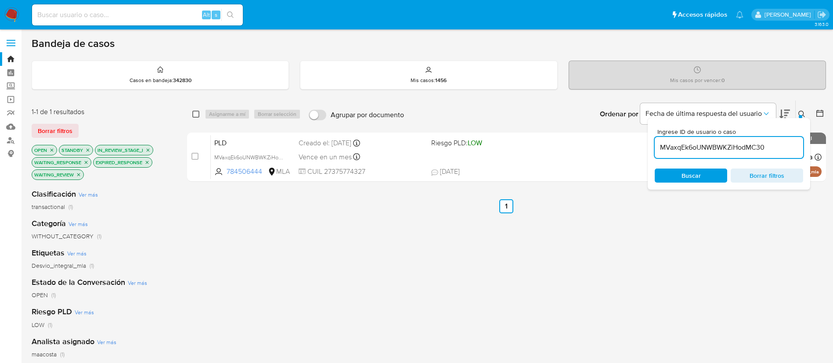
click at [198, 113] on input "checkbox" at bounding box center [195, 114] width 7 height 7
checkbox input "true"
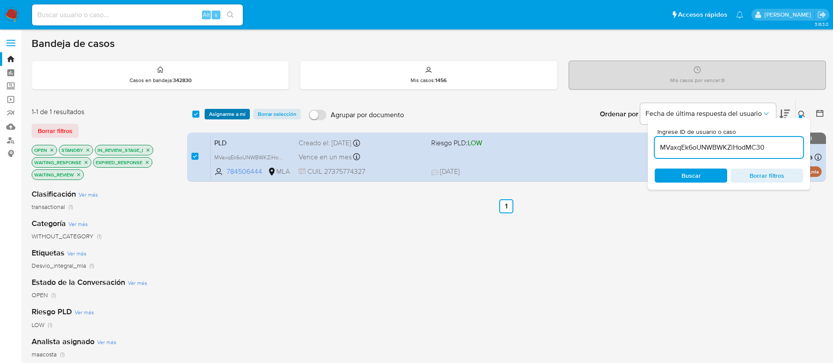
click at [217, 114] on span "Asignarme a mí" at bounding box center [227, 114] width 36 height 9
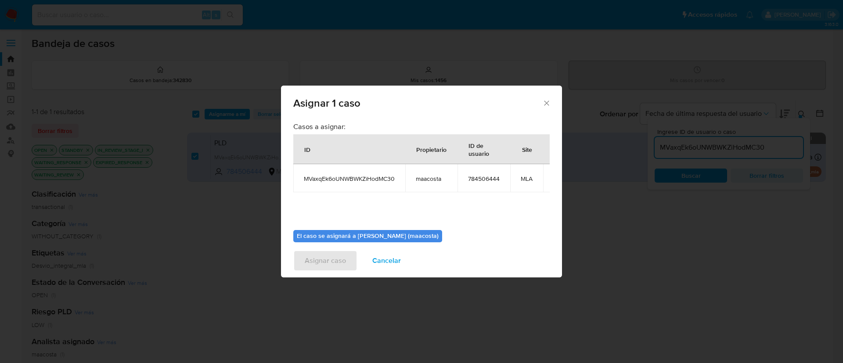
scroll to position [56, 0]
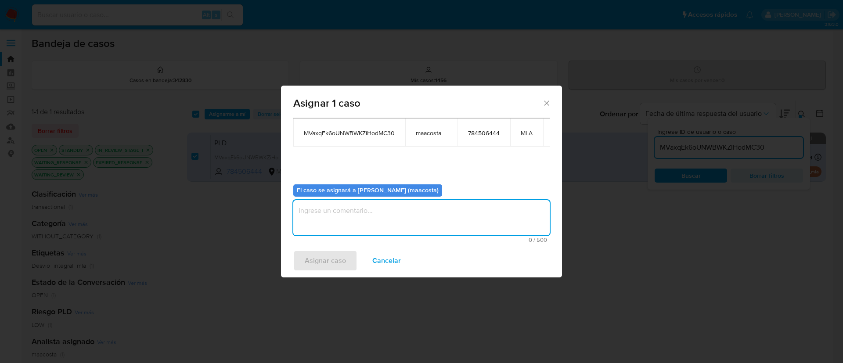
click at [339, 205] on textarea "assign-modal" at bounding box center [421, 217] width 256 height 35
click at [320, 262] on span "Asignar caso" at bounding box center [325, 260] width 41 height 19
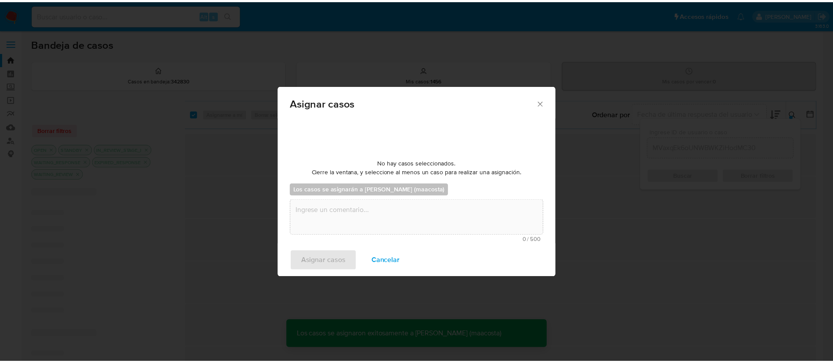
scroll to position [53, 0]
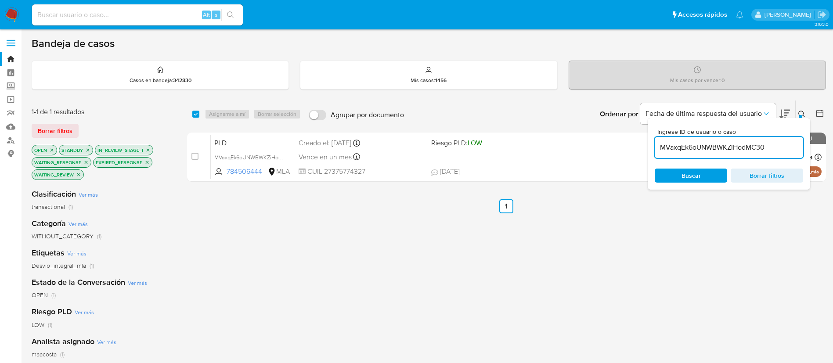
click at [696, 150] on input "MVaxqEk6oUNWBWKZiHodMC30" at bounding box center [729, 147] width 148 height 11
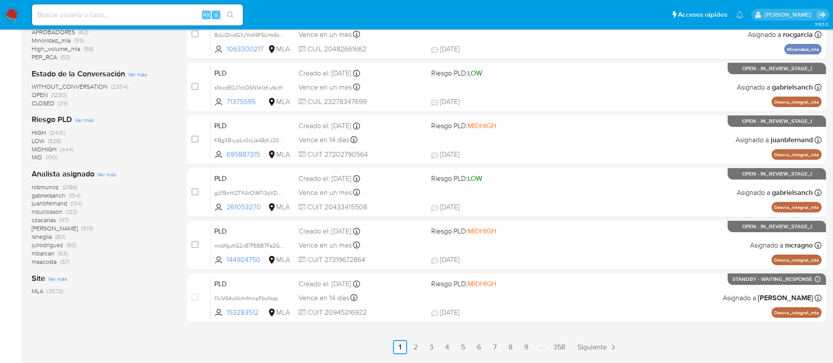
scroll to position [334, 0]
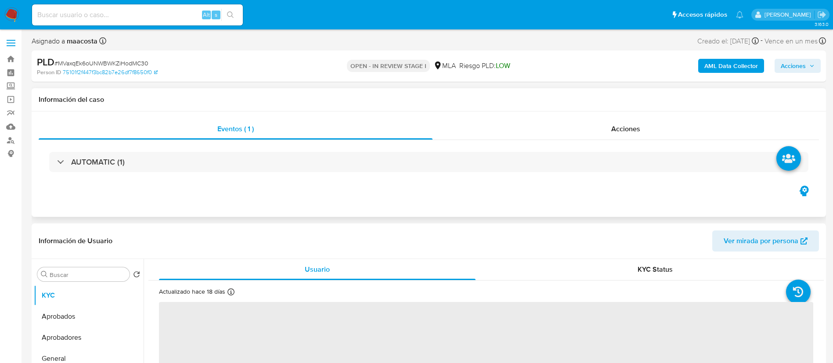
select select "10"
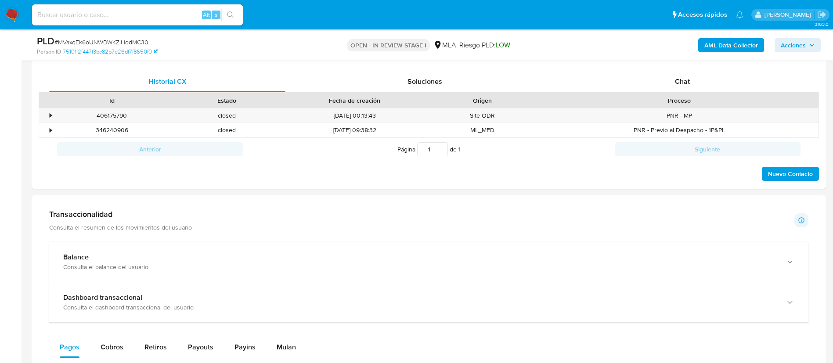
scroll to position [385, 0]
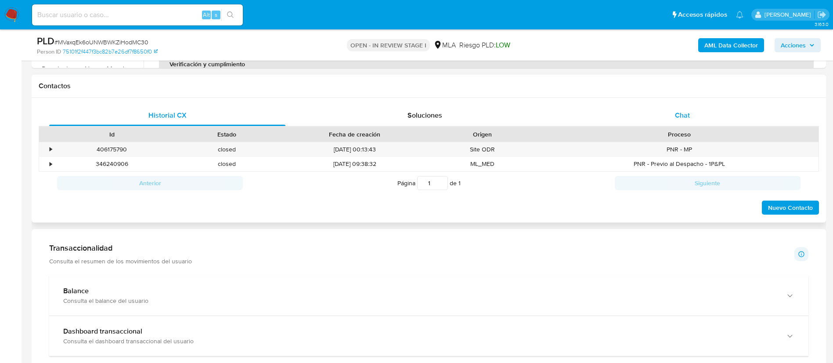
click at [683, 120] on span "Chat" at bounding box center [682, 115] width 15 height 10
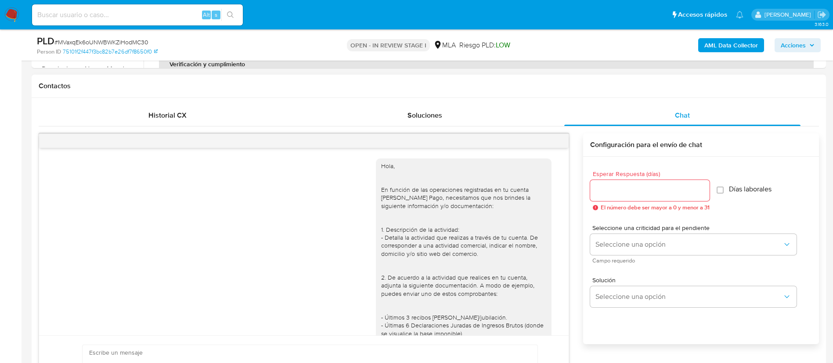
scroll to position [895, 0]
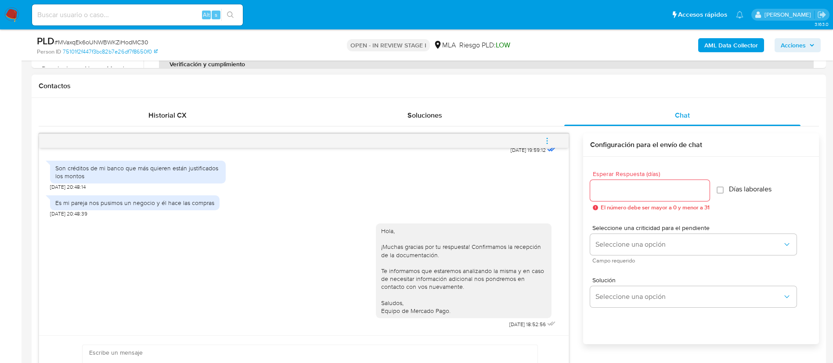
click at [549, 140] on icon "menu-action" at bounding box center [547, 141] width 8 height 8
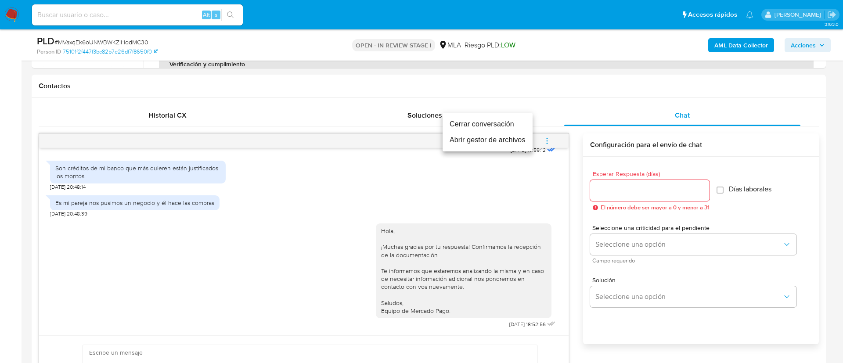
click at [488, 126] on li "Cerrar conversación" at bounding box center [488, 124] width 90 height 16
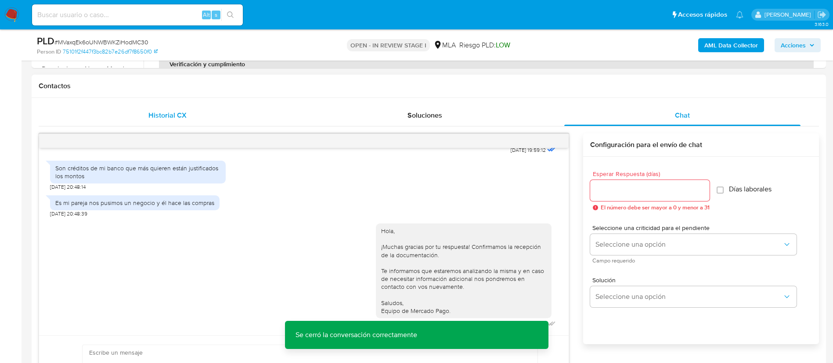
click at [165, 118] on span "Historial CX" at bounding box center [167, 115] width 38 height 10
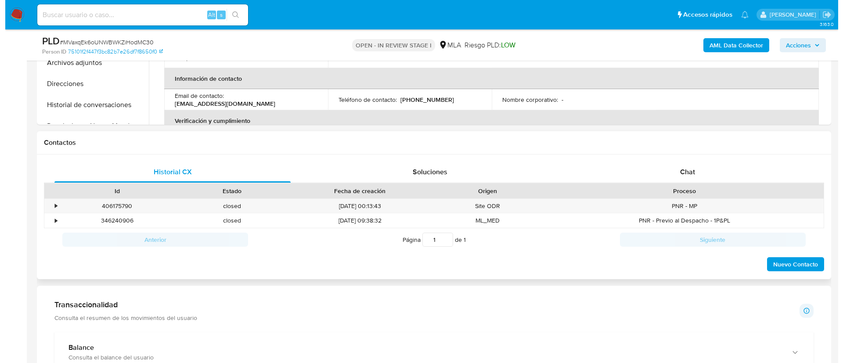
scroll to position [141, 0]
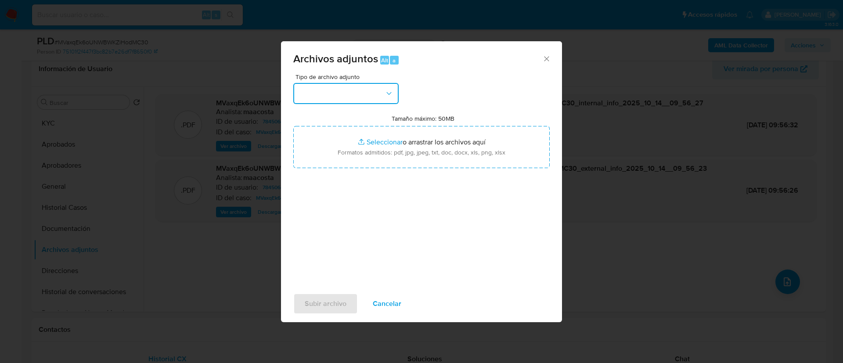
click at [358, 94] on button "button" at bounding box center [345, 93] width 105 height 21
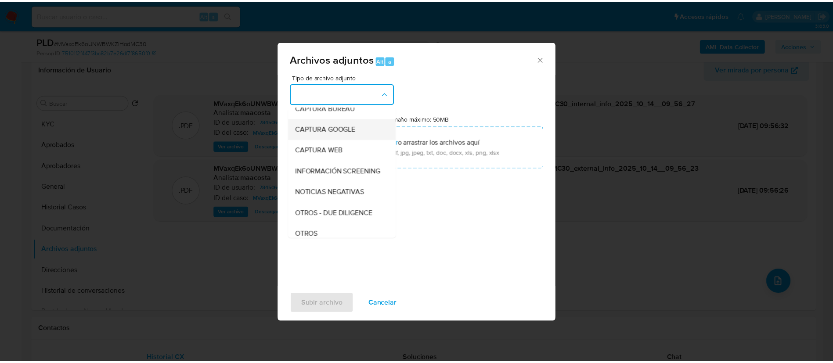
scroll to position [59, 0]
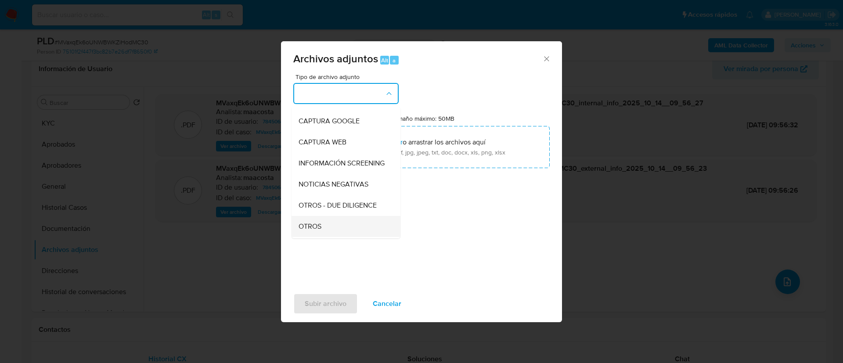
click at [313, 229] on div "OTROS" at bounding box center [344, 226] width 90 height 21
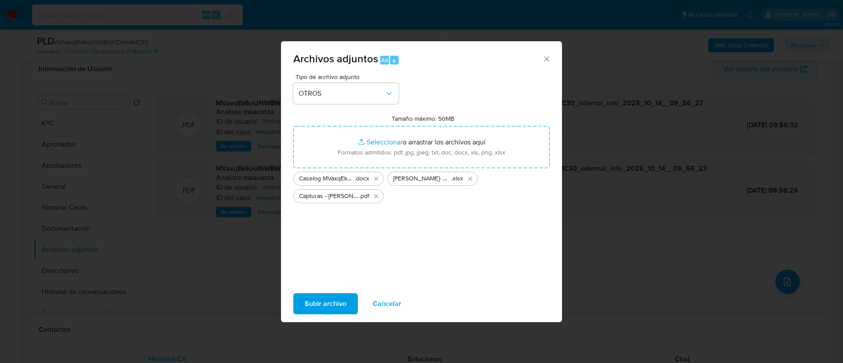
click at [321, 310] on span "Subir archivo" at bounding box center [326, 303] width 42 height 19
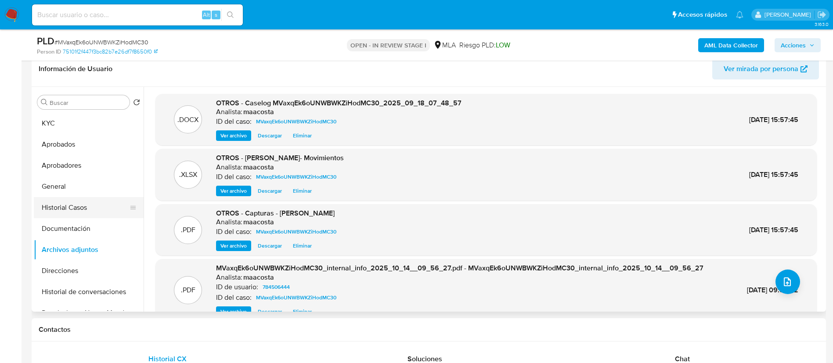
click at [62, 209] on button "Historial Casos" at bounding box center [85, 207] width 103 height 21
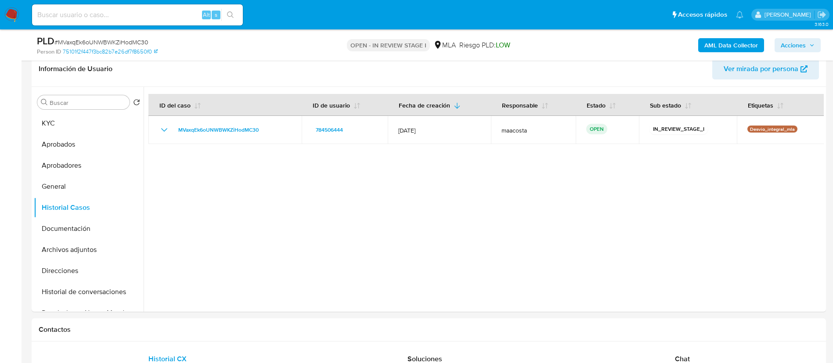
click at [784, 43] on span "Acciones" at bounding box center [793, 45] width 25 height 14
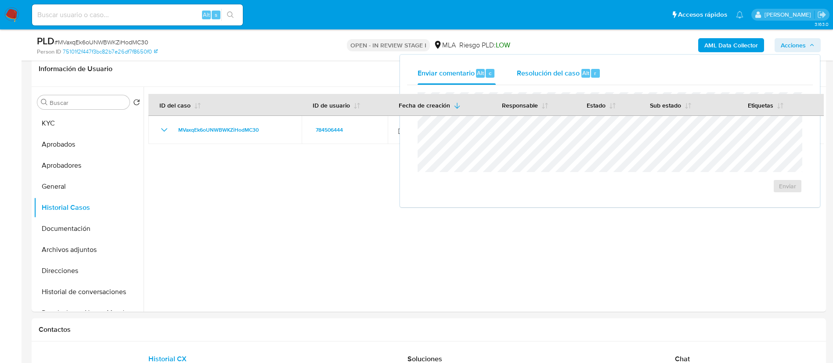
click at [560, 68] on span "Resolución del caso" at bounding box center [548, 73] width 63 height 10
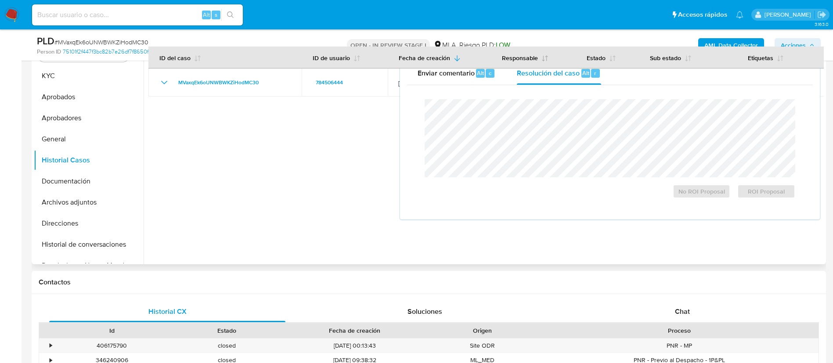
scroll to position [189, 0]
click at [691, 188] on span "No ROI Proposal" at bounding box center [702, 191] width 46 height 12
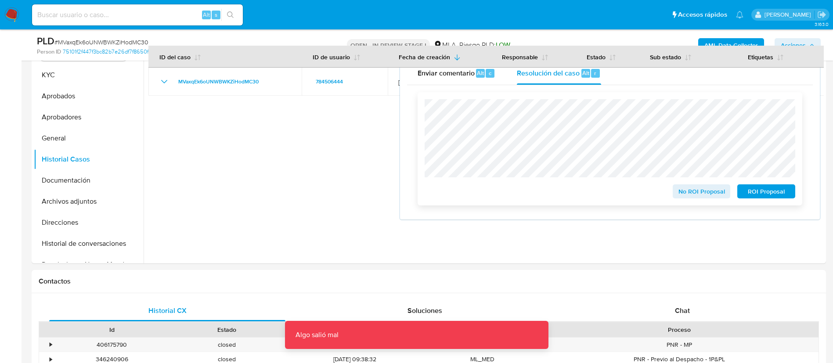
click at [686, 190] on span "No ROI Proposal" at bounding box center [702, 191] width 46 height 12
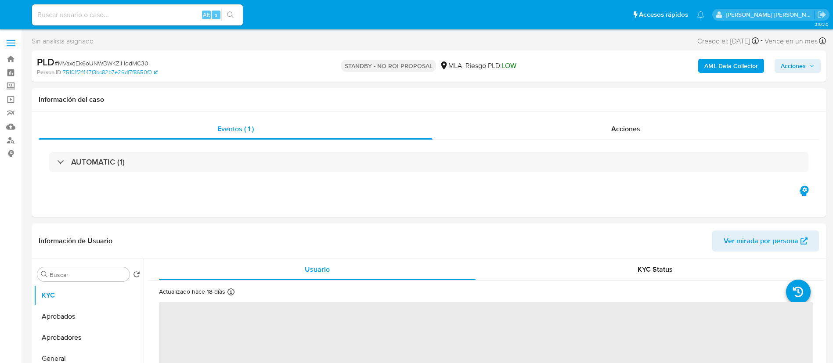
select select "10"
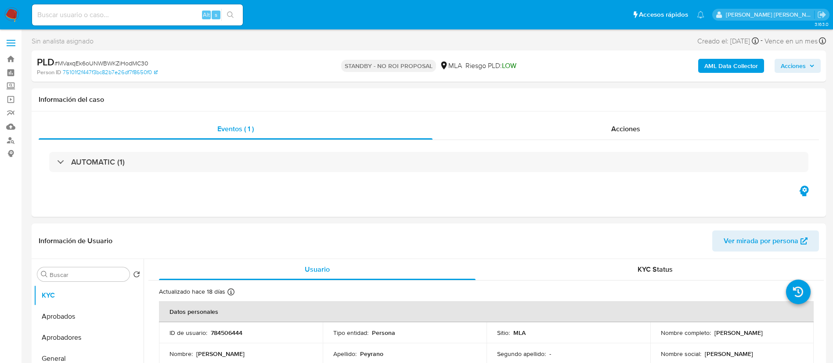
click at [5, 11] on img at bounding box center [11, 14] width 15 height 15
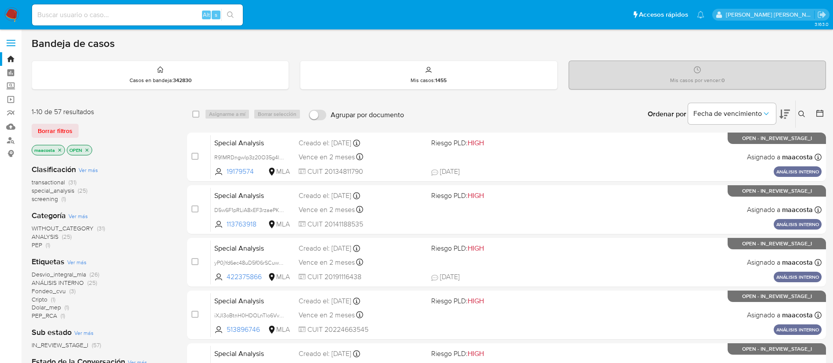
paste input "R91MRDngwIp3z20O35g4llqA"
click at [160, 17] on input "R91MRDngwIp3z20O35g4llqA" at bounding box center [137, 14] width 211 height 11
type input "R91MRDngwIp3z20O35g4llqA"
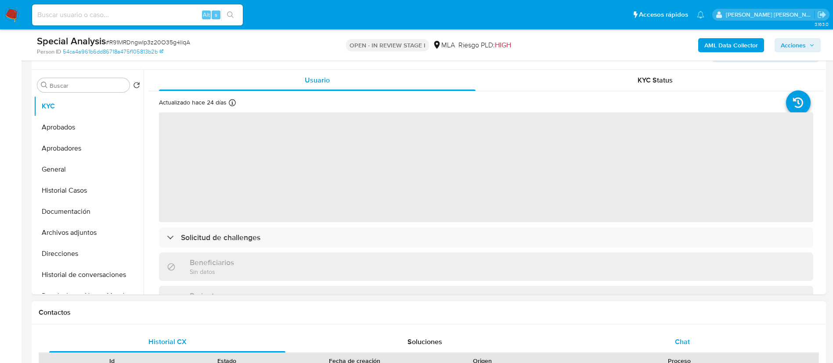
select select "10"
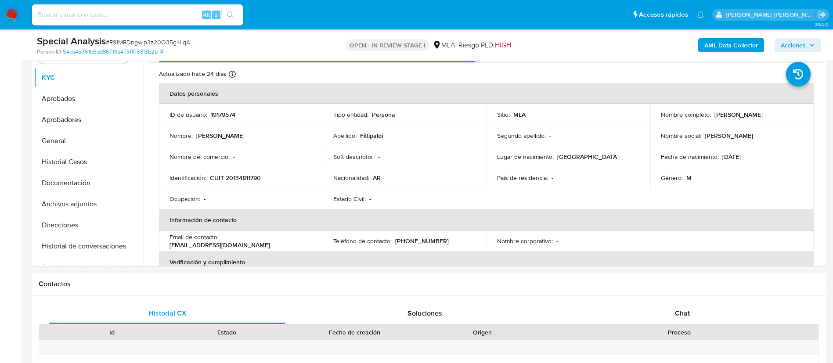
scroll to position [281, 0]
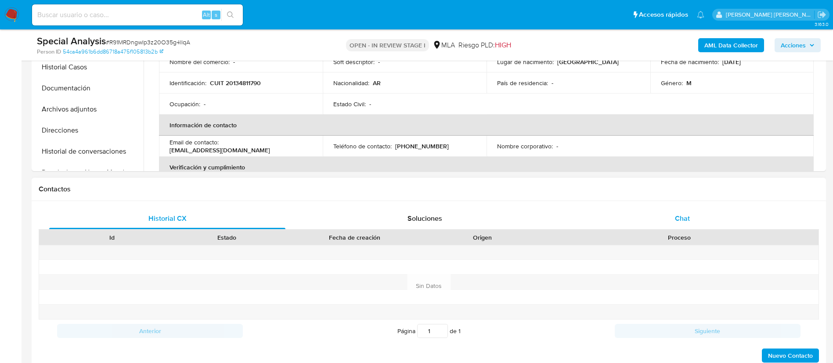
click at [699, 209] on div "Chat" at bounding box center [682, 218] width 236 height 21
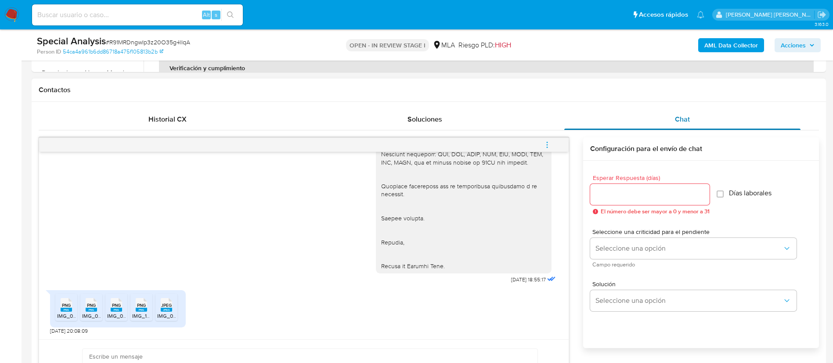
scroll to position [382, 0]
paste input "yP0jYd6ec48uD5f06rSCuwUL"
click at [126, 18] on input "yP0jYd6ec48uD5f06rSCuwUL" at bounding box center [137, 14] width 211 height 11
type input "yP0jYd6ec48uD5f06rSCuwUL"
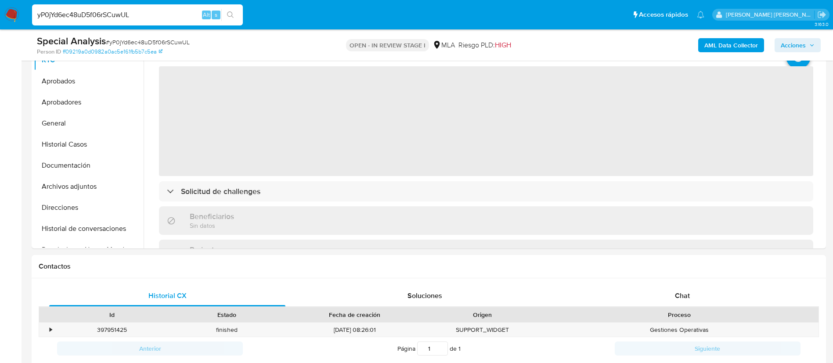
scroll to position [220, 0]
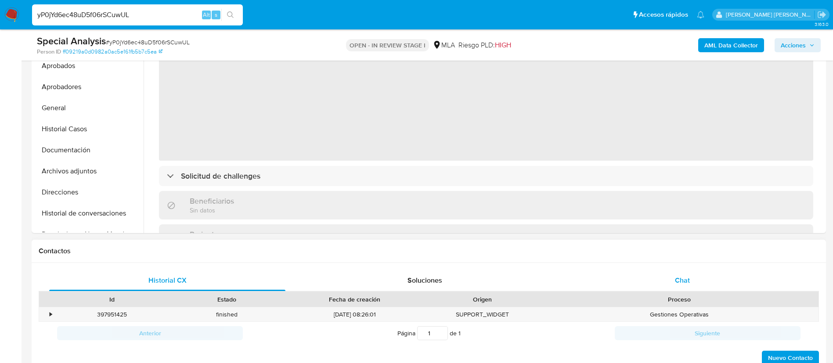
select select "10"
click at [674, 290] on div "Chat" at bounding box center [682, 280] width 236 height 21
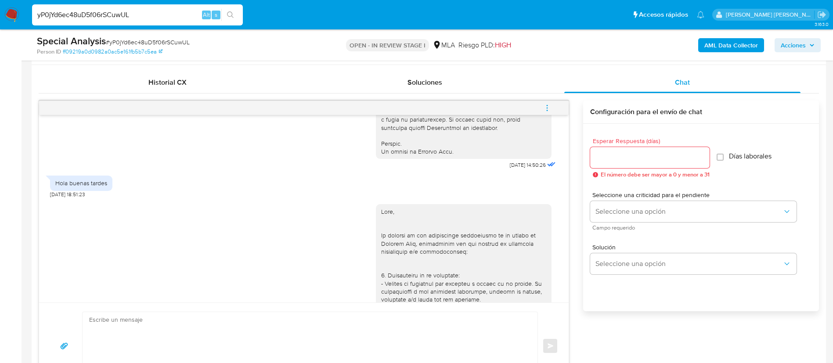
scroll to position [841, 0]
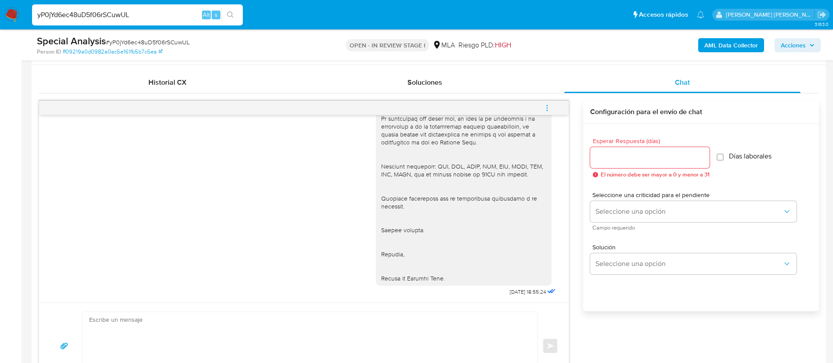
paste input "e3mfPZZeLVdJ98QlE8HXviC2"
click at [113, 19] on input "yP0jYd6ec48uD5f06rSCuwUL" at bounding box center [137, 14] width 211 height 11
type input "e3mfPZZeLVdJ98QlE8HXviC2"
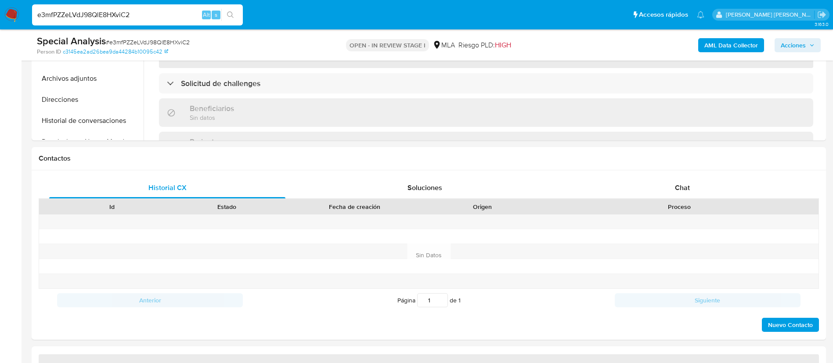
scroll to position [345, 0]
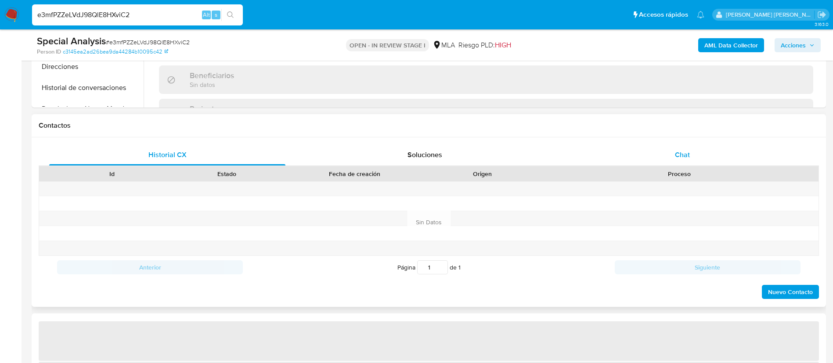
select select "10"
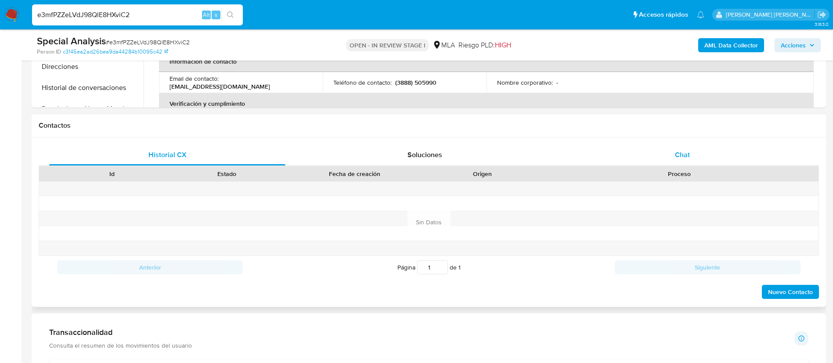
click at [672, 153] on div "Chat" at bounding box center [682, 154] width 236 height 21
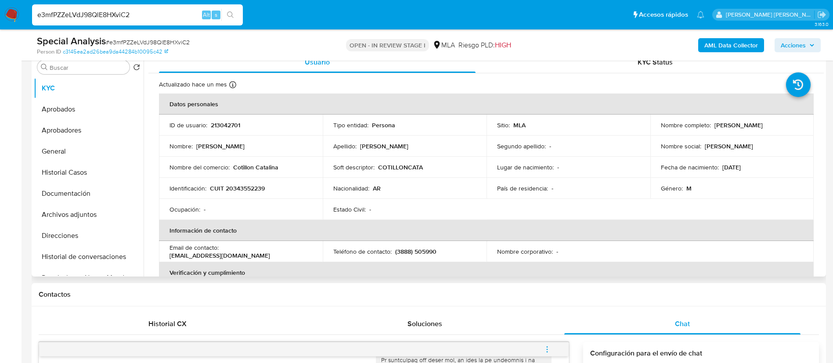
scroll to position [175, 0]
click at [82, 173] on button "Historial Casos" at bounding box center [85, 173] width 103 height 21
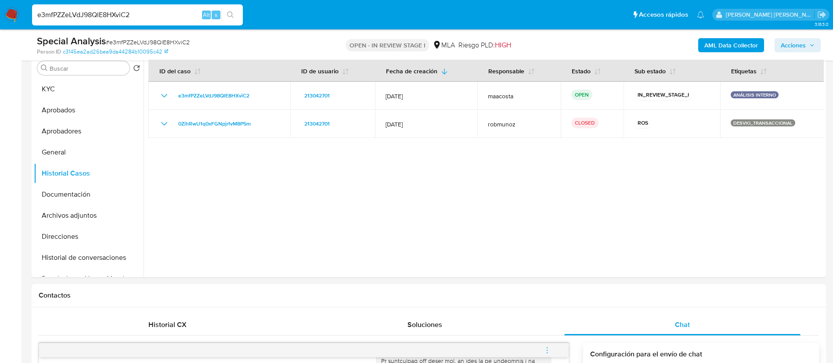
click at [140, 11] on input "e3mfPZZeLVdJ98QlE8HXviC2" at bounding box center [137, 14] width 211 height 11
paste input "z76CAlpKxBfthkZF9tVeLhHS"
type input "z76CAlpKxBfthkZF9tVeLhHS"
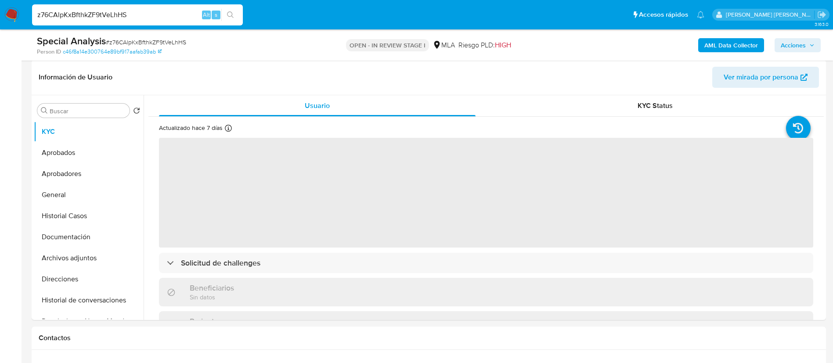
scroll to position [213, 0]
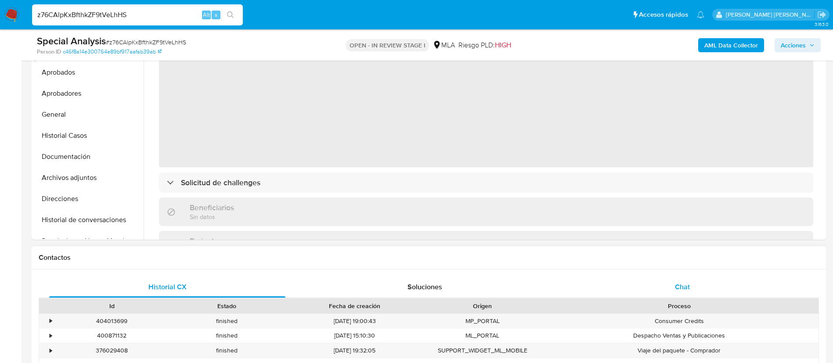
select select "10"
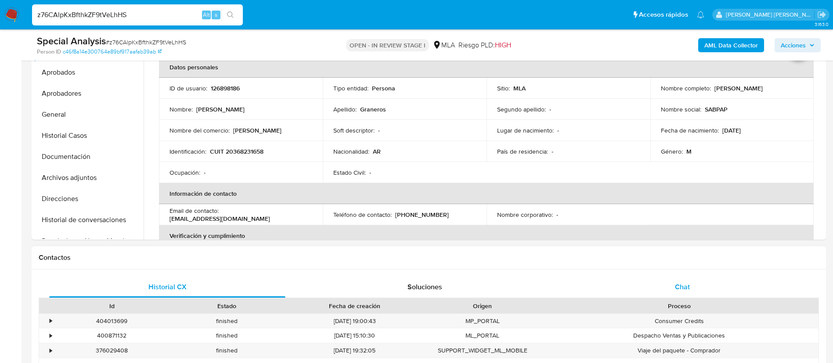
click at [682, 283] on span "Chat" at bounding box center [682, 287] width 15 height 10
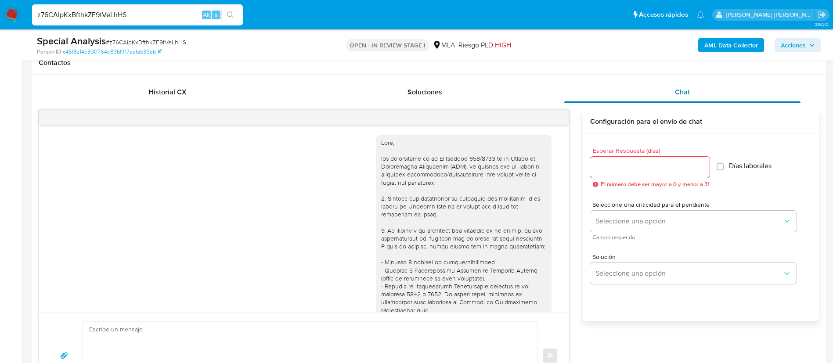
scroll to position [841, 0]
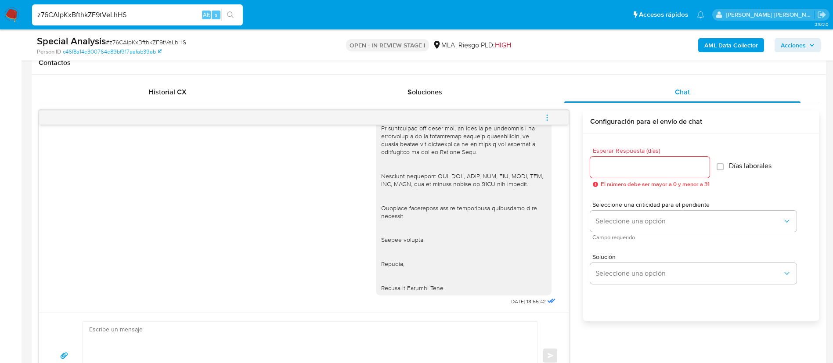
click at [138, 15] on input "z76CAlpKxBfthkZF9tVeLhHS" at bounding box center [137, 14] width 211 height 11
paste input "74QolejOuDDN8EaTGRmKDbjM"
type input "74QolejOuDDN8EaTGRmKDbjM"
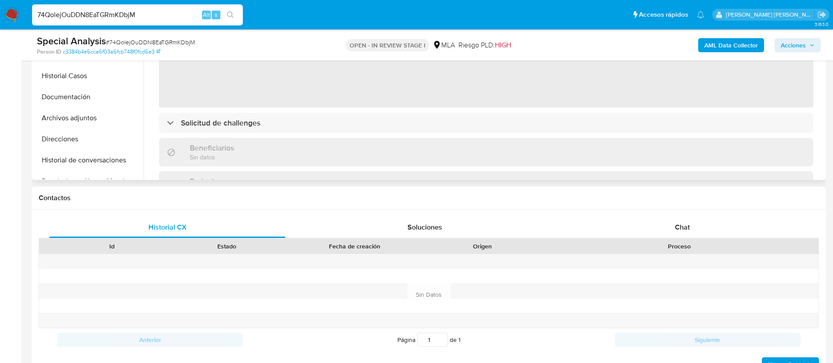
scroll to position [275, 0]
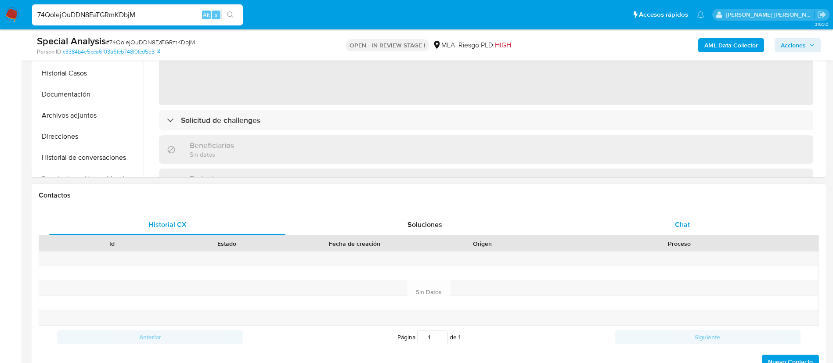
select select "10"
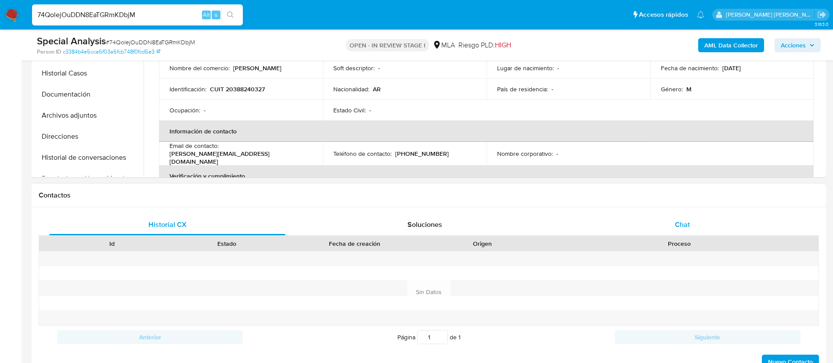
click at [673, 225] on div "Chat" at bounding box center [682, 224] width 236 height 21
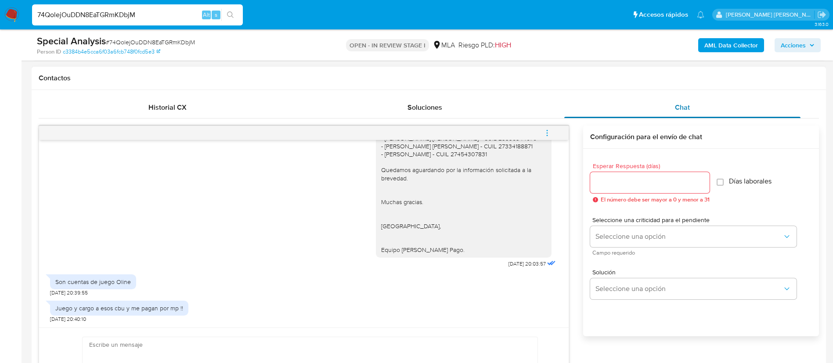
scroll to position [393, 0]
click at [100, 21] on div "74QolejOuDDN8EaTGRmKDbjM Alt s" at bounding box center [137, 14] width 211 height 21
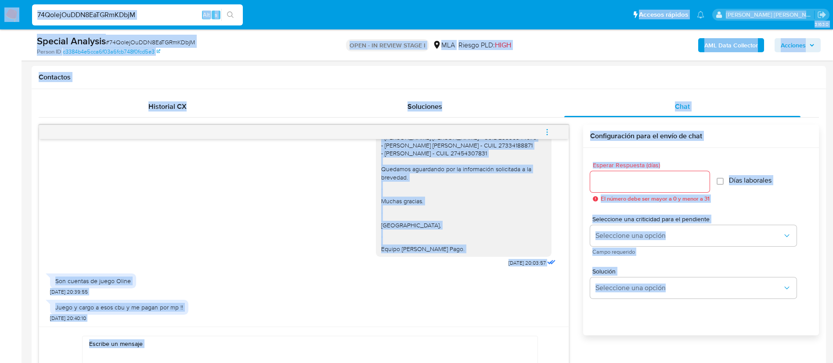
click at [101, 18] on input "74QolejOuDDN8EaTGRmKDbjM" at bounding box center [137, 14] width 211 height 11
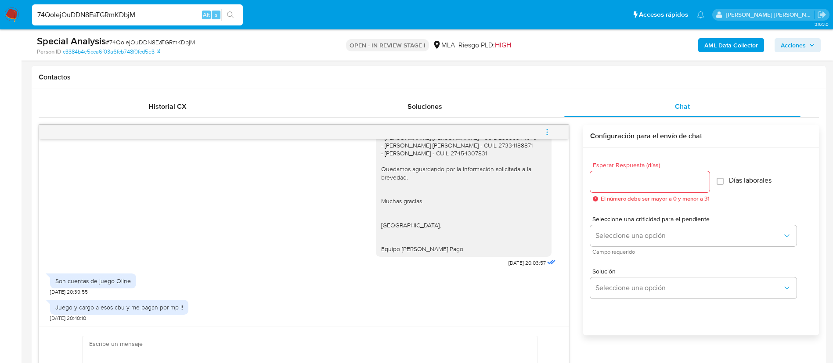
paste input "aGUjDoFCMg4mbB5Qcpzb1xPp"
type input "aGUjDoFCMg4mbB5Qcpzb1xPp"
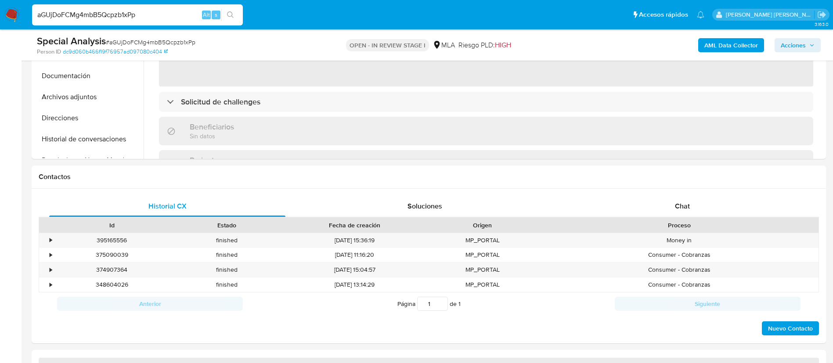
scroll to position [331, 0]
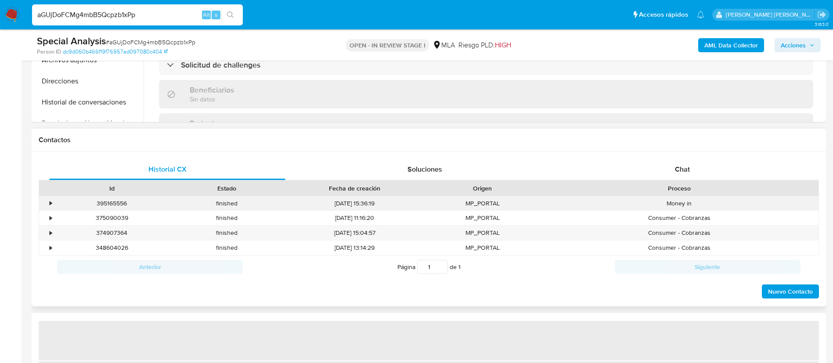
select select "10"
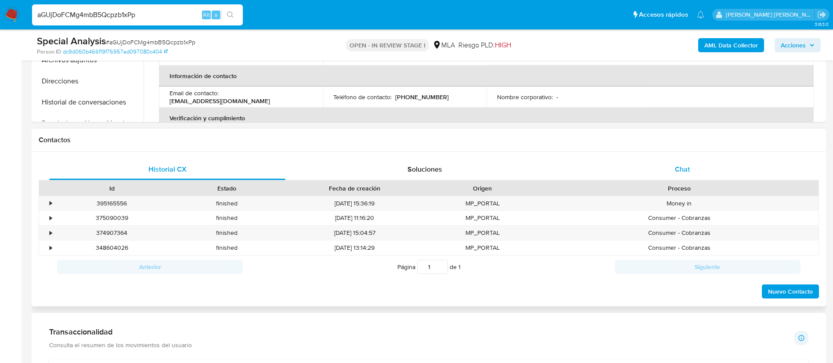
click at [684, 175] on div "Chat" at bounding box center [682, 169] width 236 height 21
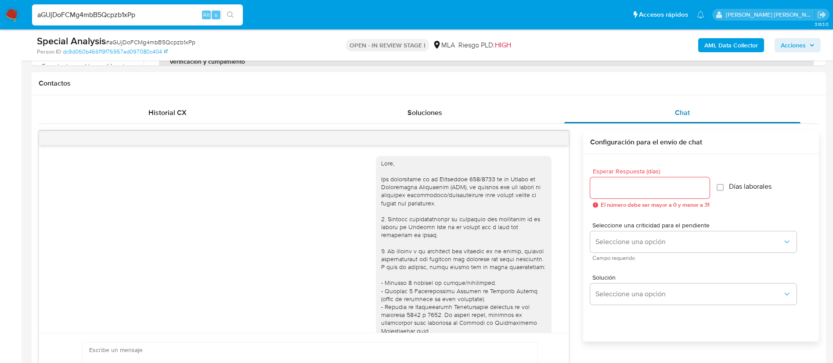
scroll to position [912, 0]
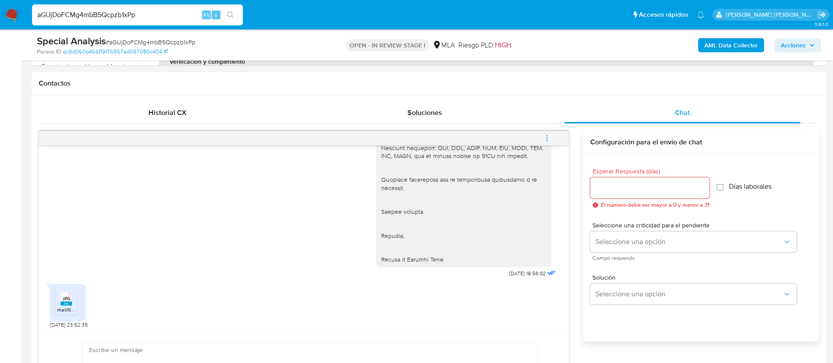
click at [149, 15] on input "aGUjDoFCMg4mbB5Qcpzb1xPp" at bounding box center [137, 14] width 211 height 11
paste input "jvXhgsdGLCikVyv11eZej2TN"
type input "jvXhgsdGLCikVyv11eZej2TN"
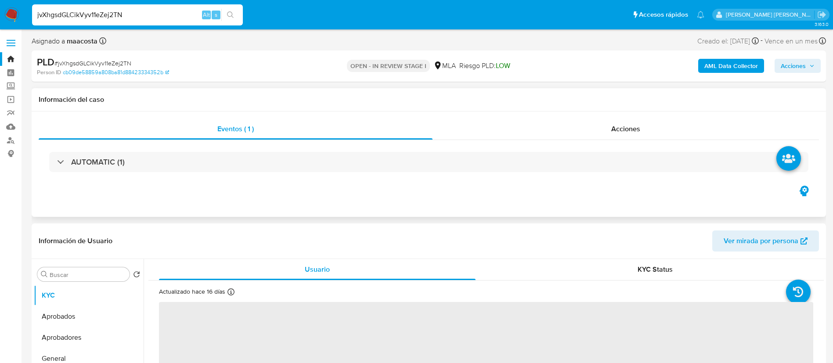
select select "10"
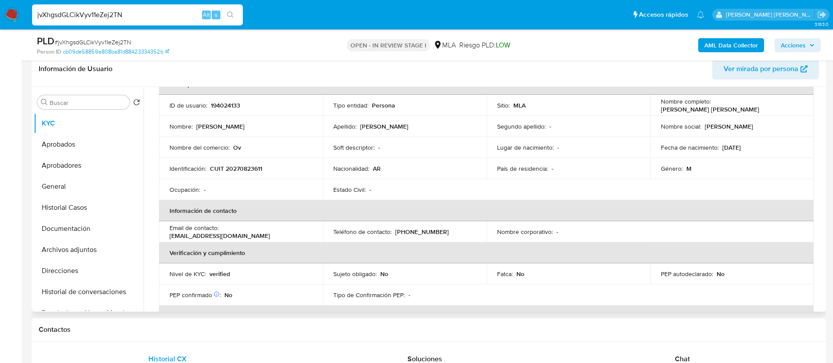
scroll to position [62, 0]
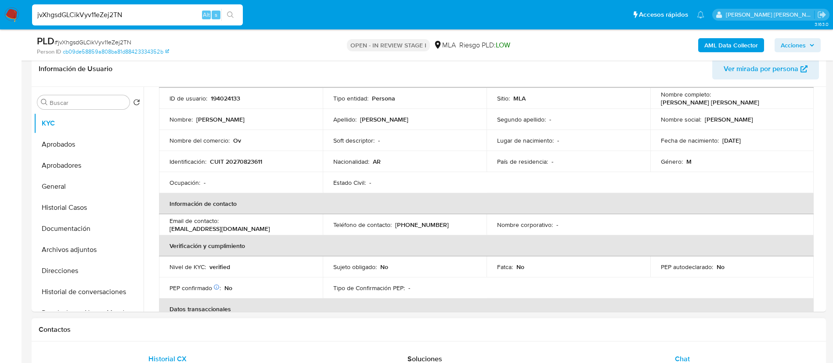
click at [689, 352] on div "Chat" at bounding box center [682, 359] width 236 height 21
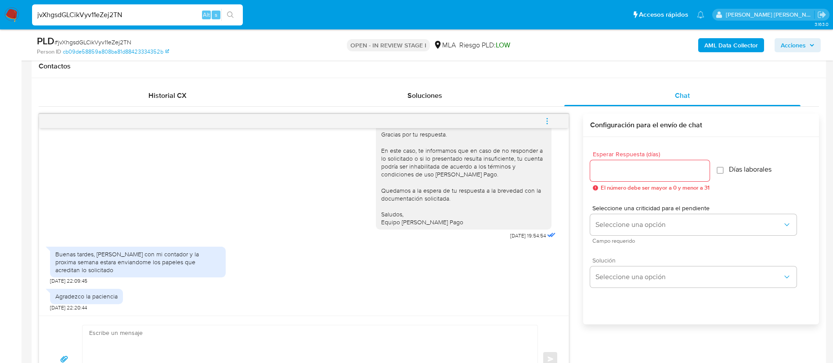
scroll to position [411, 0]
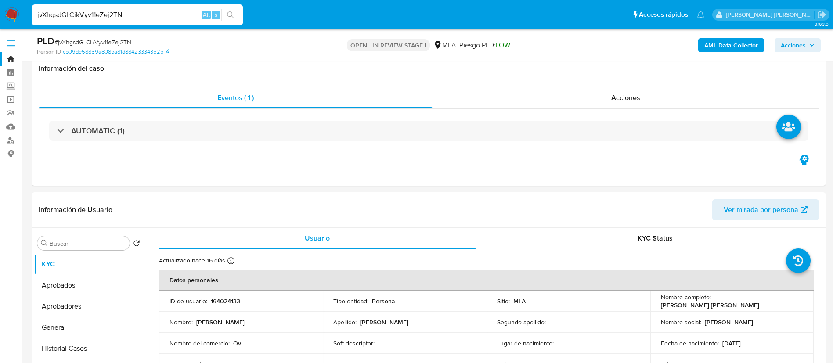
select select "10"
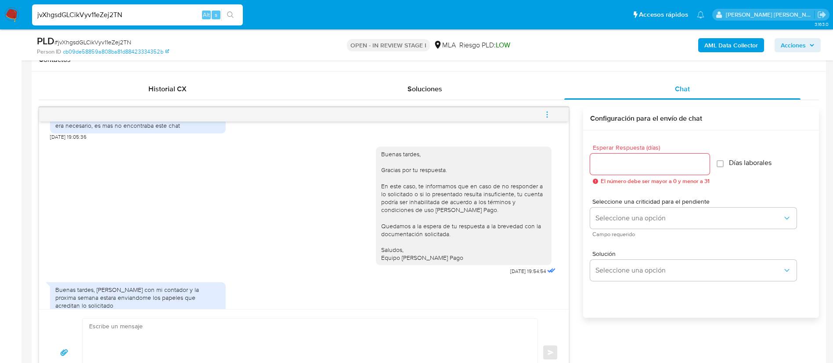
scroll to position [1030, 0]
paste input "QDKvasOa6Wh06eBWPycRpFTP"
click at [118, 14] on input "jvXhgsdGLCikVyv11eZej2TN" at bounding box center [137, 14] width 211 height 11
type input "QDKvasOa6Wh06eBWPycRpFTP"
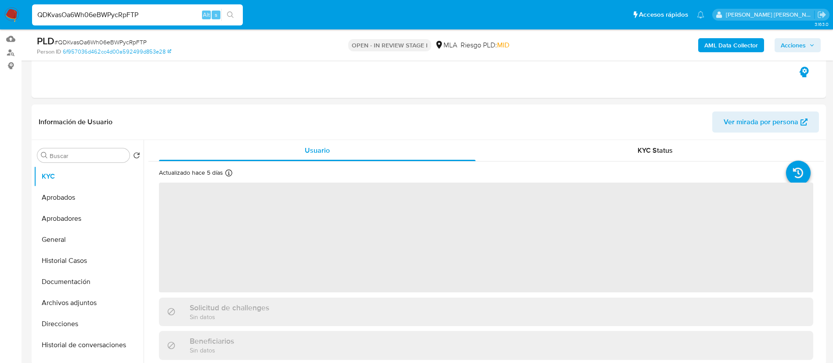
select select "10"
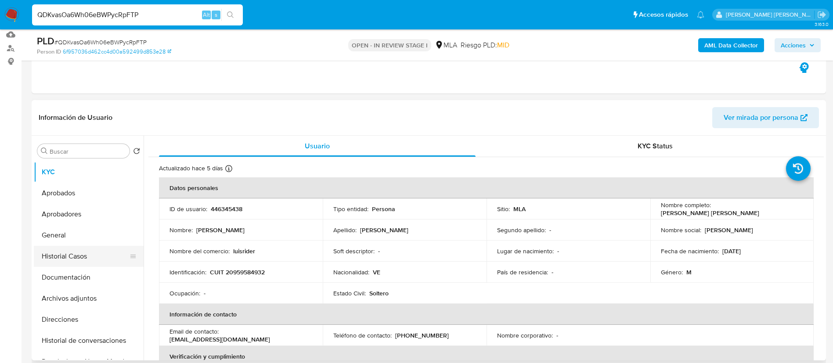
click at [93, 258] on button "Historial Casos" at bounding box center [85, 256] width 103 height 21
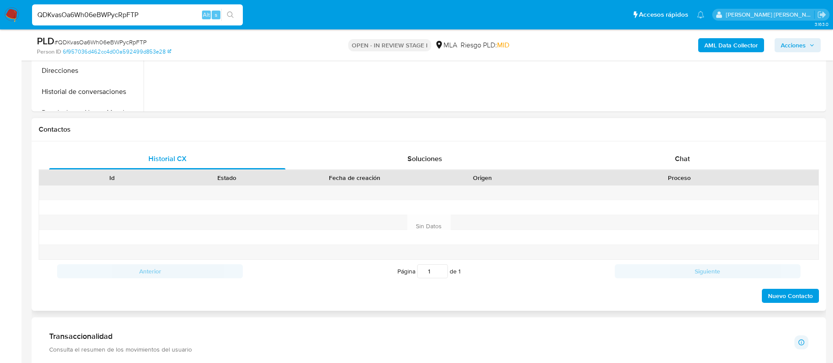
scroll to position [357, 0]
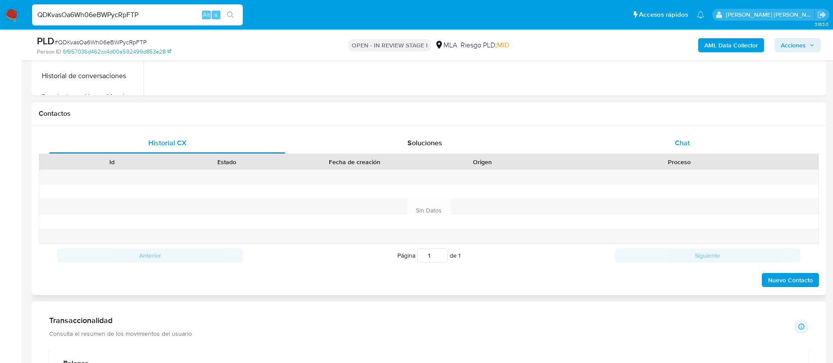
click at [675, 134] on div "Chat" at bounding box center [682, 143] width 236 height 21
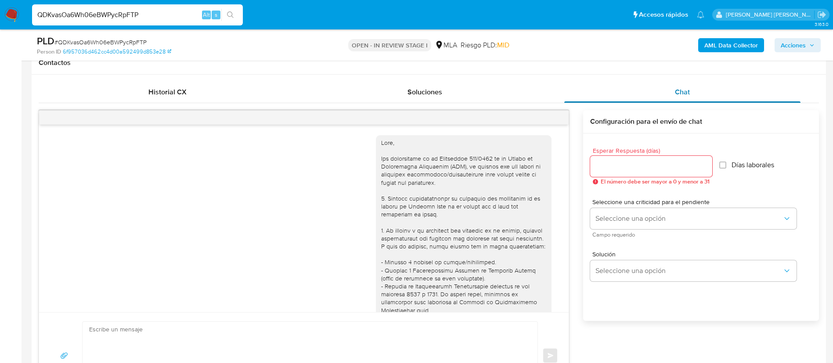
scroll to position [864, 0]
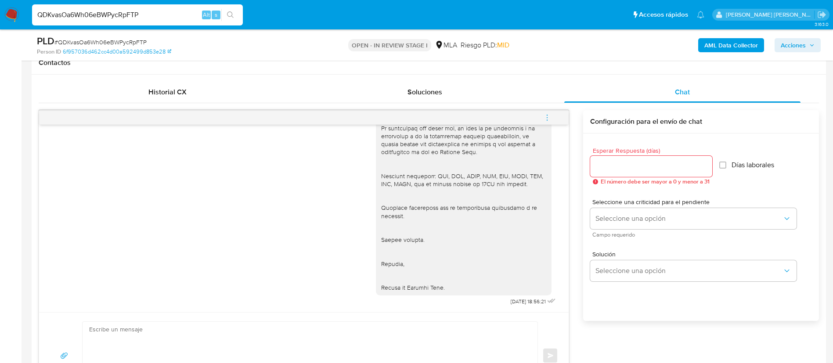
click at [122, 16] on input "QDKvasOa6Wh06eBWPycRpFTP" at bounding box center [137, 14] width 211 height 11
paste input "rldcVmqmJYIr3JlZCwz0ly1s"
type input "rldcVmqmJYIr3JlZCwz0ly1s"
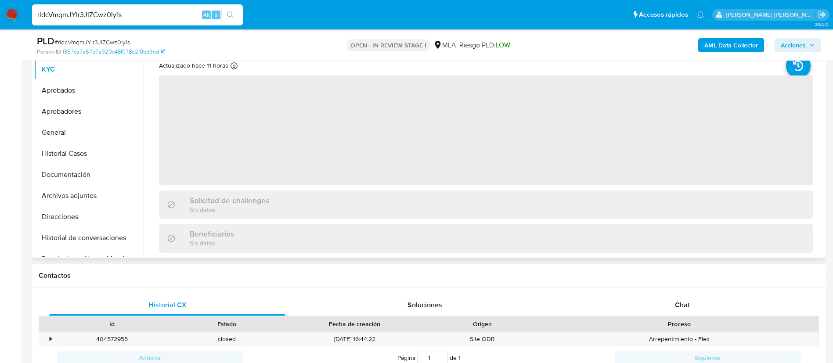
scroll to position [199, 0]
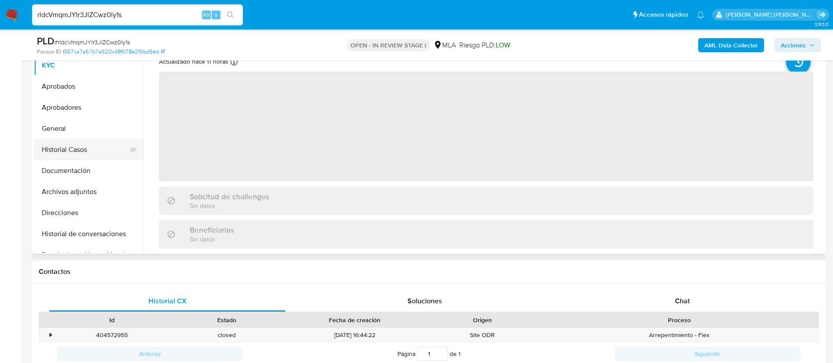
select select "10"
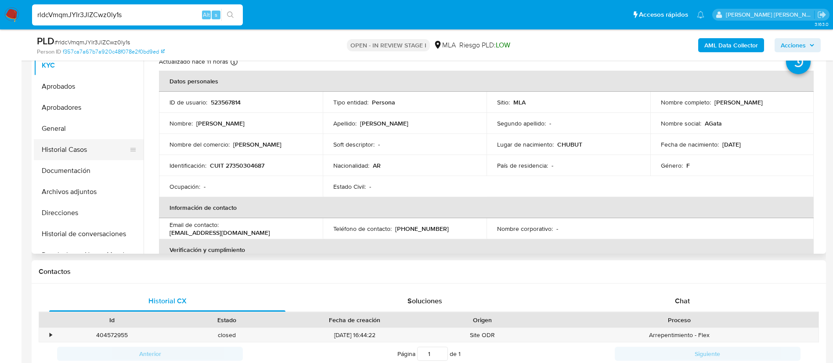
click at [90, 145] on button "Historial Casos" at bounding box center [85, 149] width 103 height 21
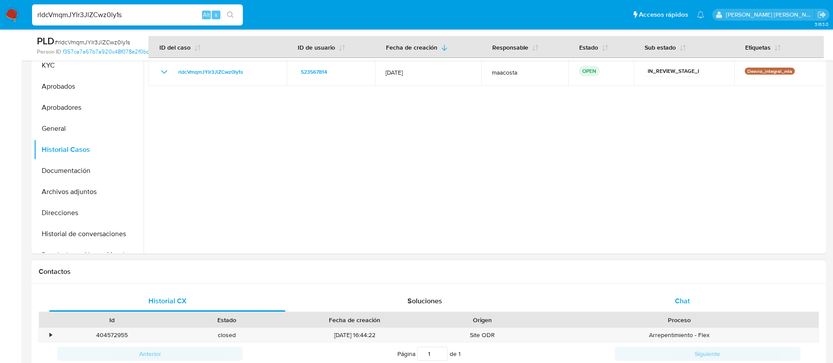
click at [698, 304] on div "Chat" at bounding box center [682, 301] width 236 height 21
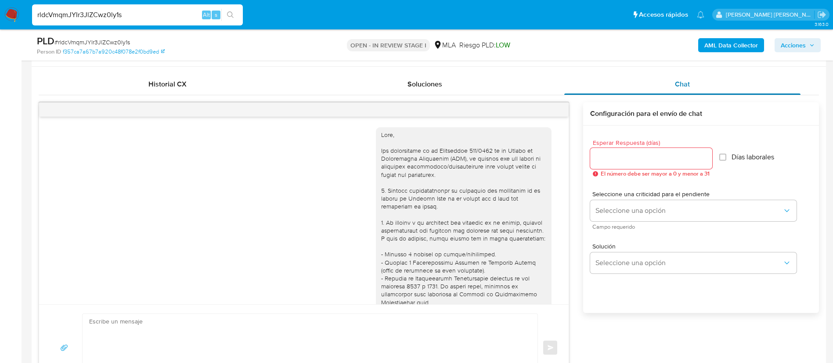
scroll to position [1234, 0]
